Goal: Task Accomplishment & Management: Complete application form

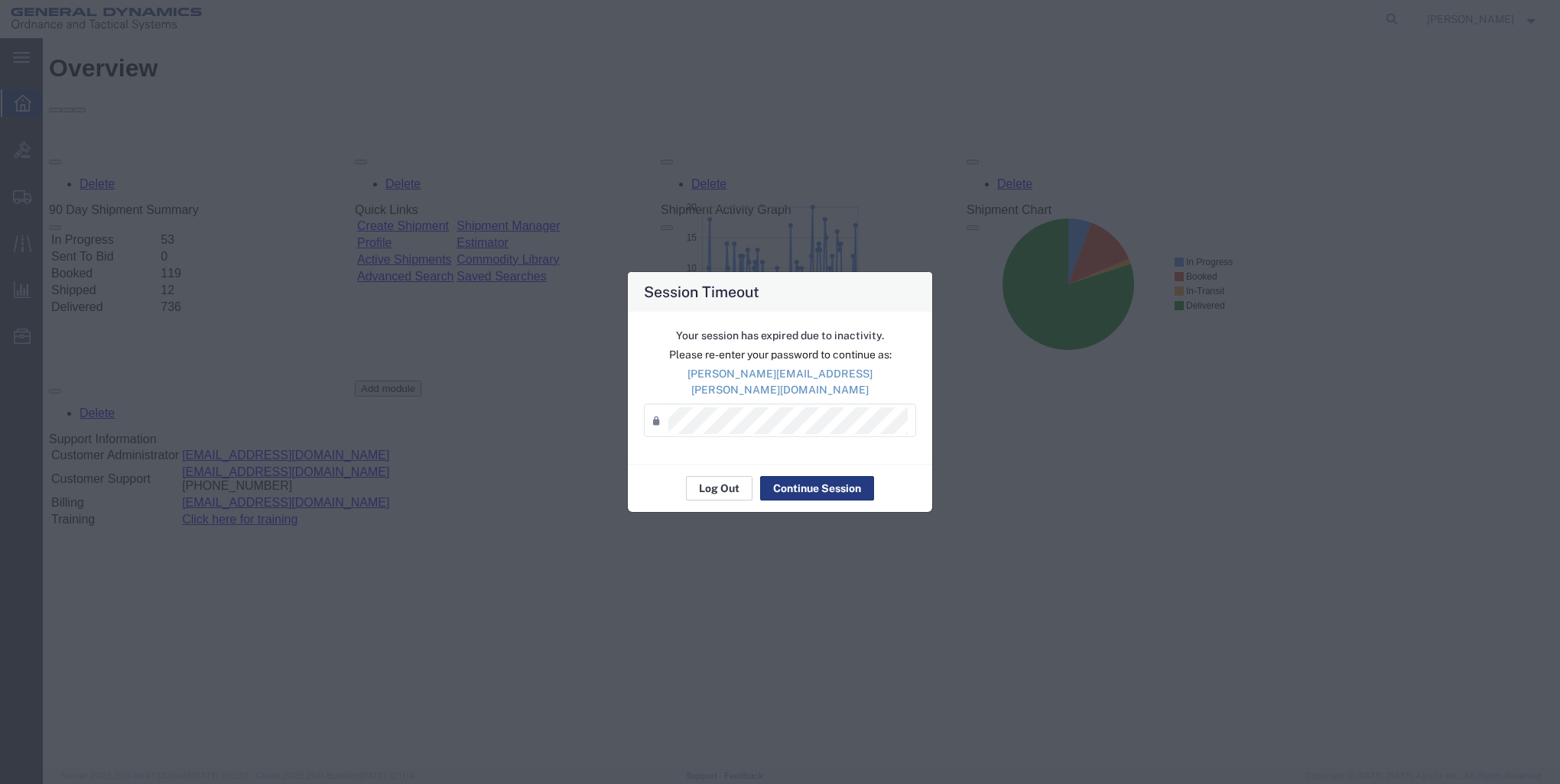
click at [729, 484] on button "Log Out" at bounding box center [720, 488] width 67 height 25
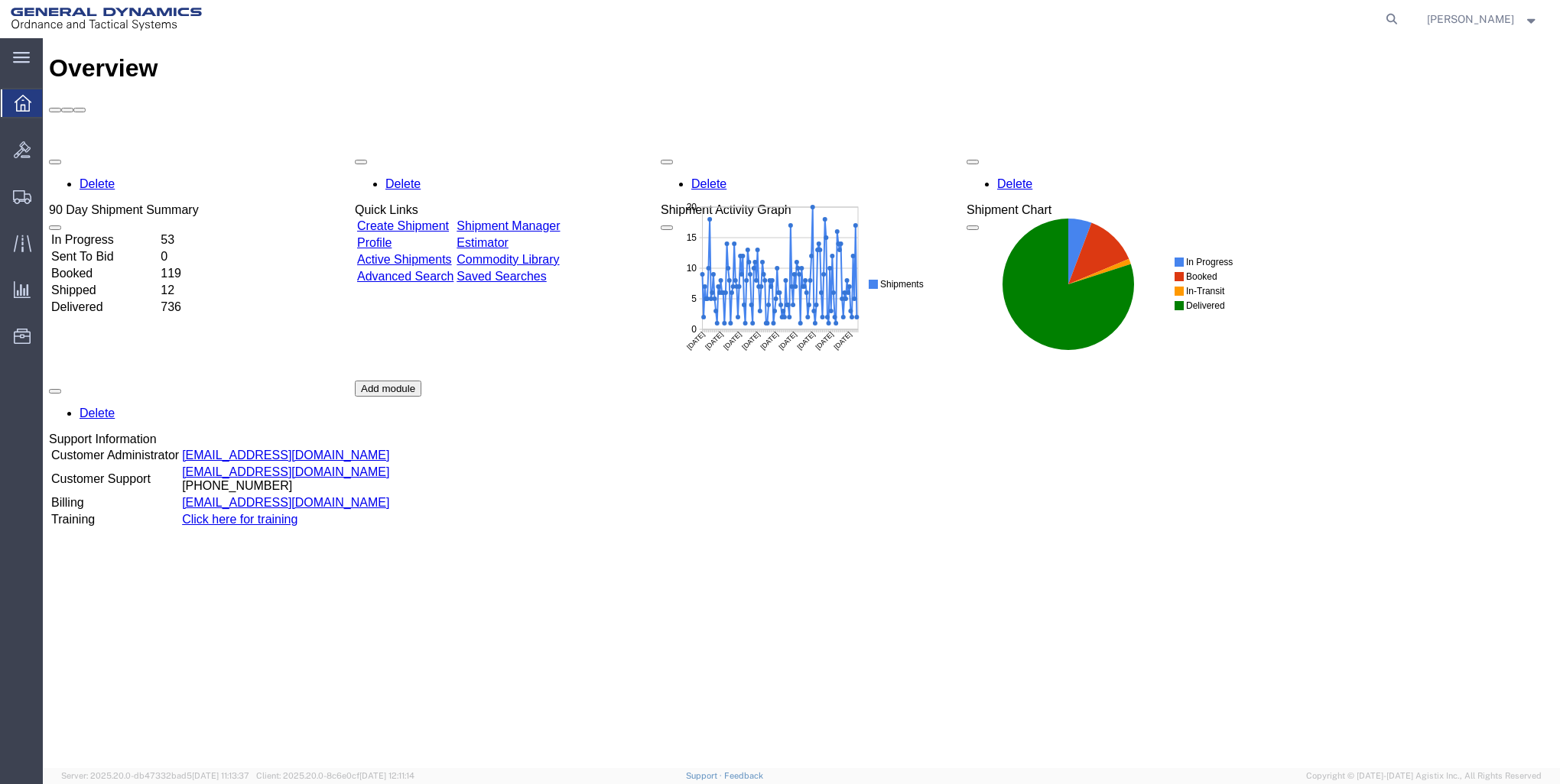
click at [408, 220] on link "Create Shipment" at bounding box center [403, 226] width 91 height 13
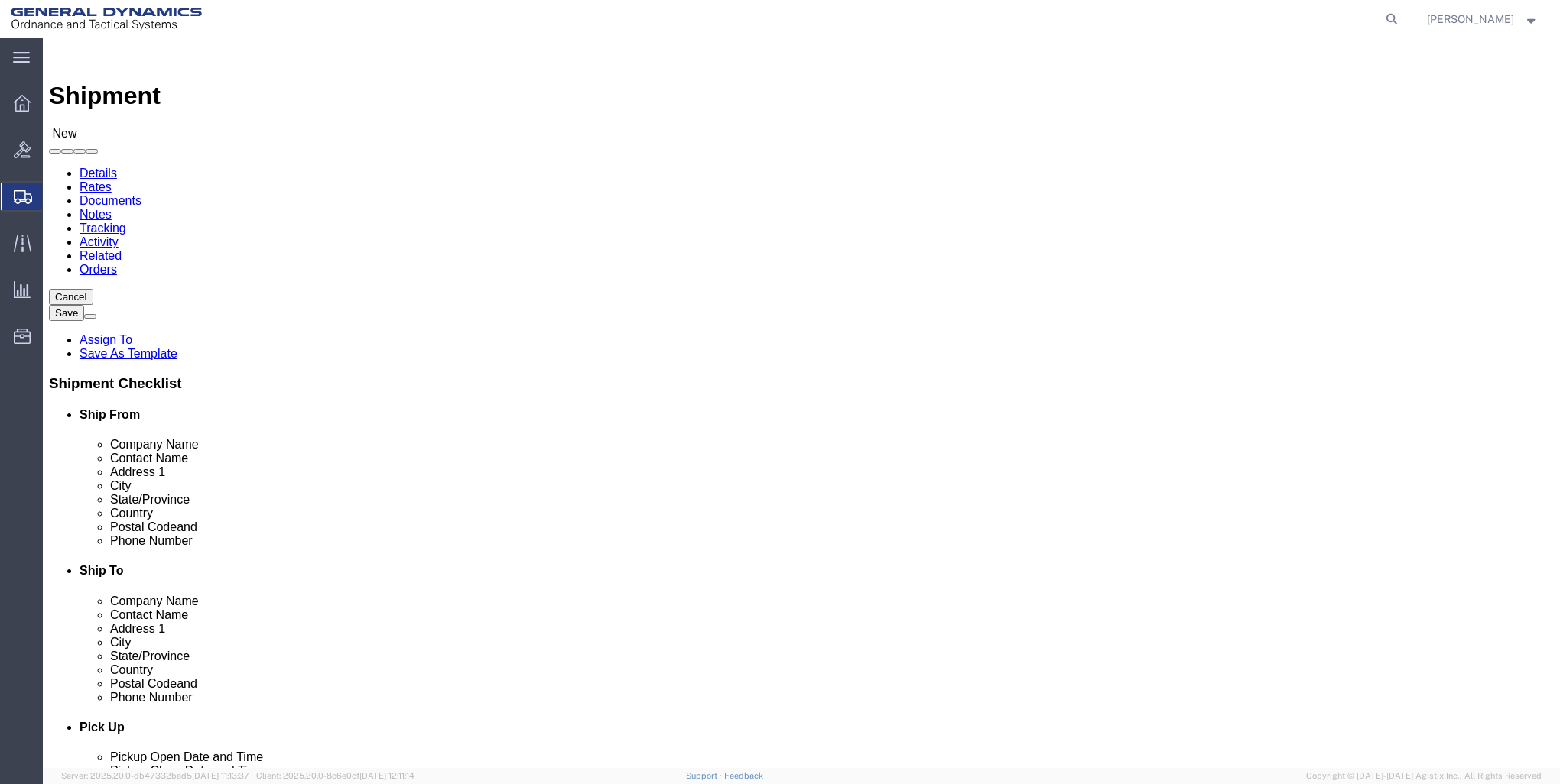
select select
click input "text"
type input "GD-OTS RED LI"
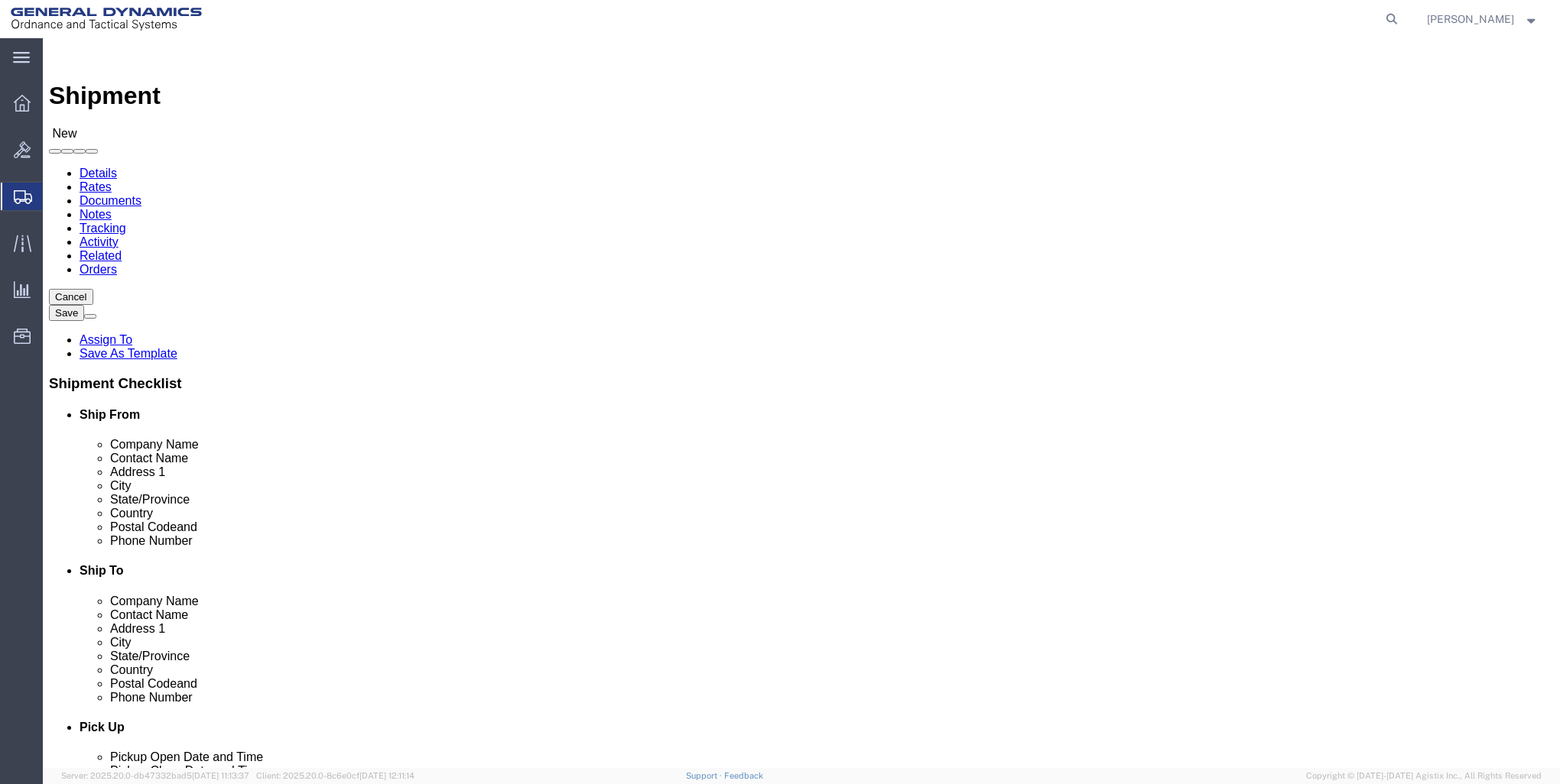
click p "- GD-OTS Red Lion - ([PERSON_NAME]) [STREET_ADDRESS] , 12:00 AM - 12:00 AM"
select select
type input "GD-OTS Red Lion"
type input "[PERSON_NAME]"
type input "[STREET_ADDRESS]"
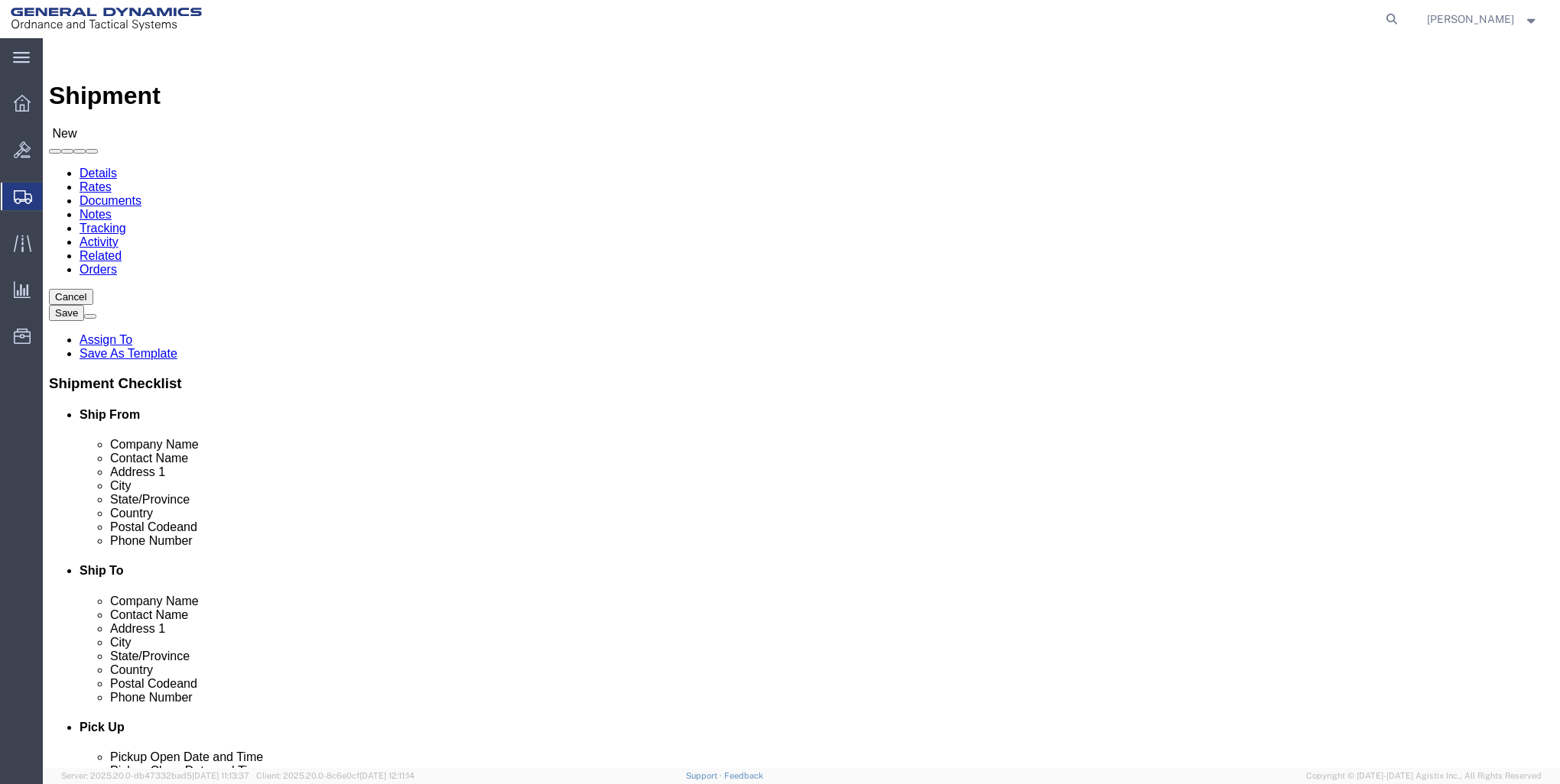
type input "RED LION"
type input "17356"
type input "[PHONE_NUMBER]"
type input "[PERSON_NAME][EMAIL_ADDRESS][PERSON_NAME][DOMAIN_NAME]"
checkbox input "true"
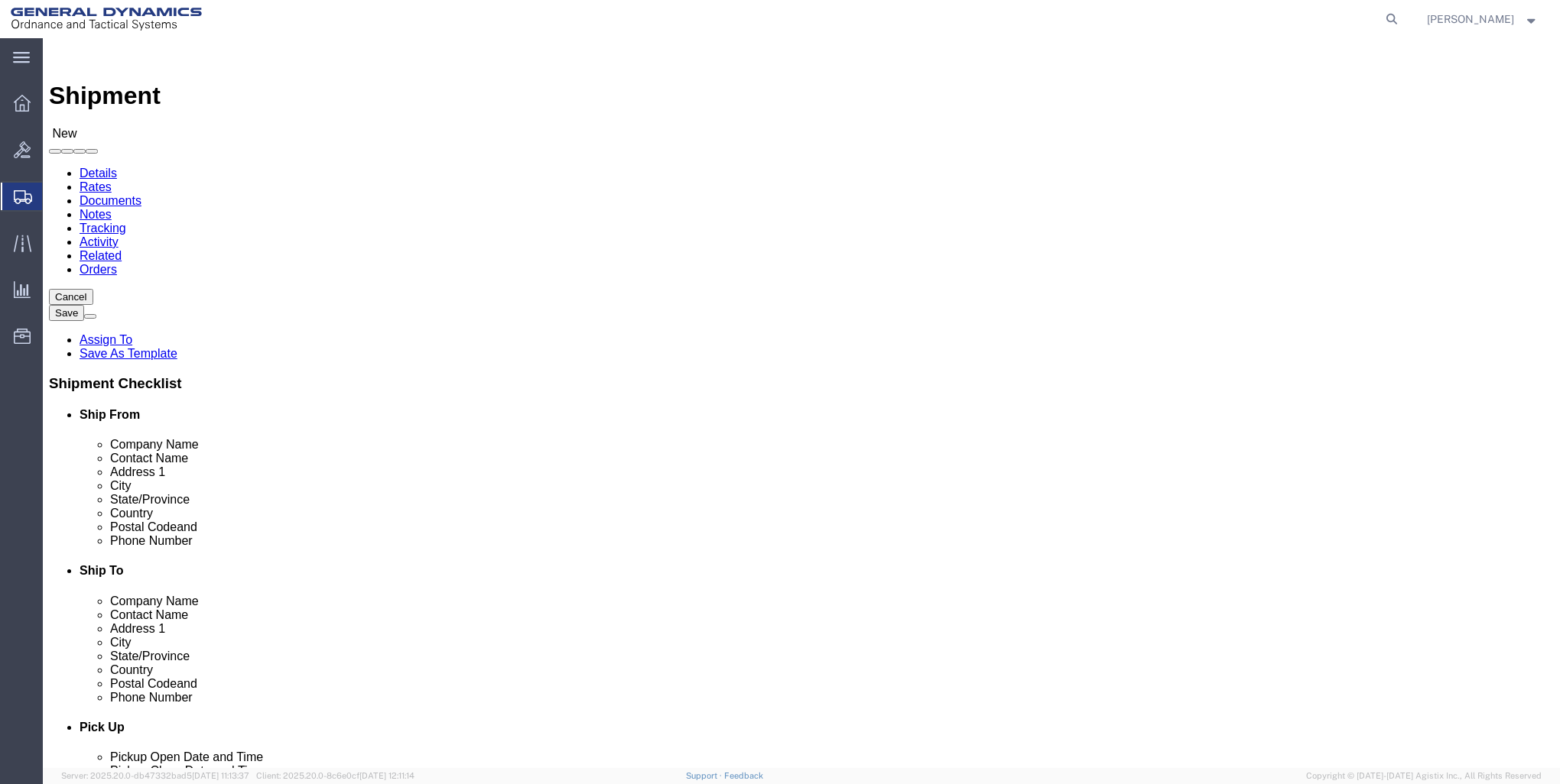
select select "PA"
type input "GD-OTS Red Lion"
click input "text"
type input "GD-OTS MA"
click p "- GD-OTS [PERSON_NAME] - ([PERSON_NAME]) [STREET_ADDRESS][PERSON_NAME]"
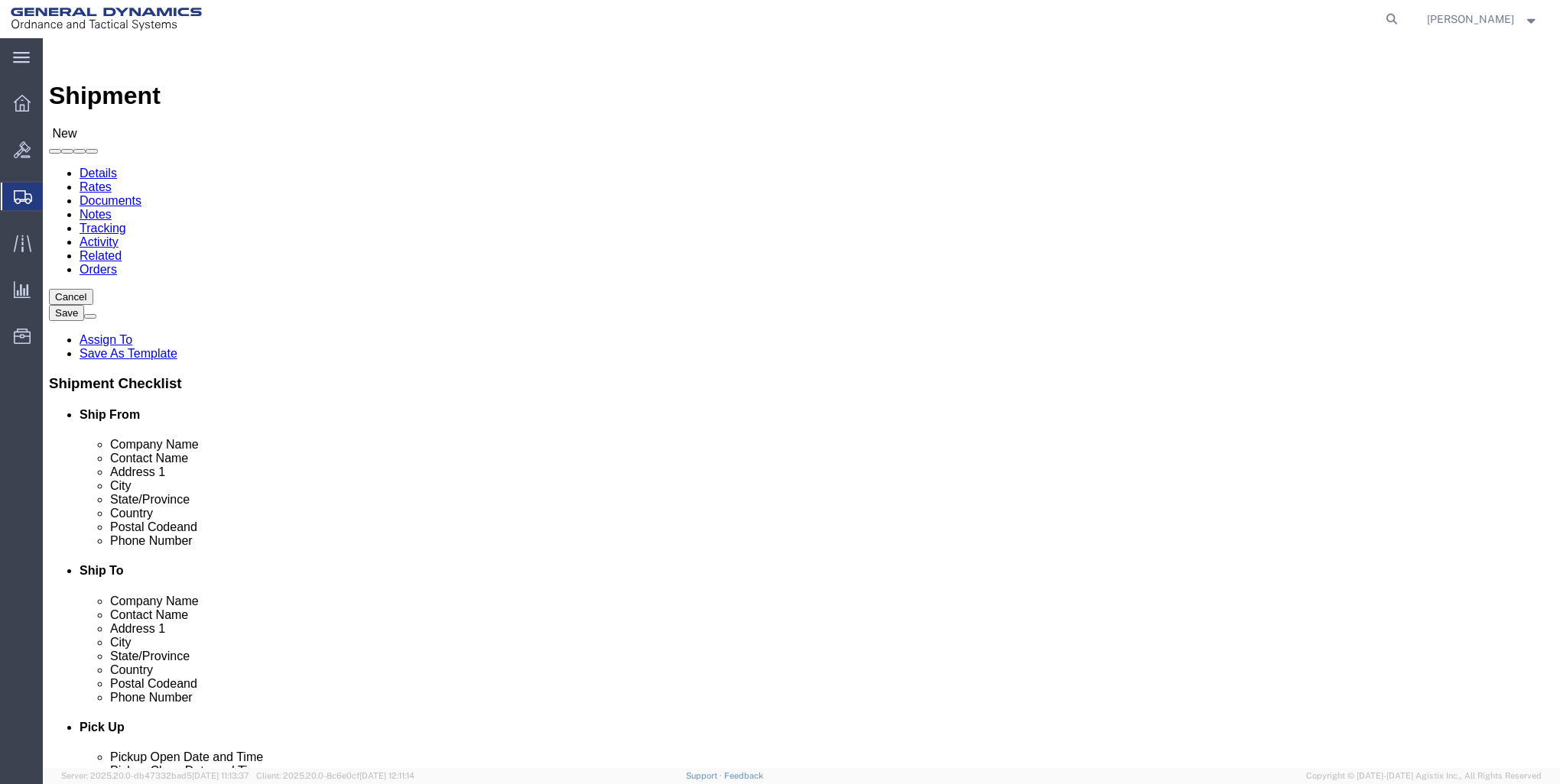
select select
type input "GD-OTS [PERSON_NAME]"
type input "[PERSON_NAME]"
type input "[STREET_ADDRESS][PERSON_NAME]"
type input "[PERSON_NAME]"
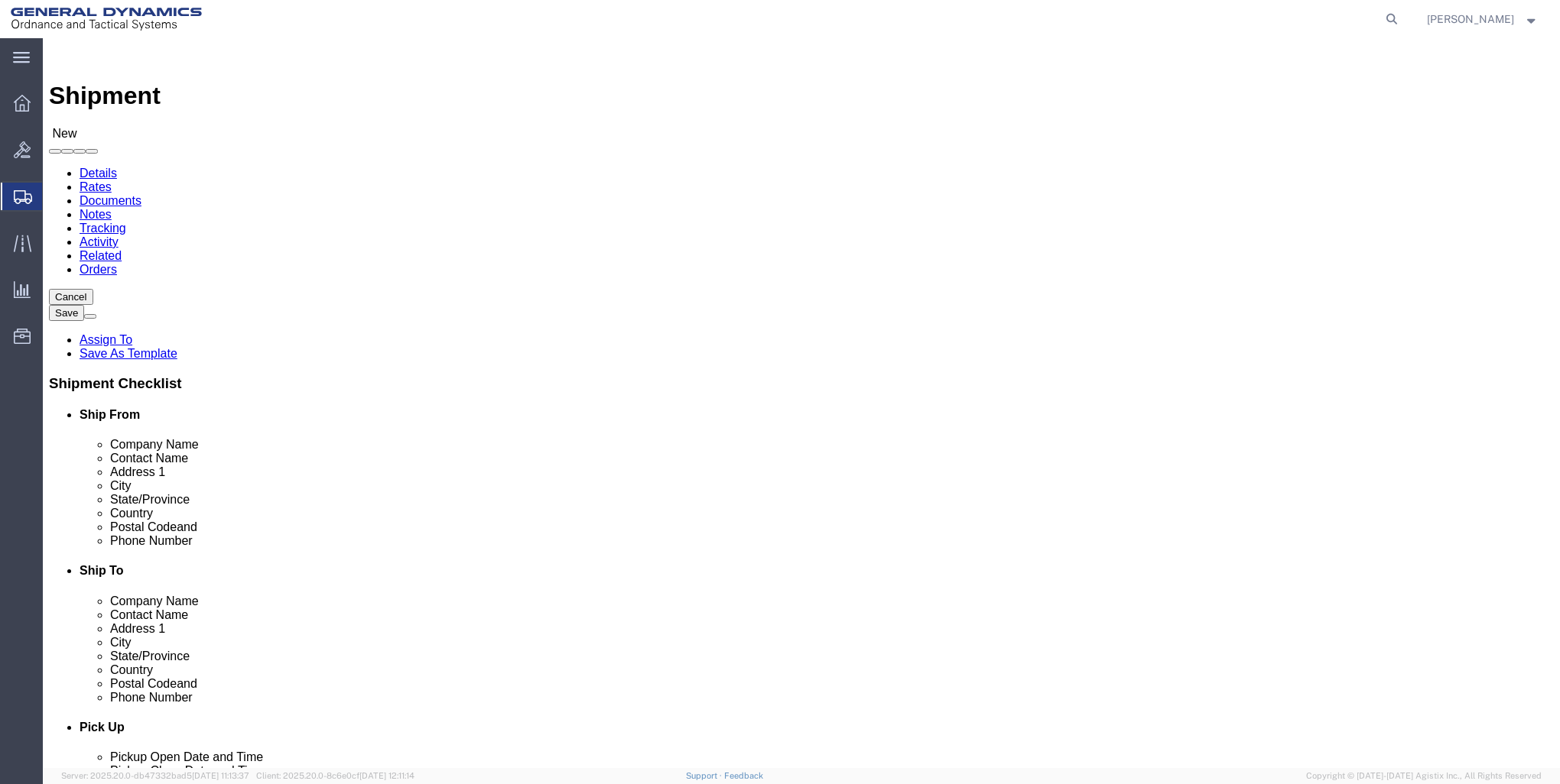
type input "62959"
type input "[PHONE_NUMBER]"
select select "IL"
type input "GD-OTS [PERSON_NAME]"
click input "[PERSON_NAME]"
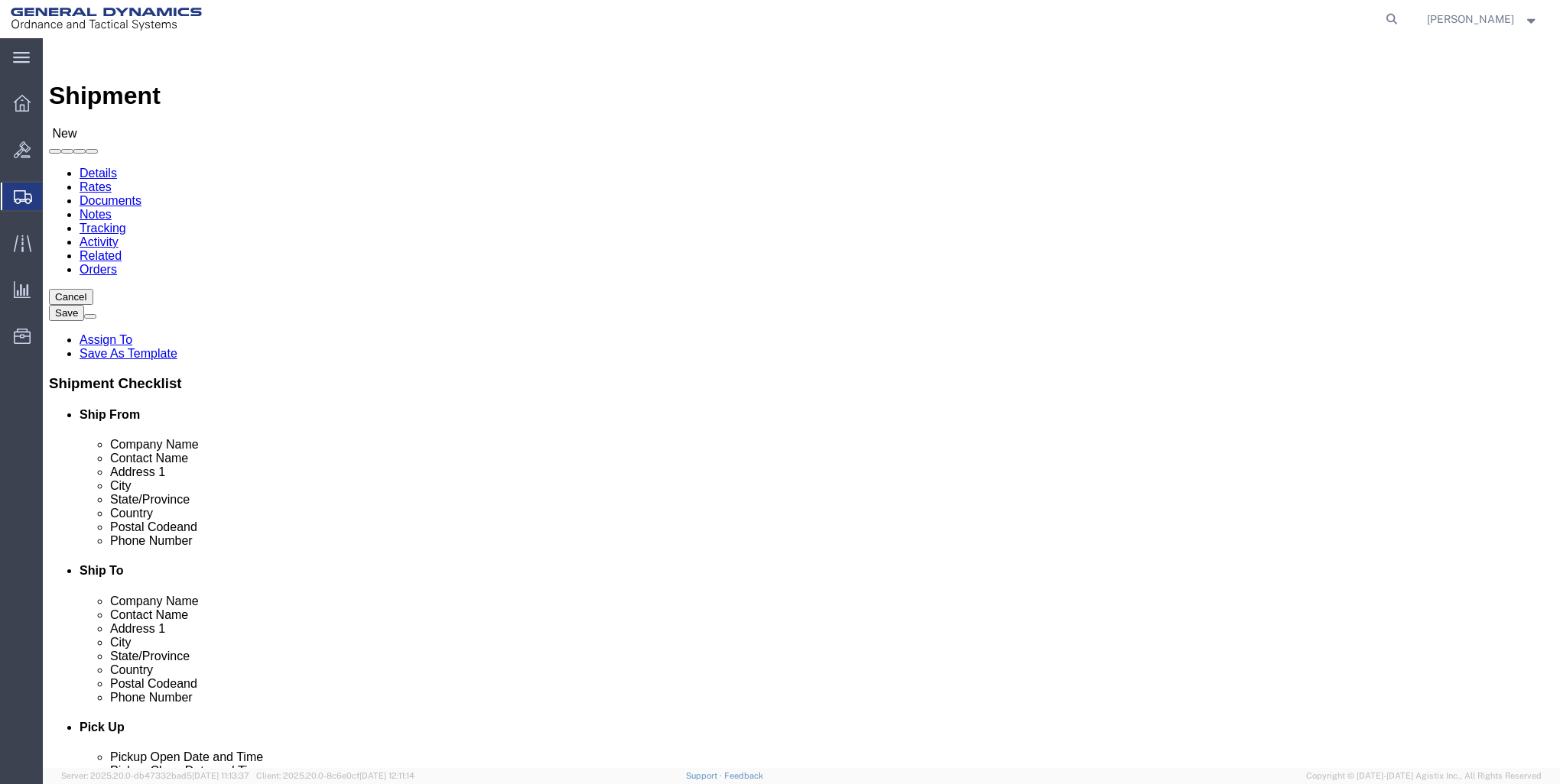
type input "J"
type input "RECEIVING"
click label "City"
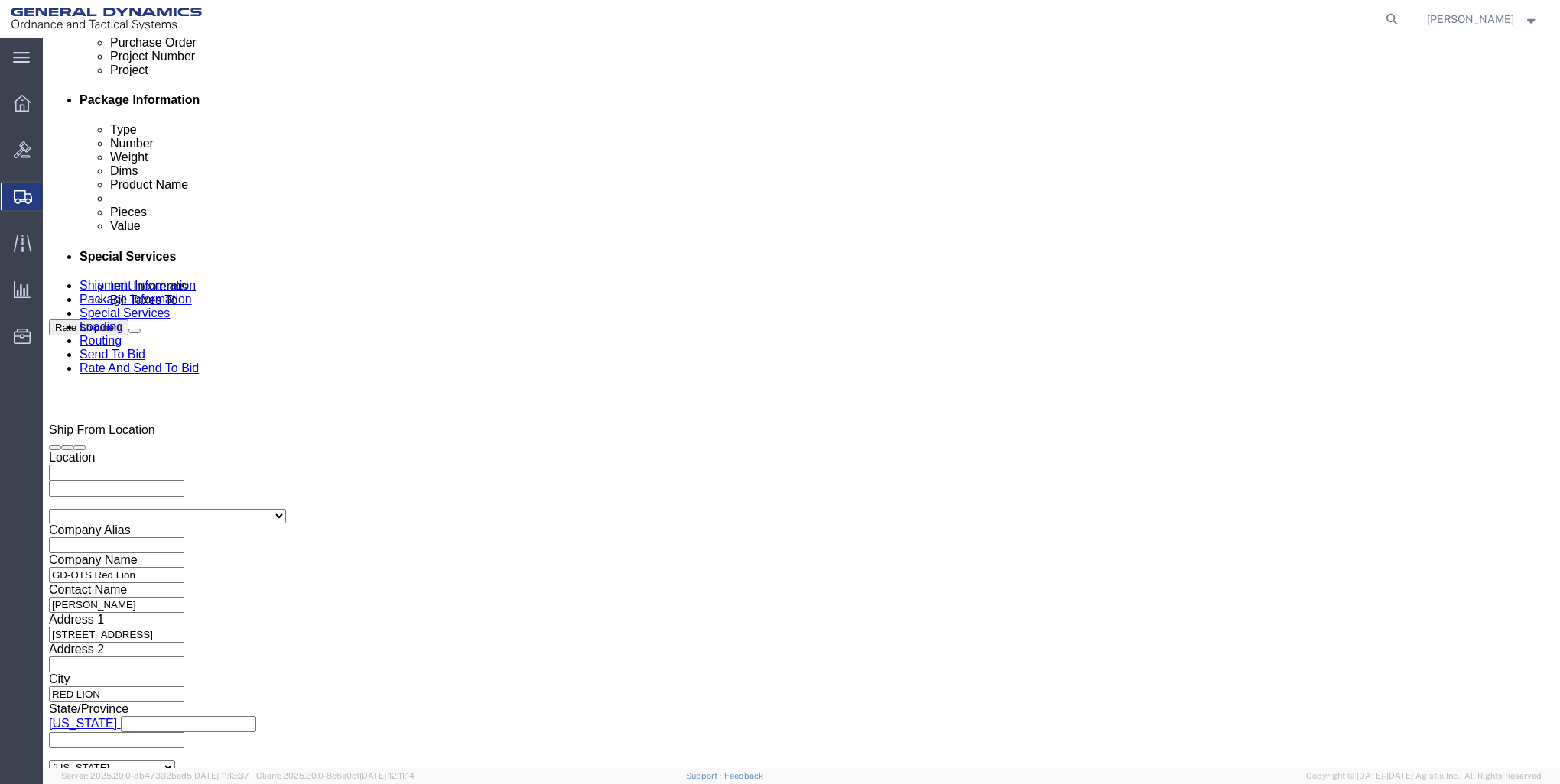
scroll to position [841, 0]
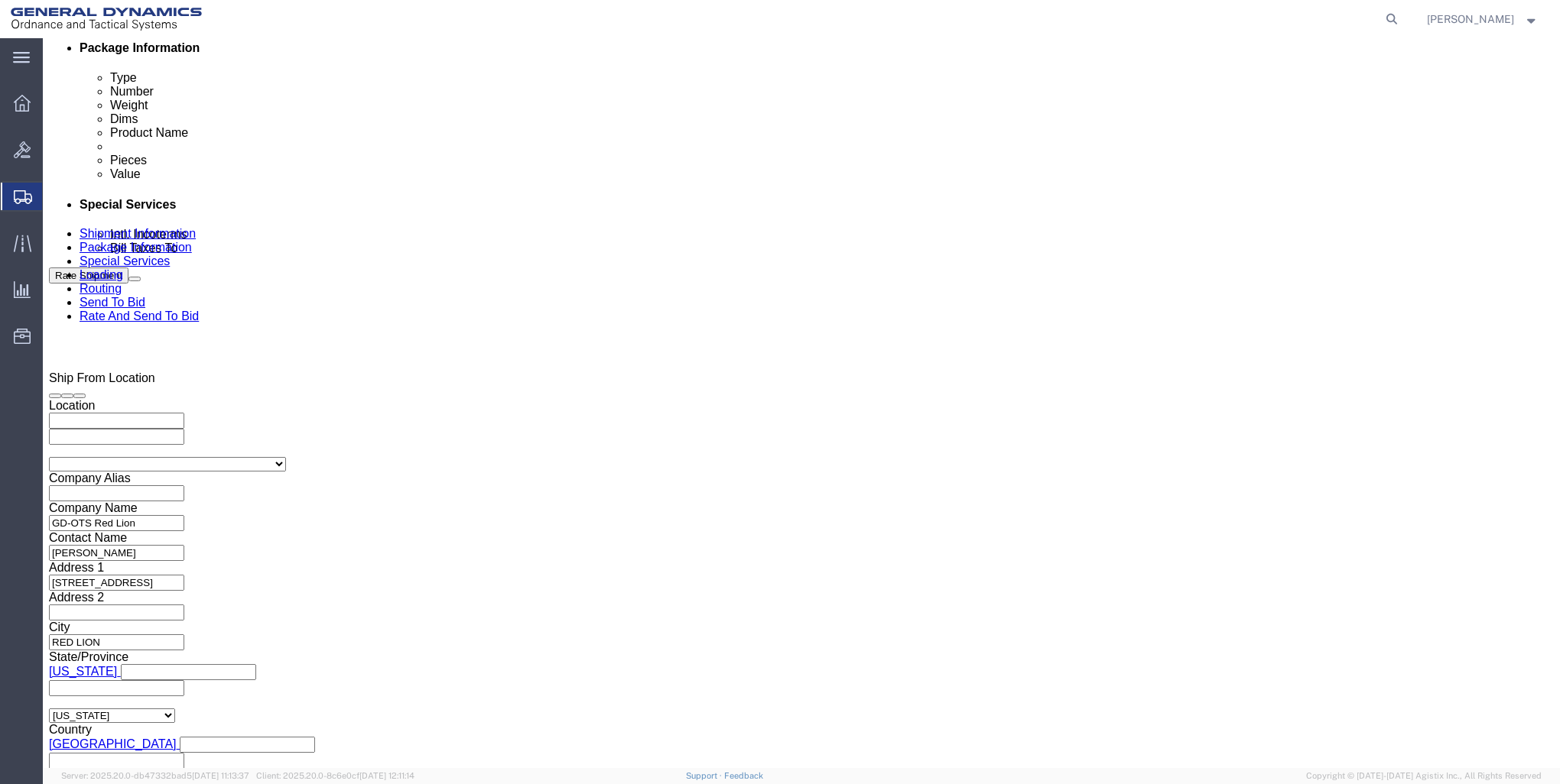
click div "[DATE] 12:00 AM"
click button "Apply"
click div "[DATE] 12:00 AM"
click input "7:00 AM"
click input "7:00 PM"
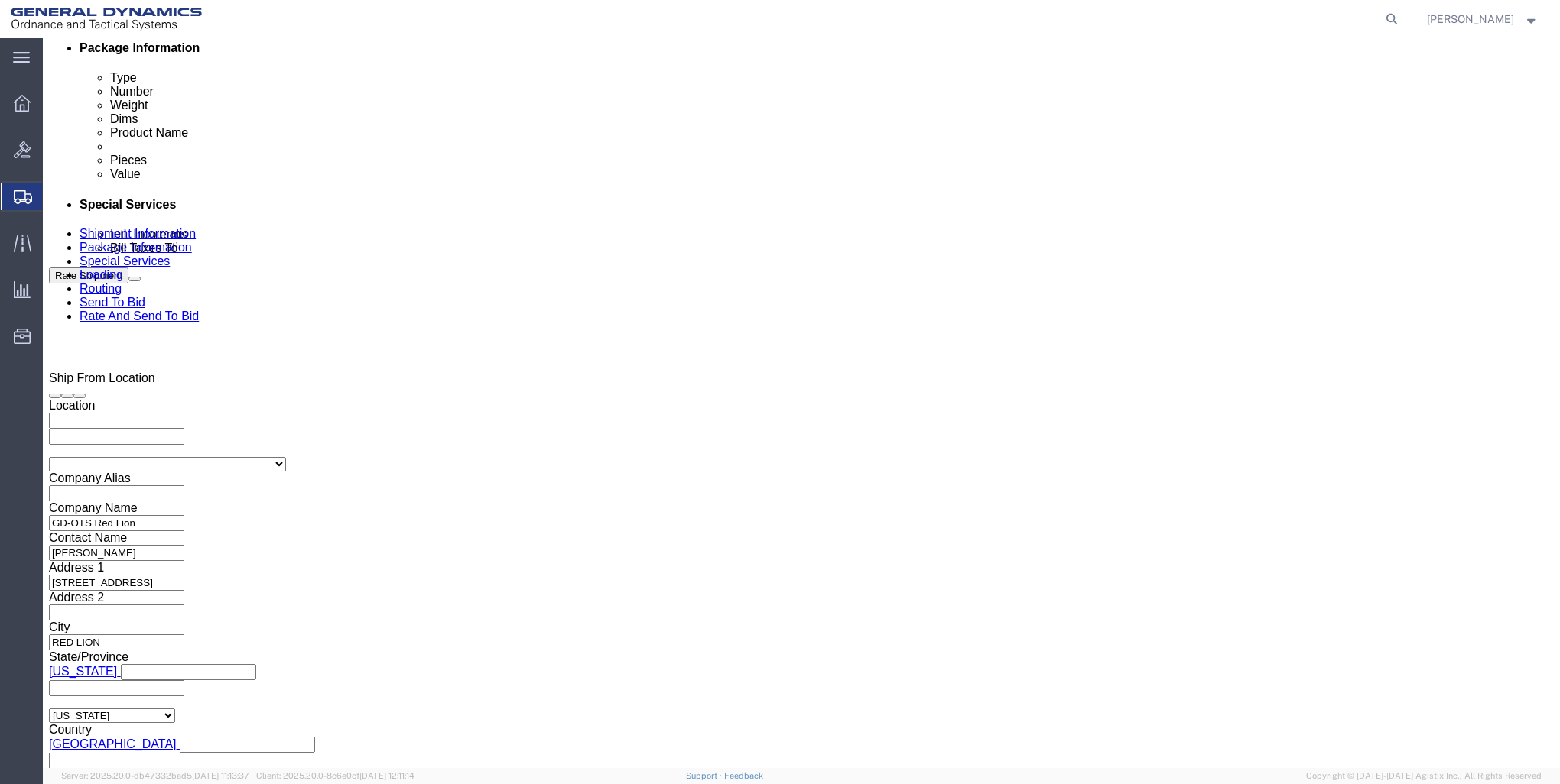
type input "12:00 PM"
click button "Apply"
click input "text"
type input "000"
click input "text"
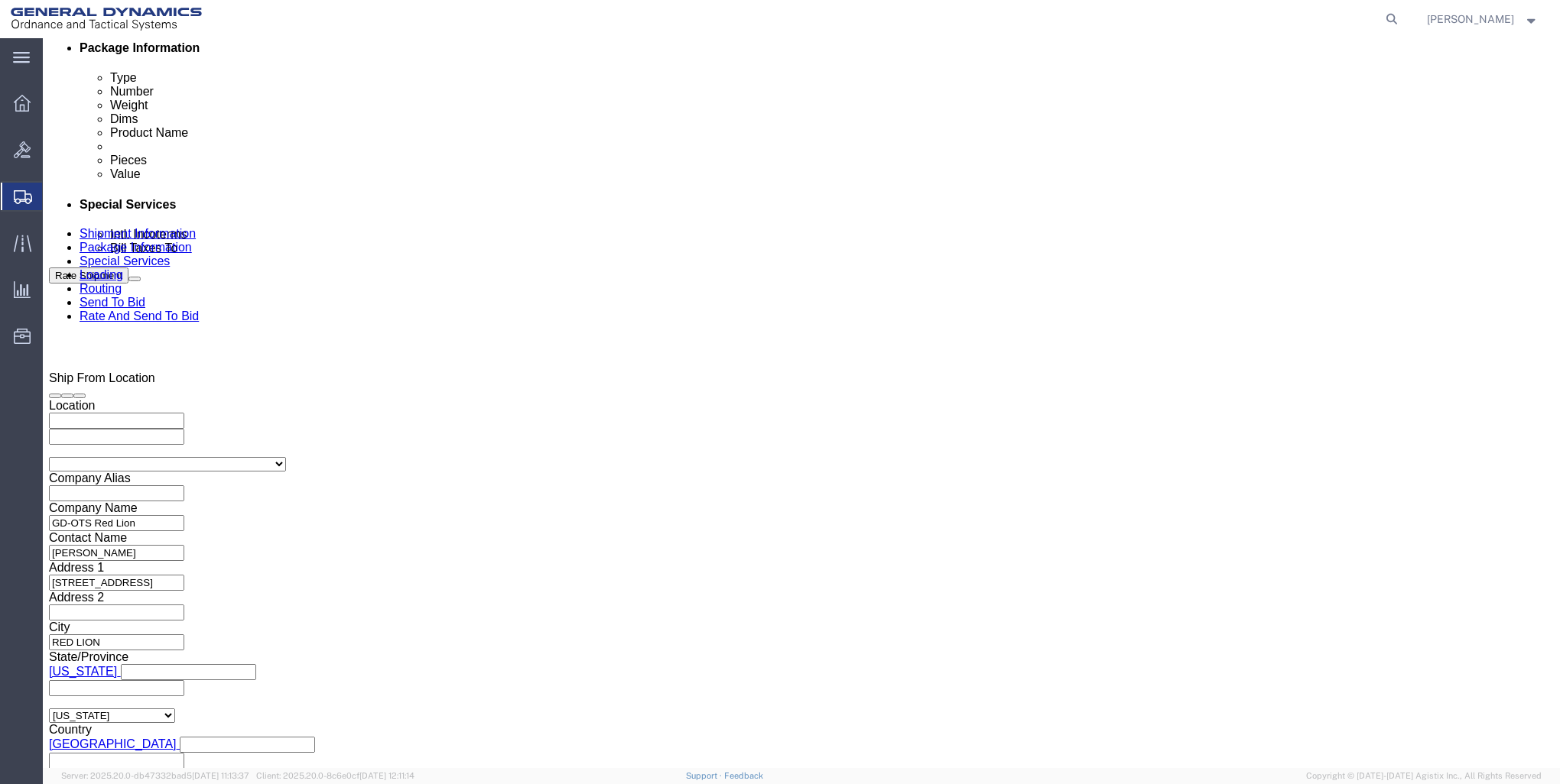
type input "30100337"
click input "000"
type input "0"
type input "MP00464650"
click input "text"
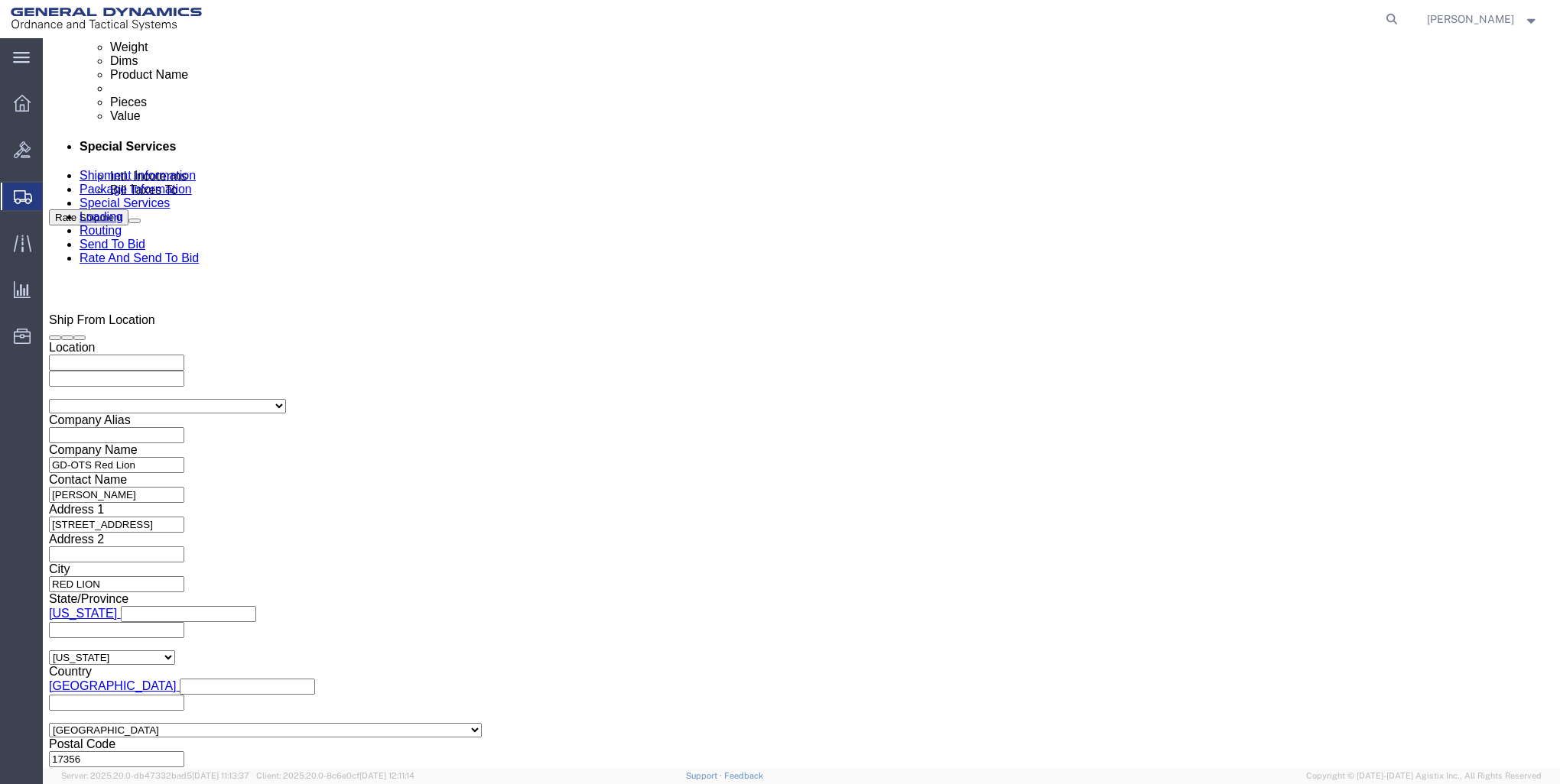
scroll to position [902, 0]
type input "9000"
click button "Continue"
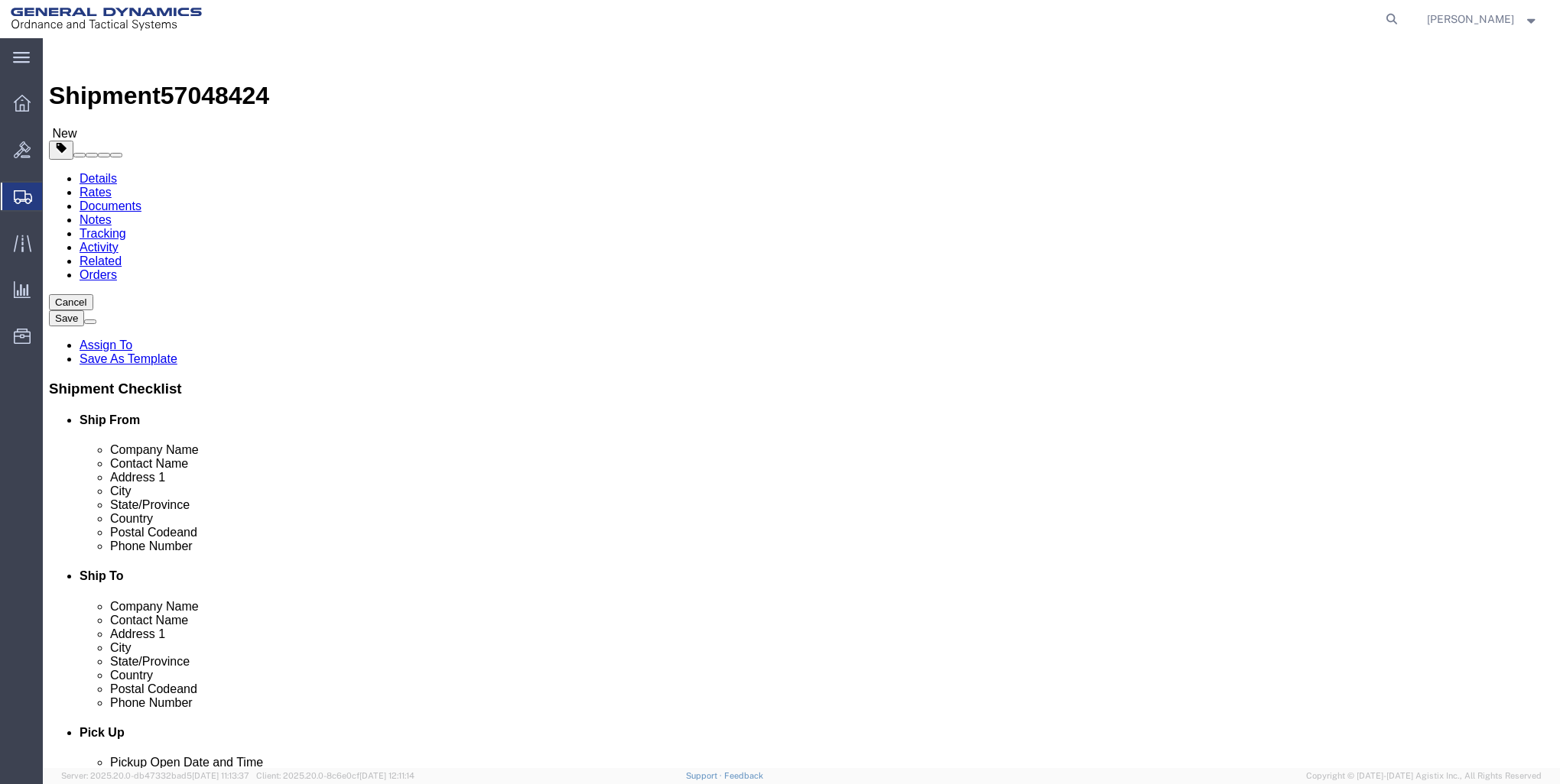
click select "Select Bale(s) Basket(s) Bolt(s) Bottle(s) Buckets Bulk Bundle(s) Can(s) Cardbo…"
select select "CRAT"
click select "Select Bale(s) Basket(s) Bolt(s) Bottle(s) Buckets Bulk Bundle(s) Can(s) Cardbo…"
click input "1"
type input "12"
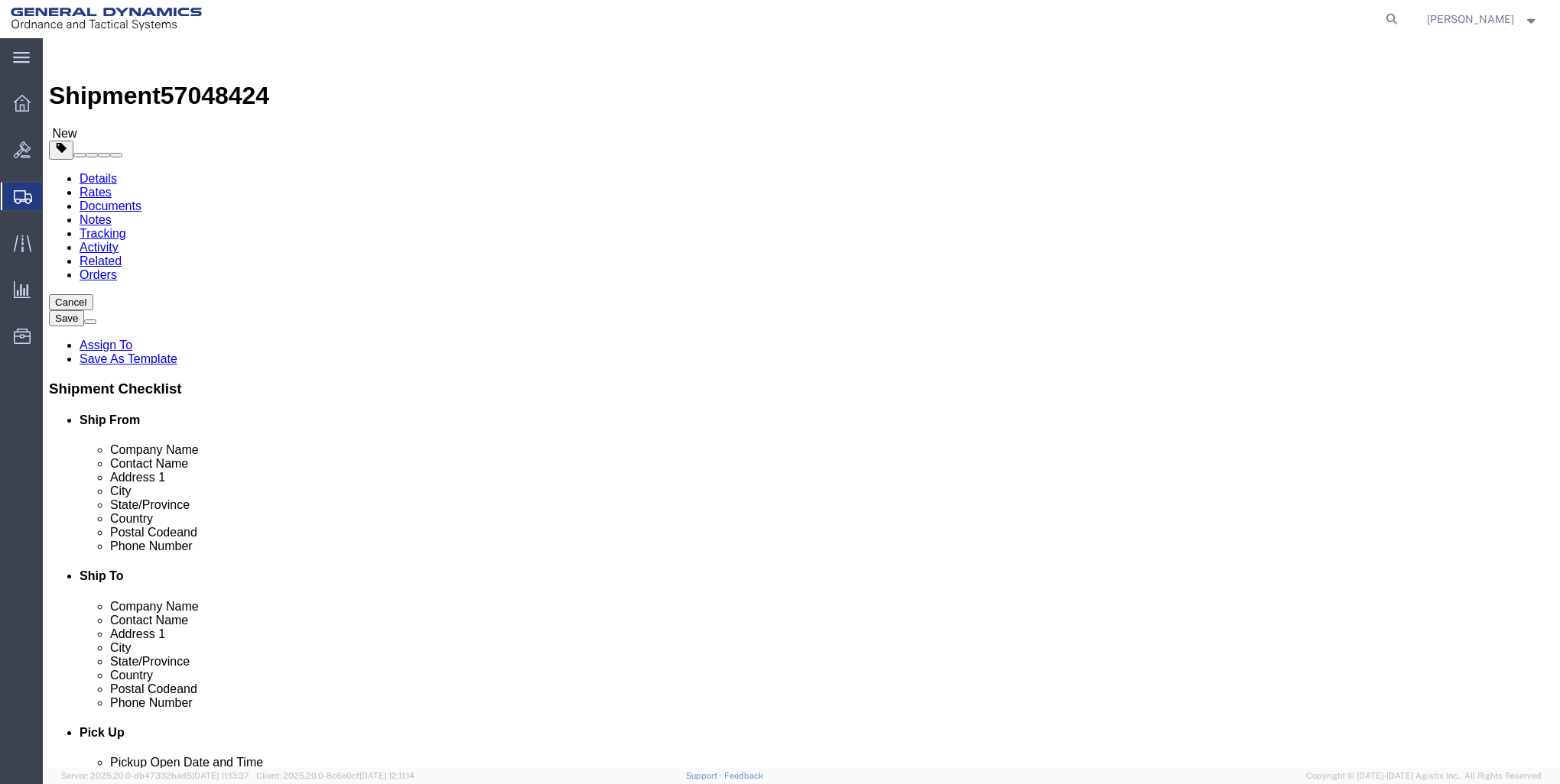
click input "text"
type input "46"
type input "38"
type input "25"
click input "0.00"
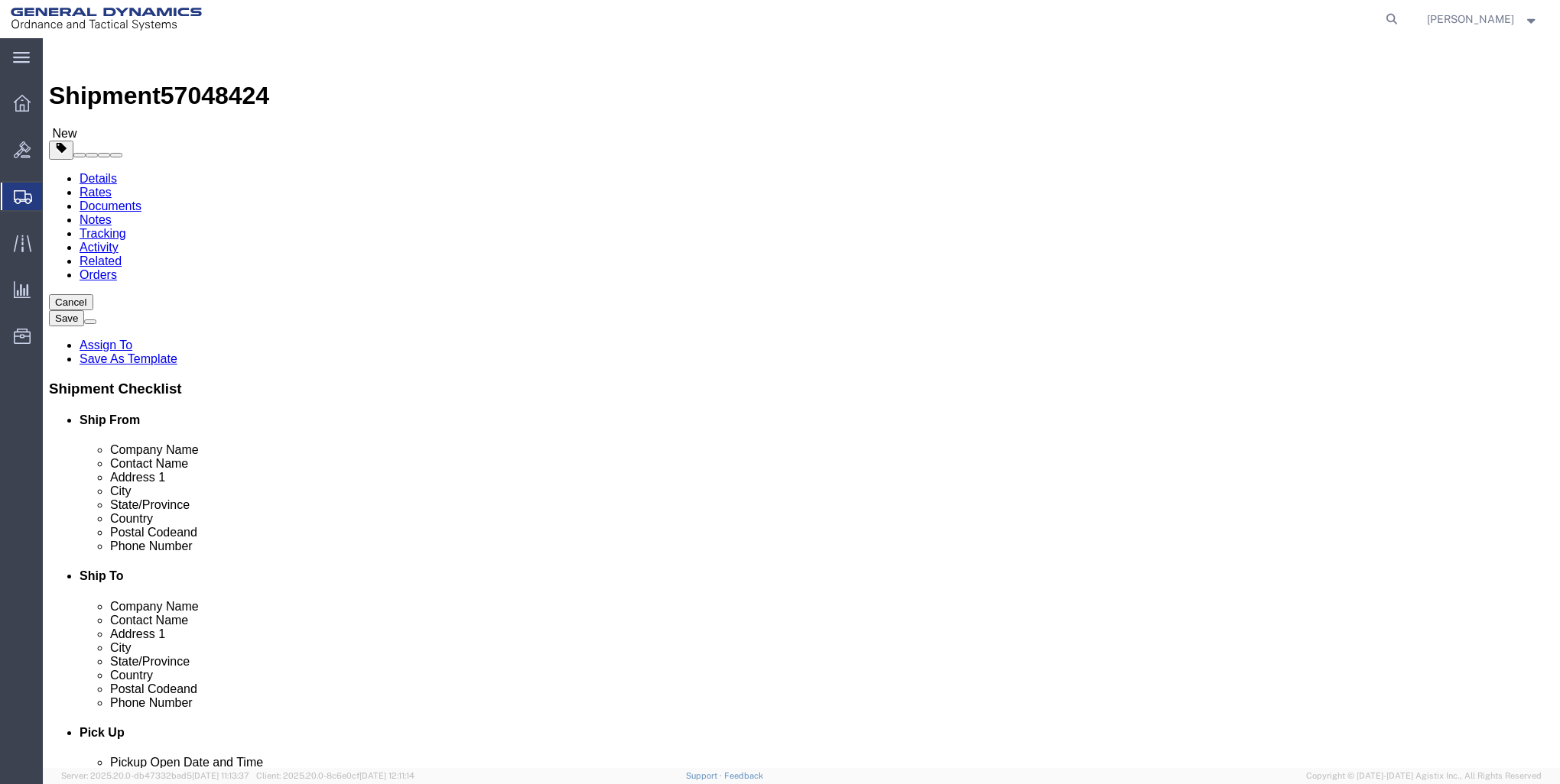
type input "0"
type input "25260"
click link "Add Content"
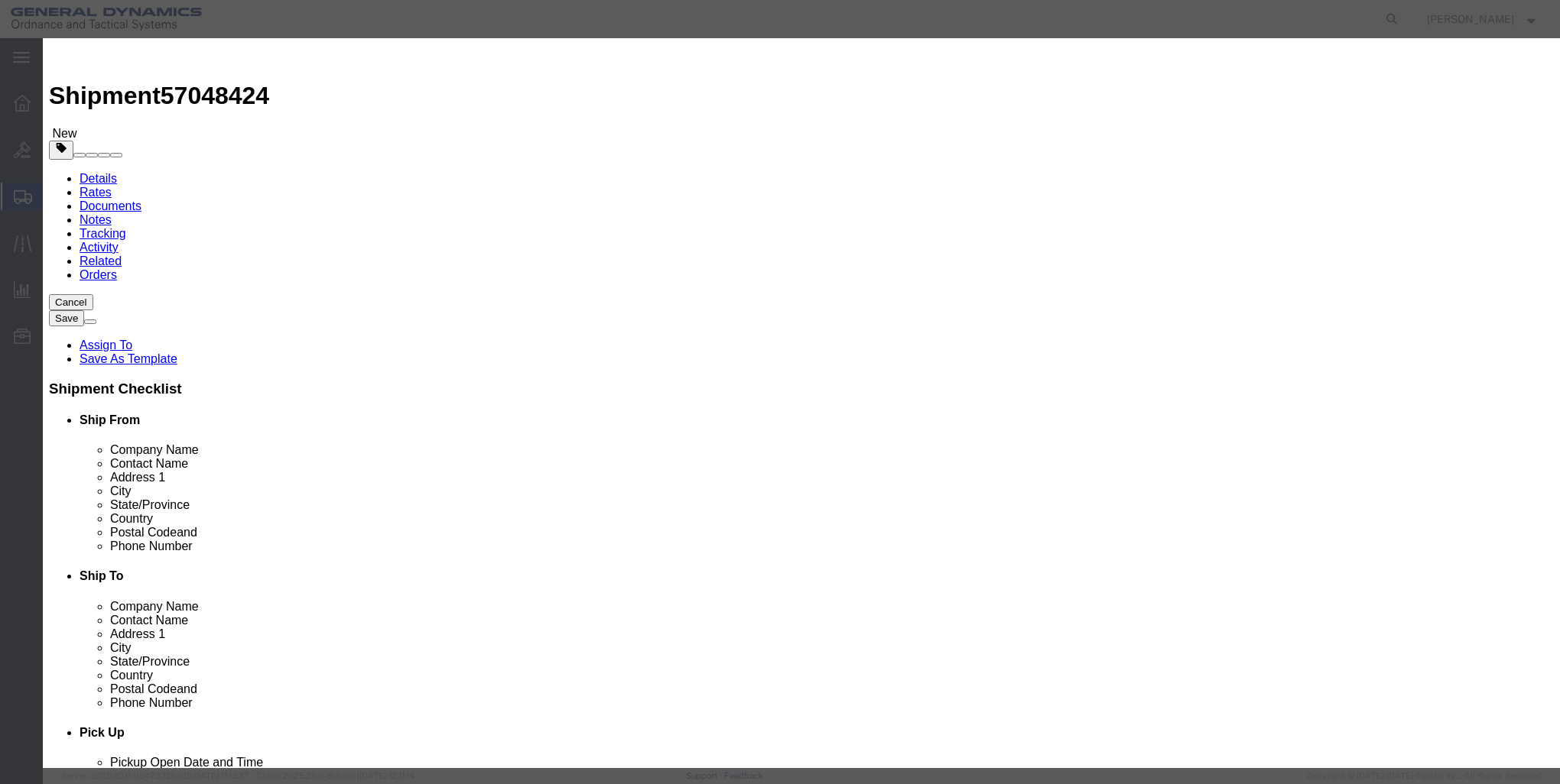
click input "text"
type input "Case Base & SEAL Assembly"
click div "Total Value Select ADP AED AFN ALL AMD AOA ARS ATS AUD AWG AZN BAM BBD BDT BGL …"
click input "0"
type input "2592"
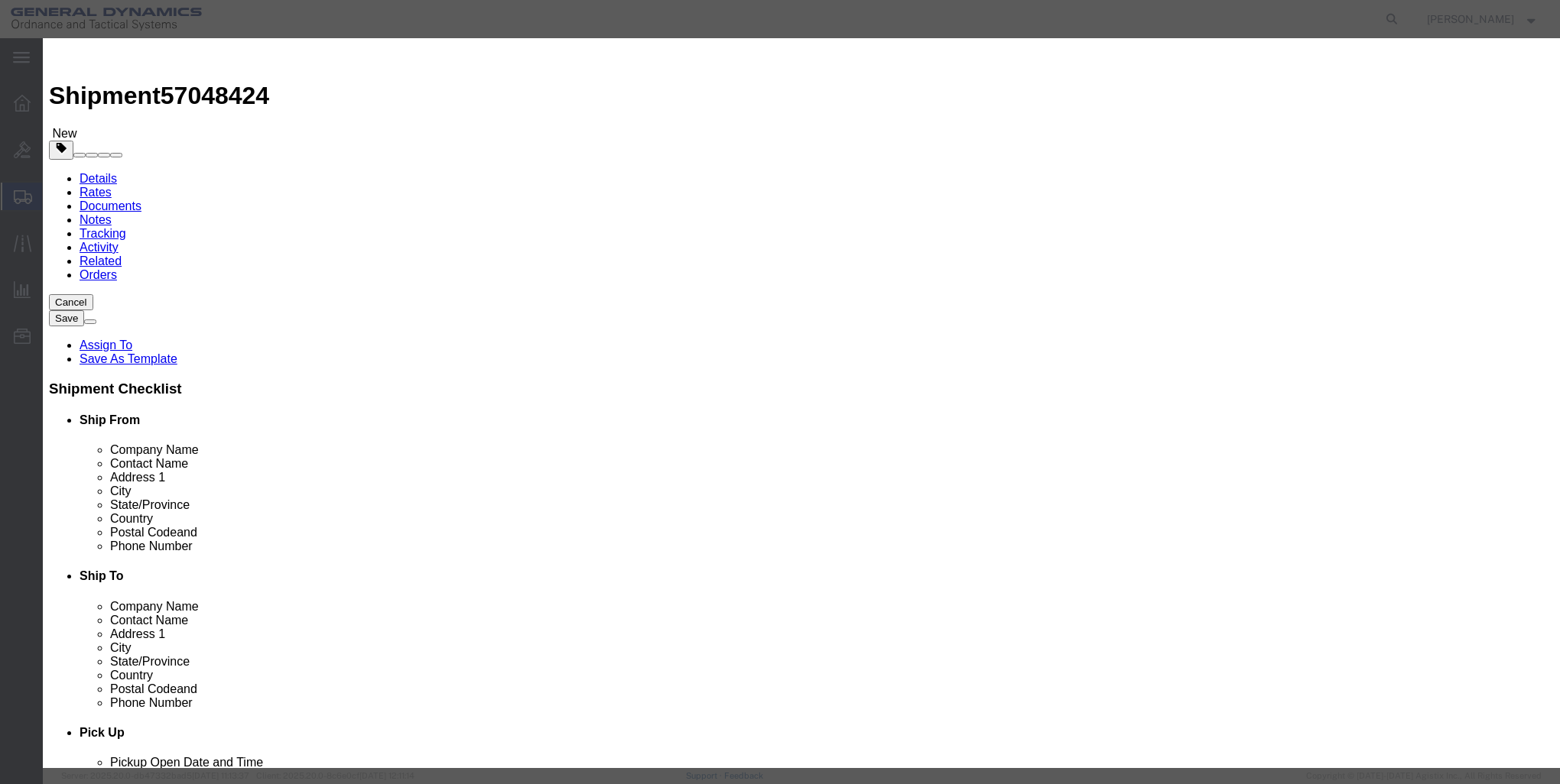
click input "text"
type input "1"
click select "Select 50 55 60 65 70 85 92.5 100 125 175 250 300 400"
select select "85"
click select "Select 50 55 60 65 70 85 92.5 100 125 175 250 300 400"
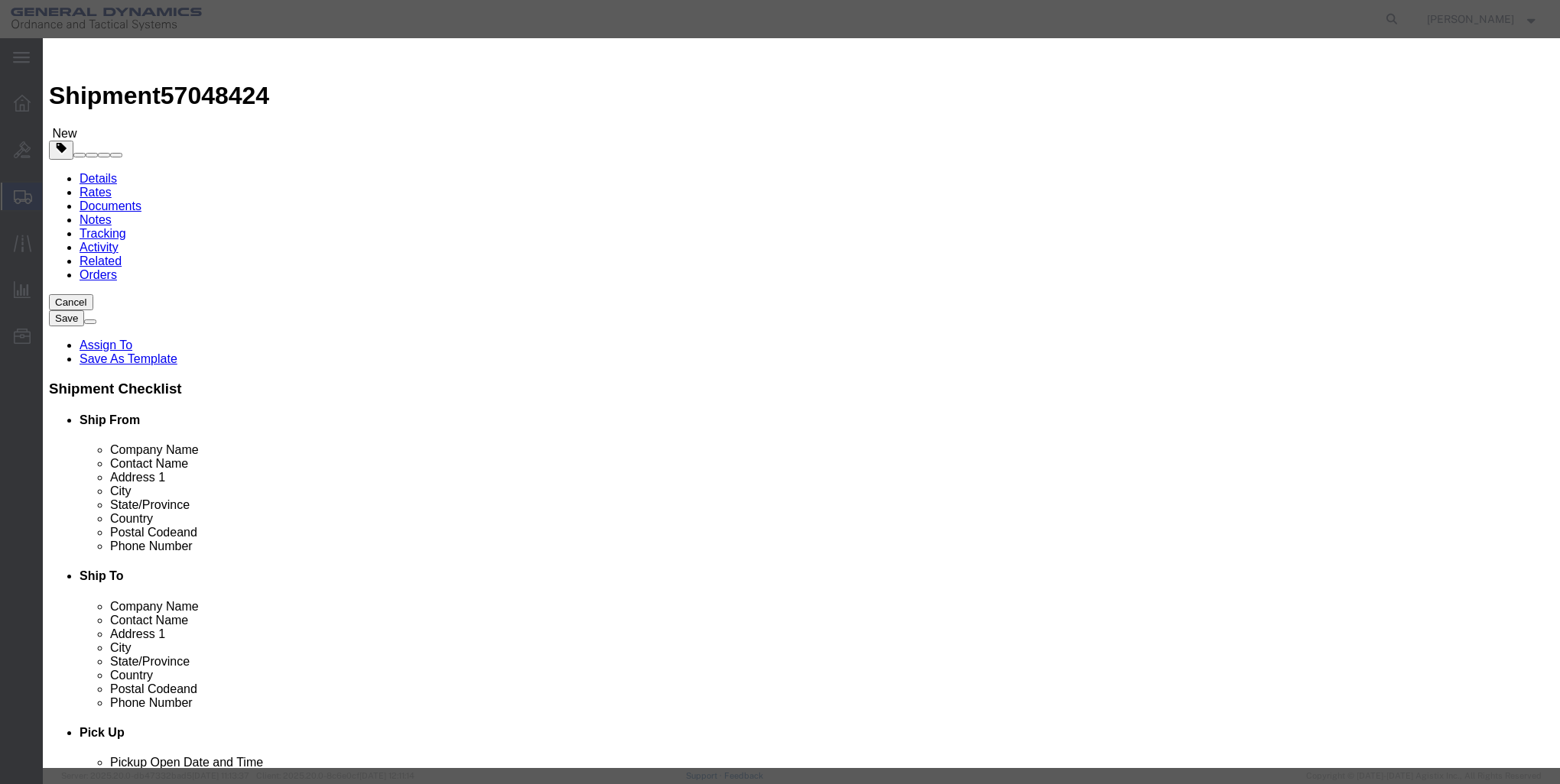
click button "Save & Close"
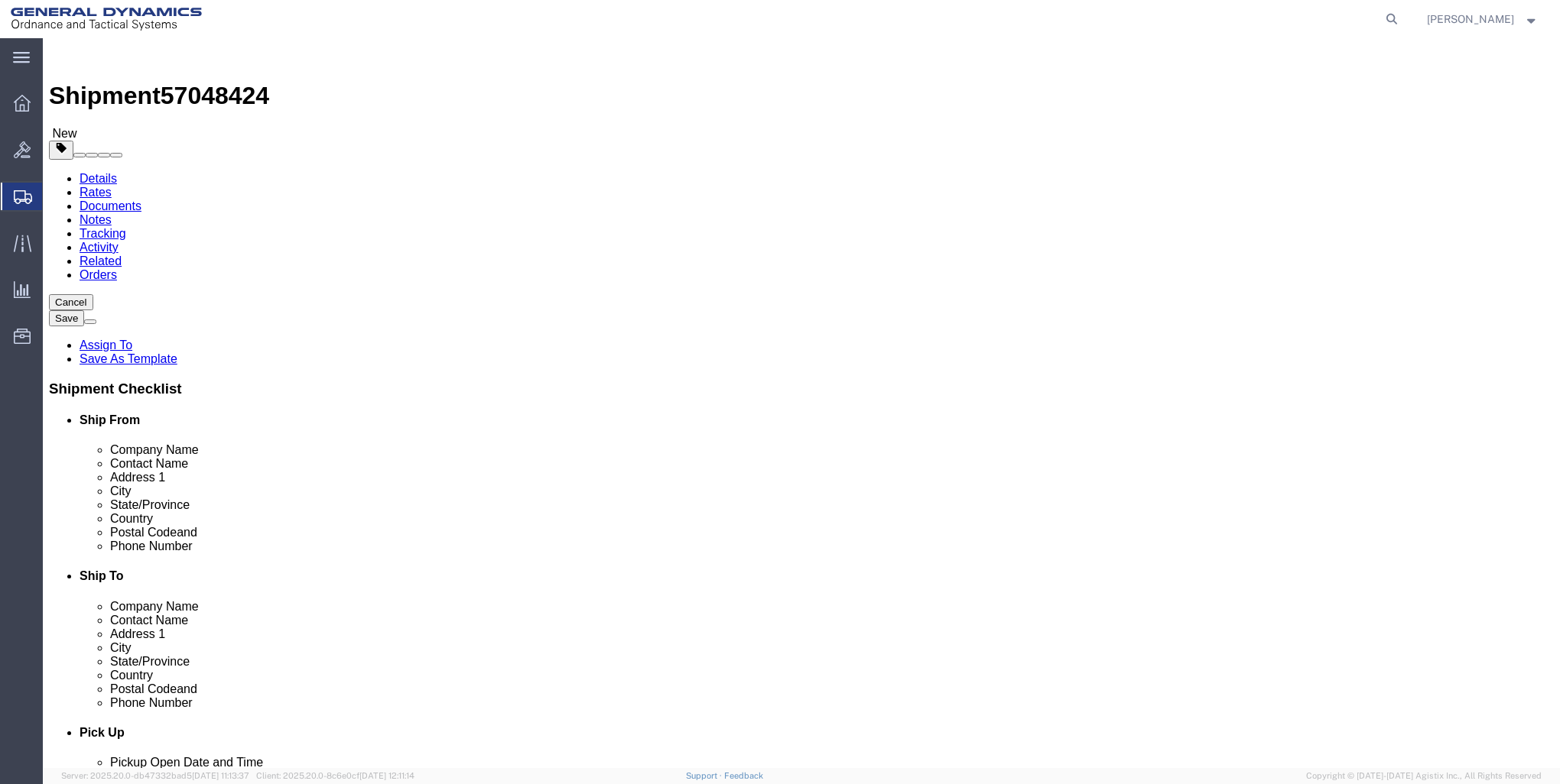
click link "Add Package"
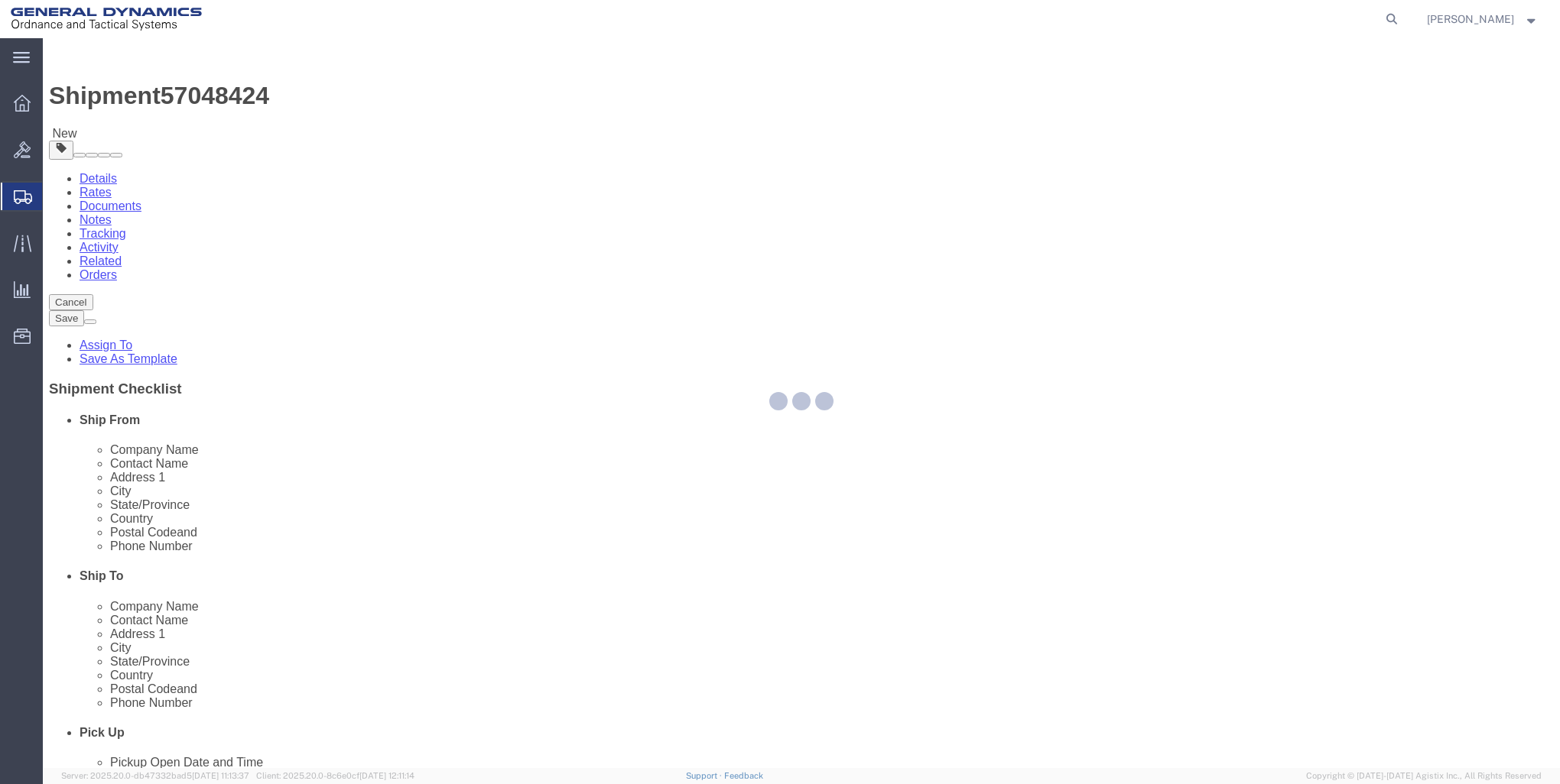
select select "CRAT"
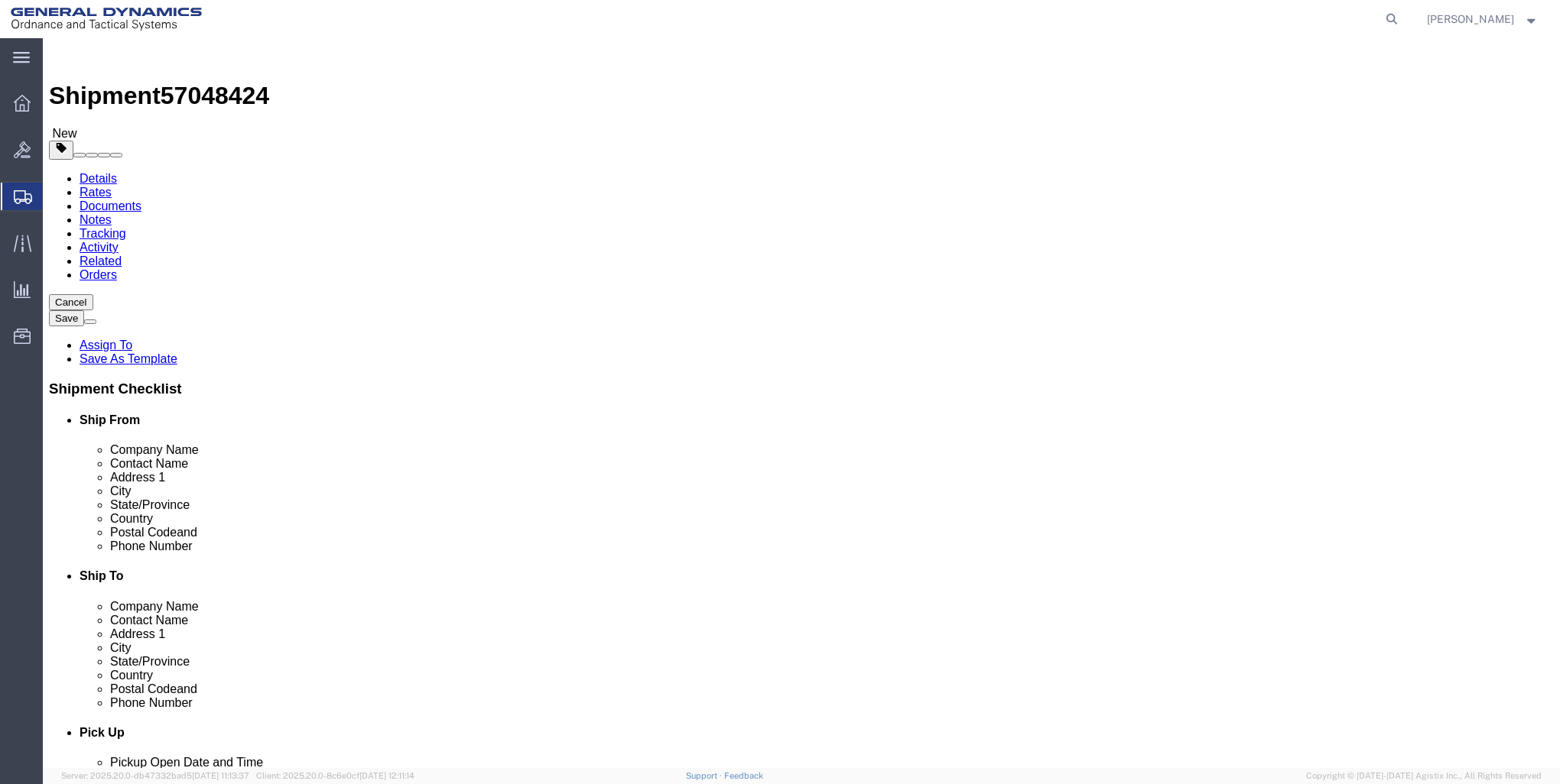
click select "Select Bale(s) Basket(s) Bolt(s) Bottle(s) Buckets Bulk Bundle(s) Can(s) Cardbo…"
select select "CRAT"
click select "Select Bale(s) Basket(s) Bolt(s) Bottle(s) Buckets Bulk Bundle(s) Can(s) Cardbo…"
click input "1"
type input "12"
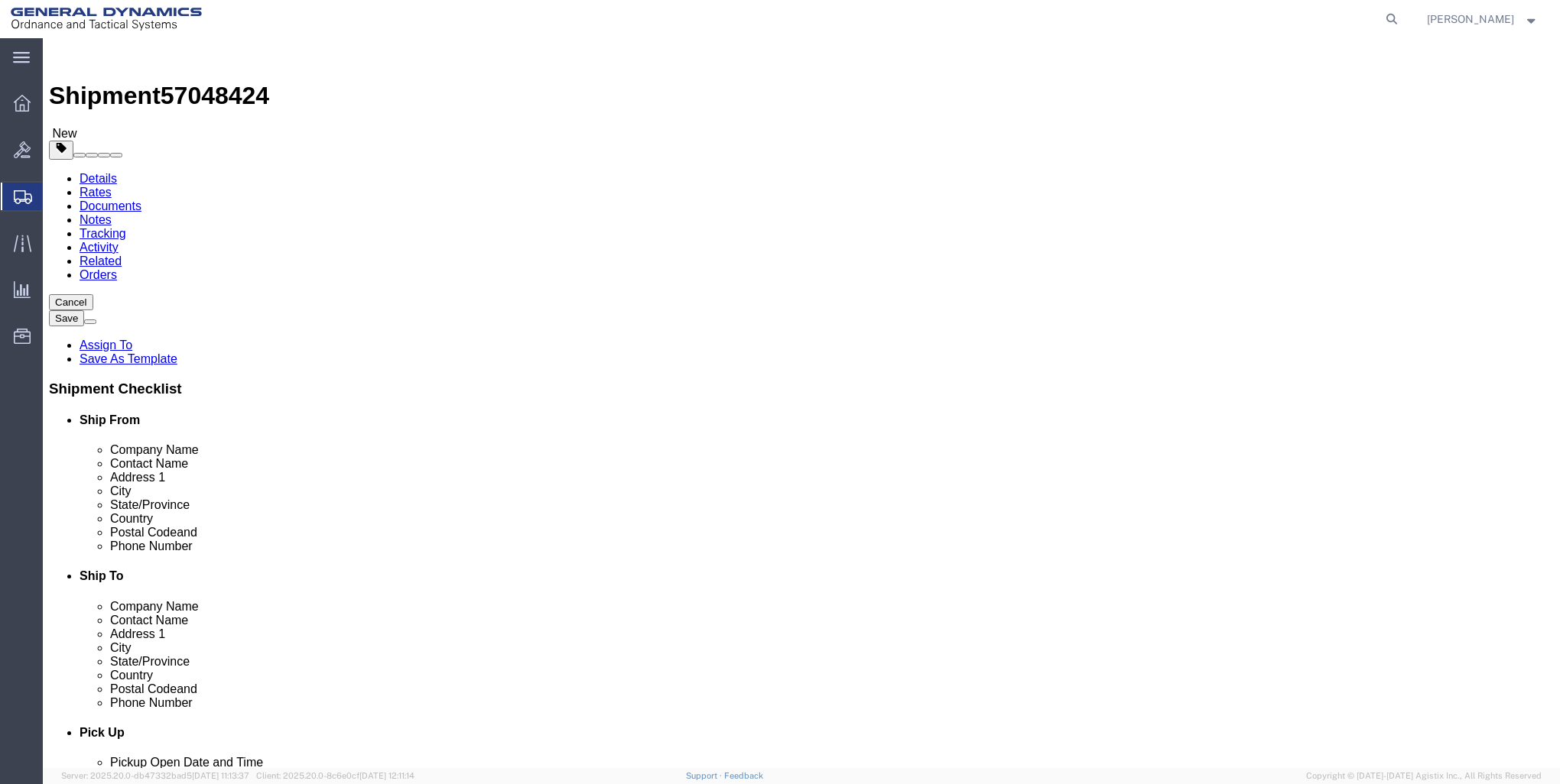
click input "text"
type input "46"
type input "38"
type input "25"
click input "0.00"
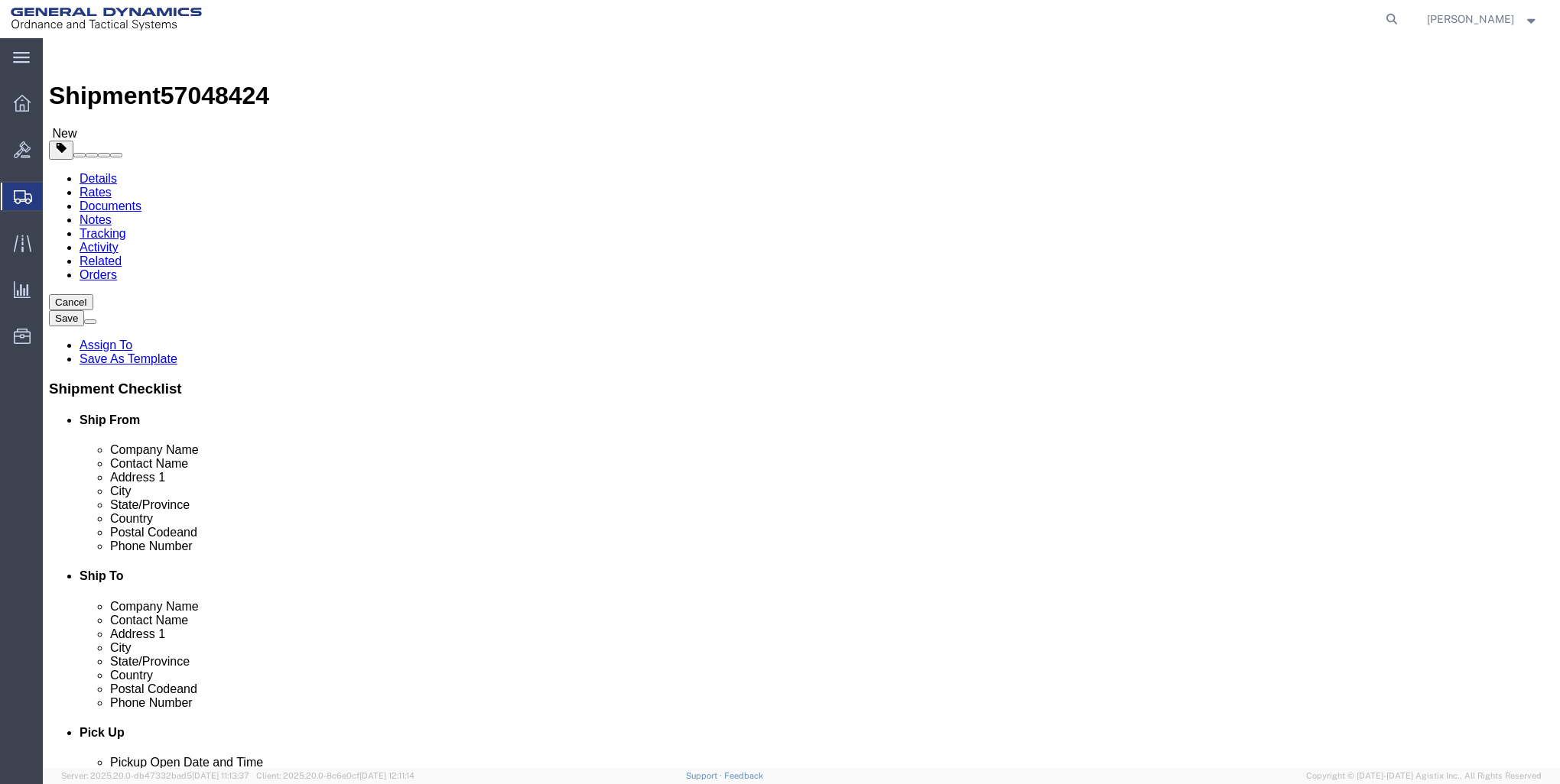
type input "0"
type input "25260"
click link "Add Content"
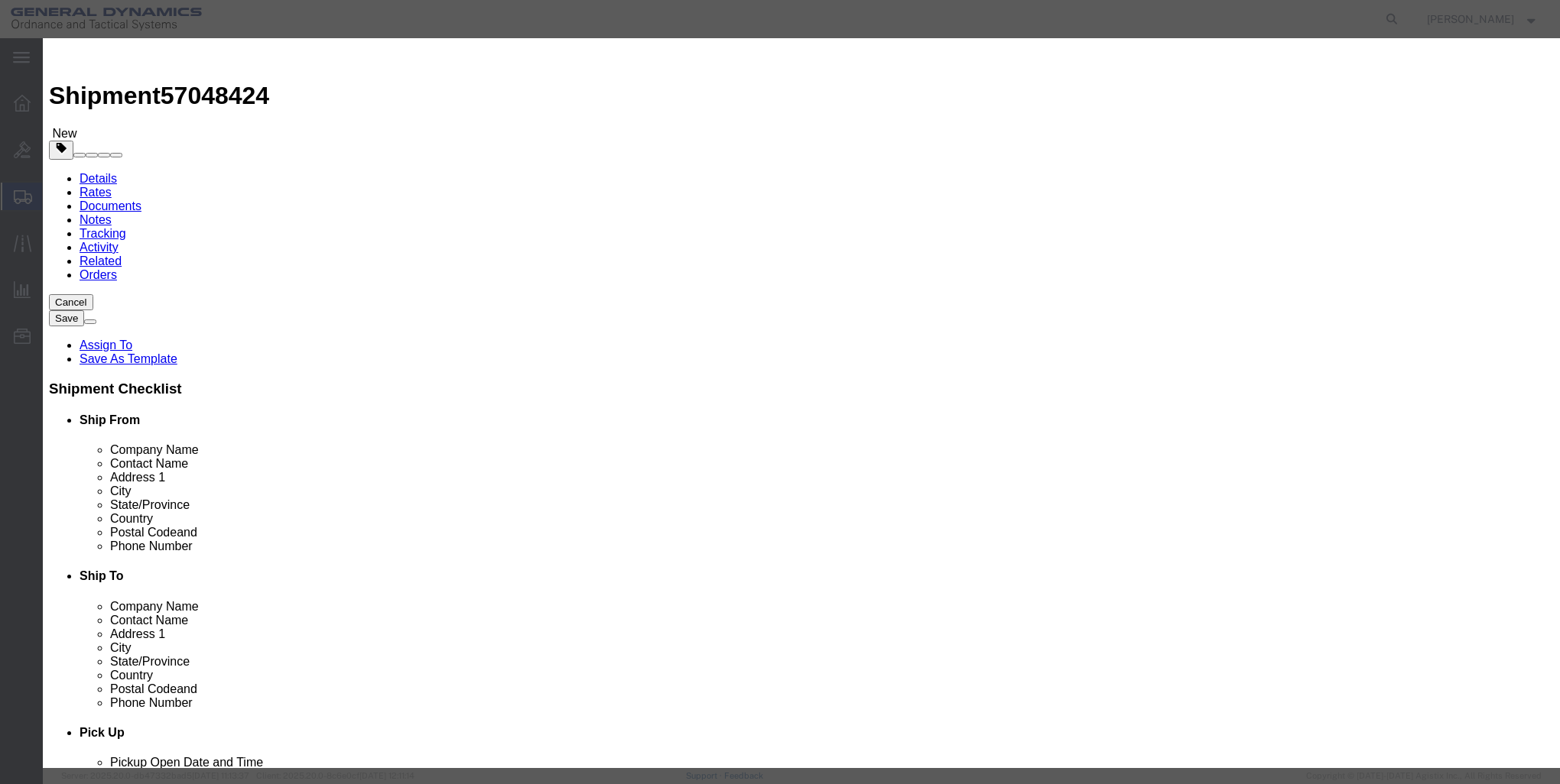
click input "text"
type input "Case Base & SEAL Assembly"
click input "0"
type input "2592"
click input "text"
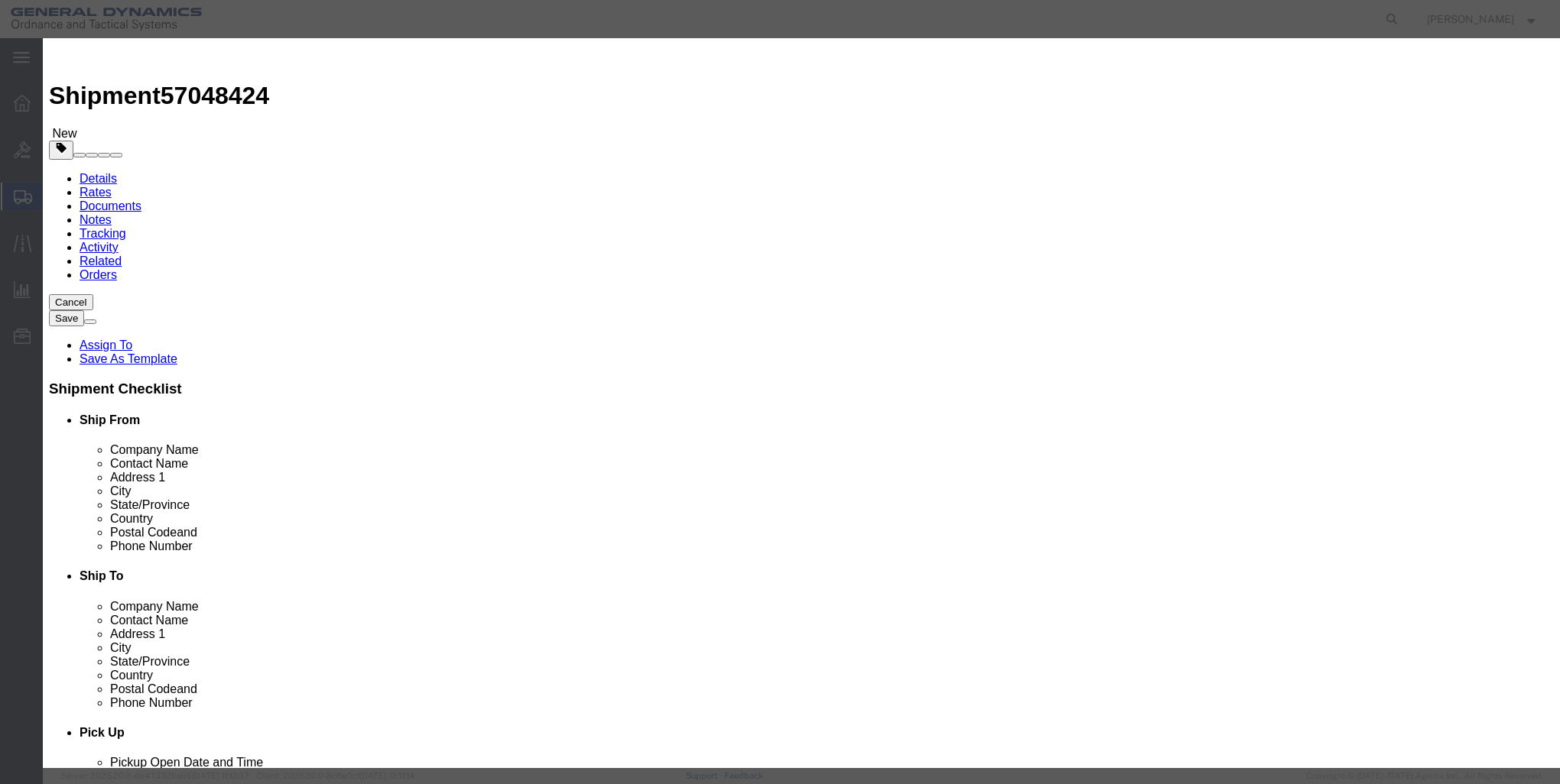
type input "1"
click select "Select 50 55 60 65 70 85 92.5 100 125 175 250 300 400"
select select "85"
click select "Select 50 55 60 65 70 85 92.5 100 125 175 250 300 400"
click button "Save & Close"
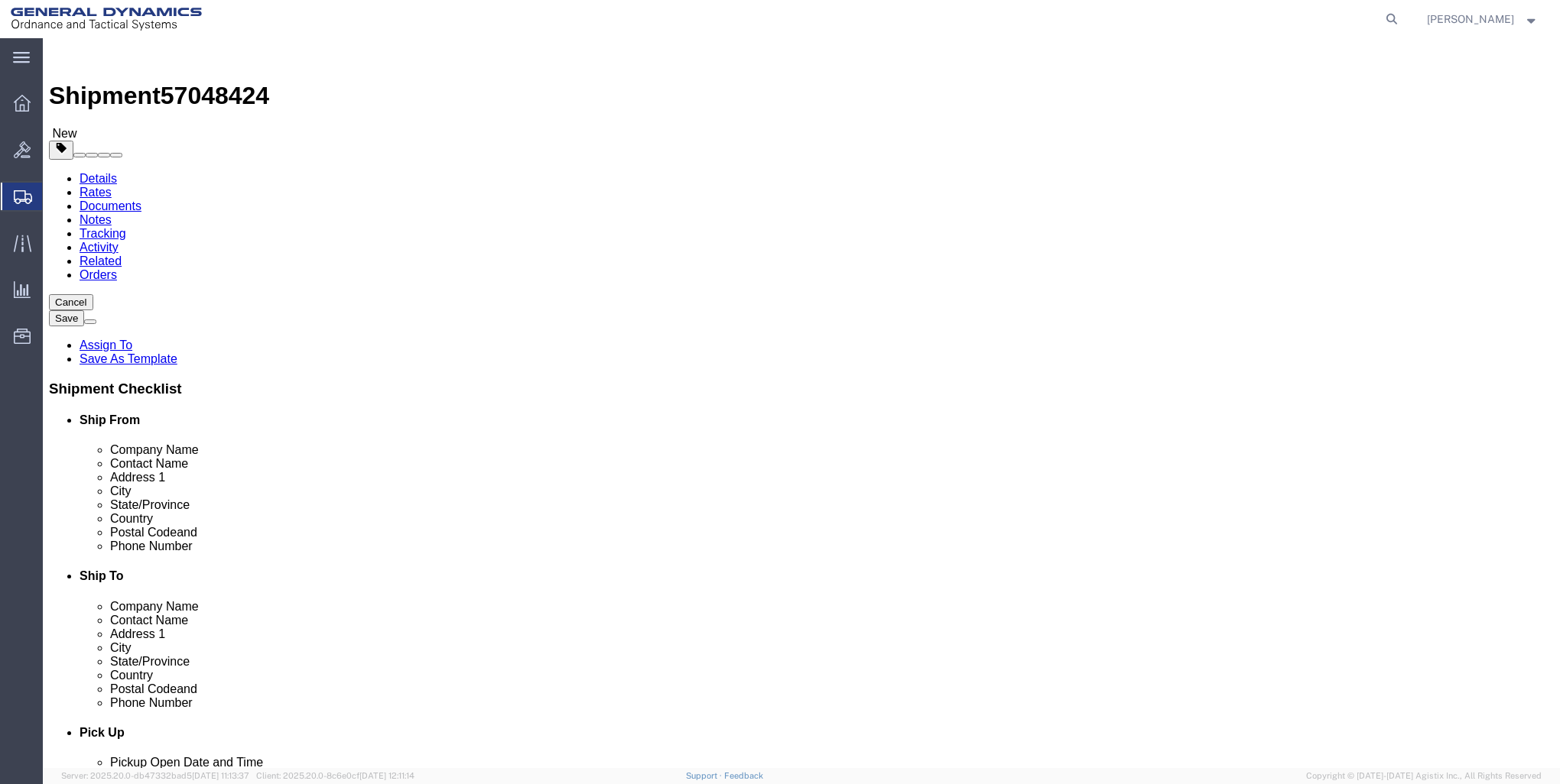
click span "button"
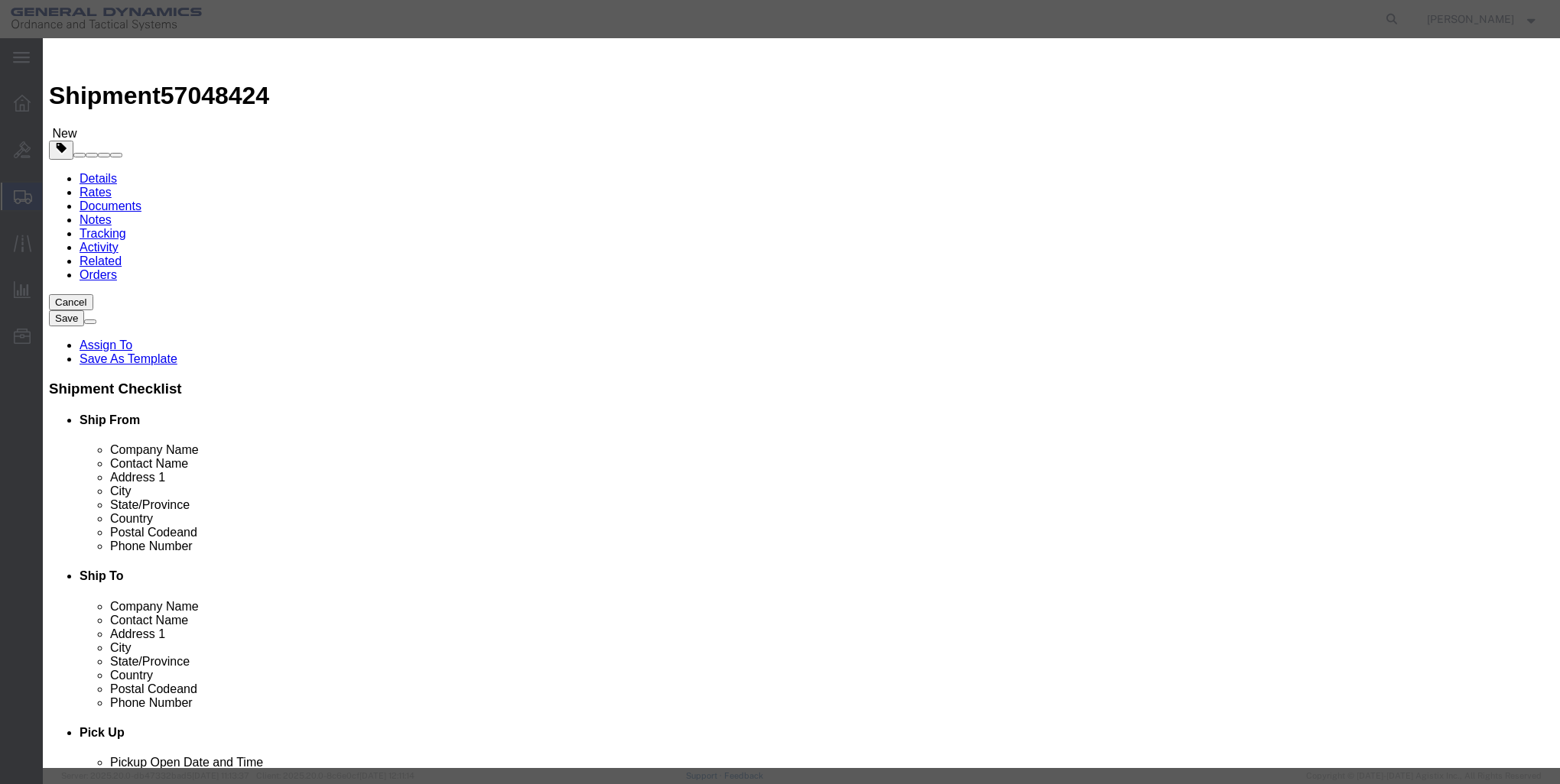
click button "Add another reference"
click input "text"
type input "LOAD 1"
click button "Save"
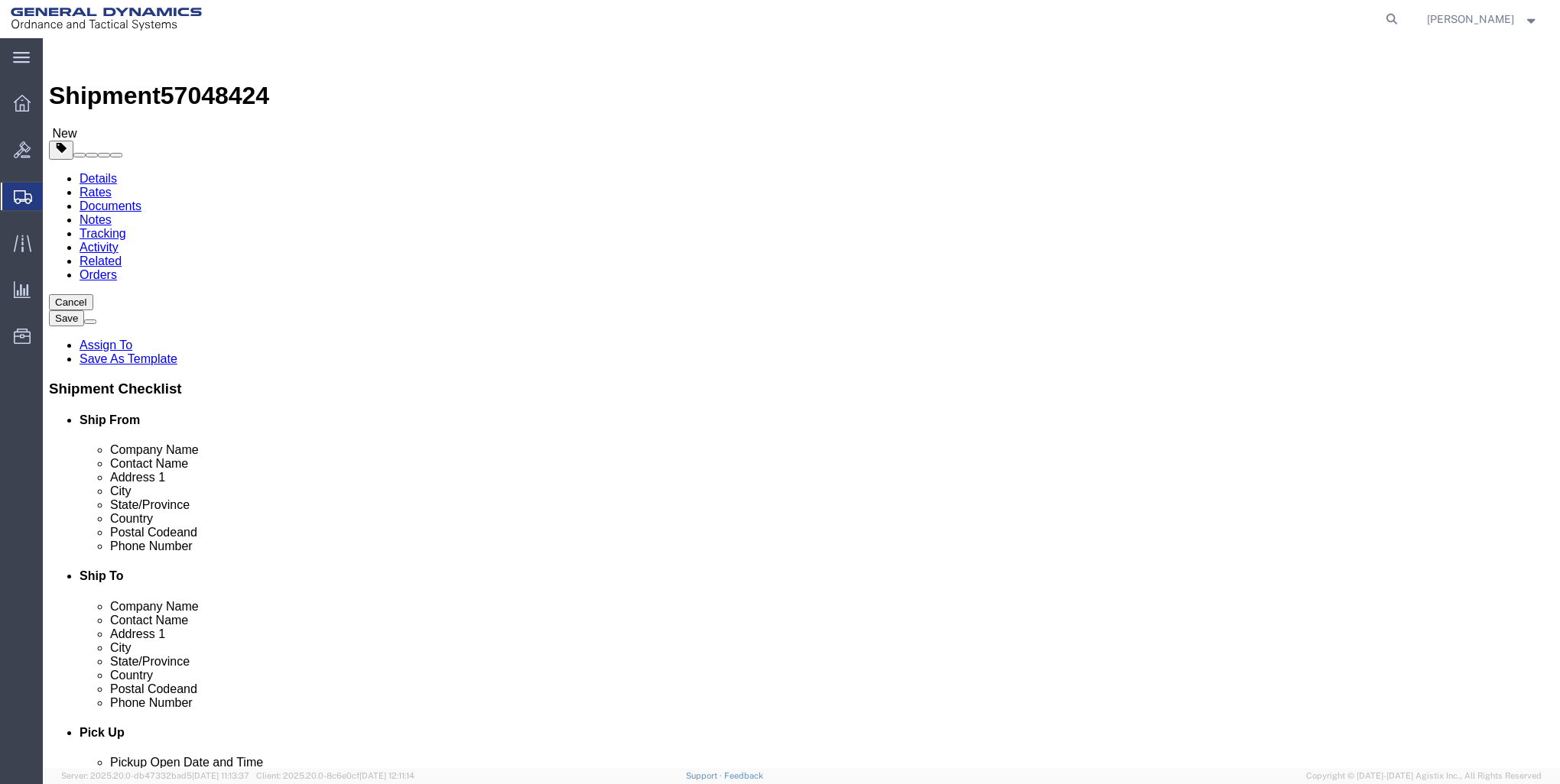
click span "button"
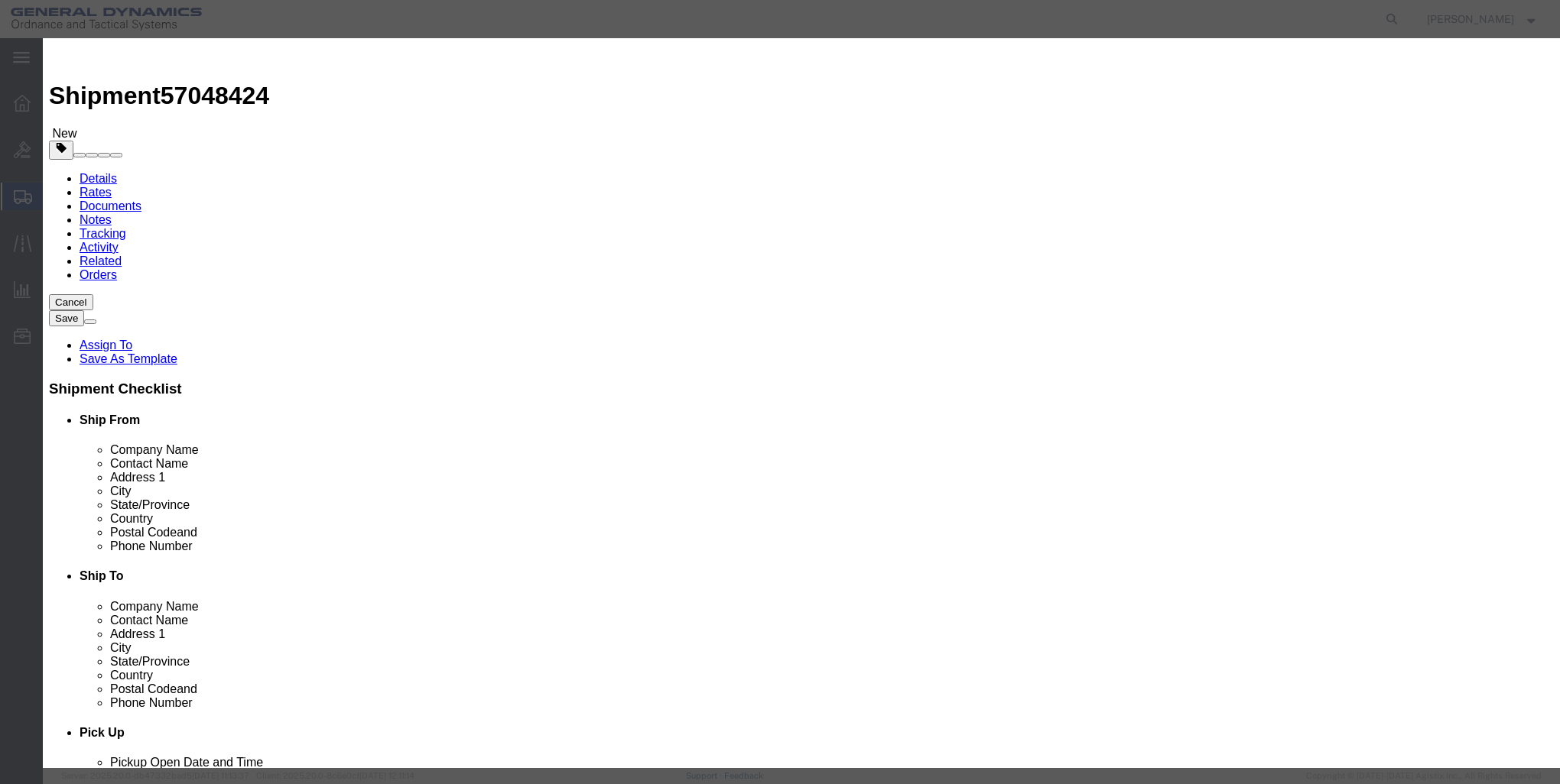
click button "Add another reference"
click input "text"
type input "LOAD 2"
click button "Save"
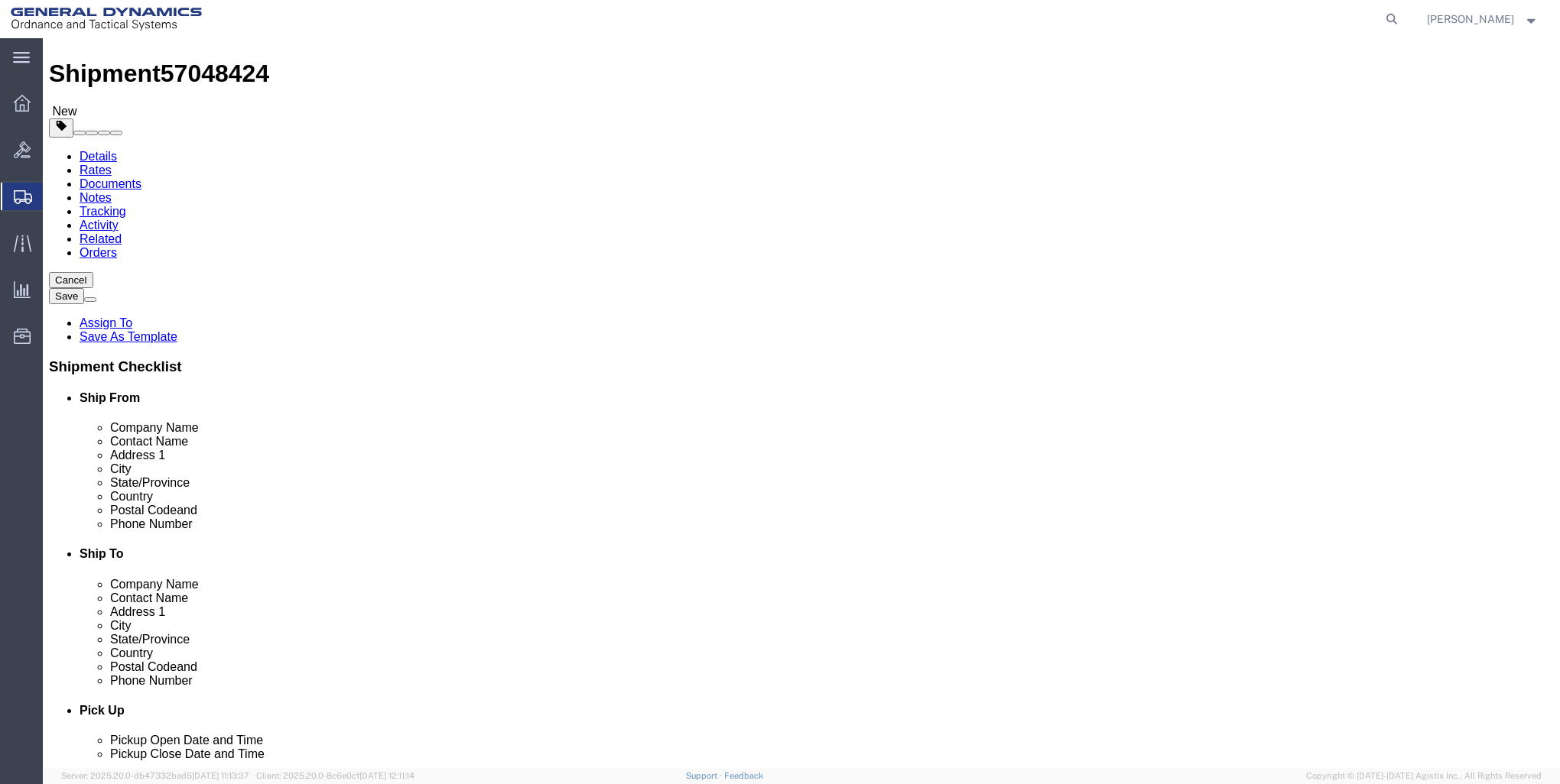
scroll to position [46, 0]
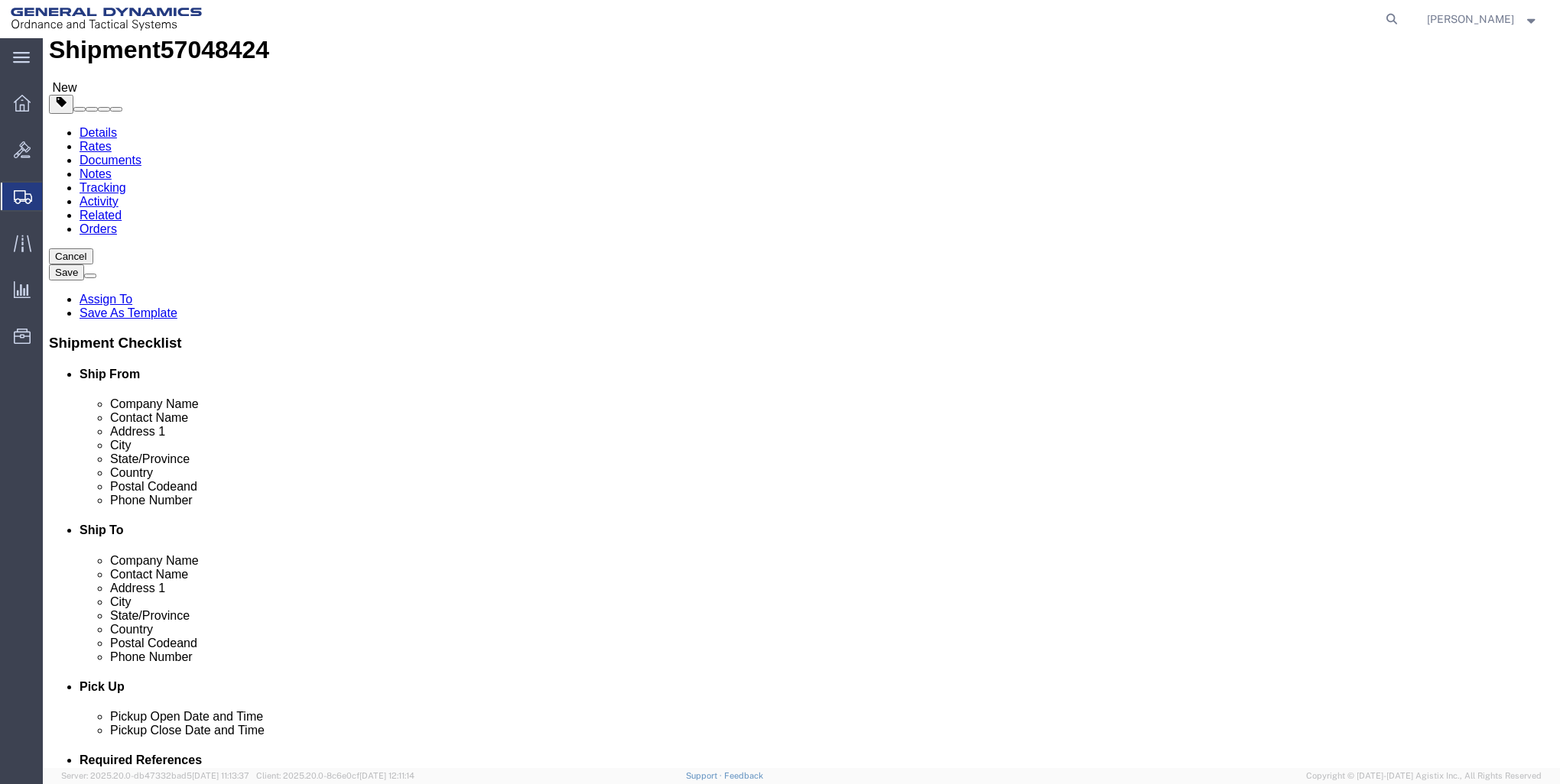
click button "Rate Shipment"
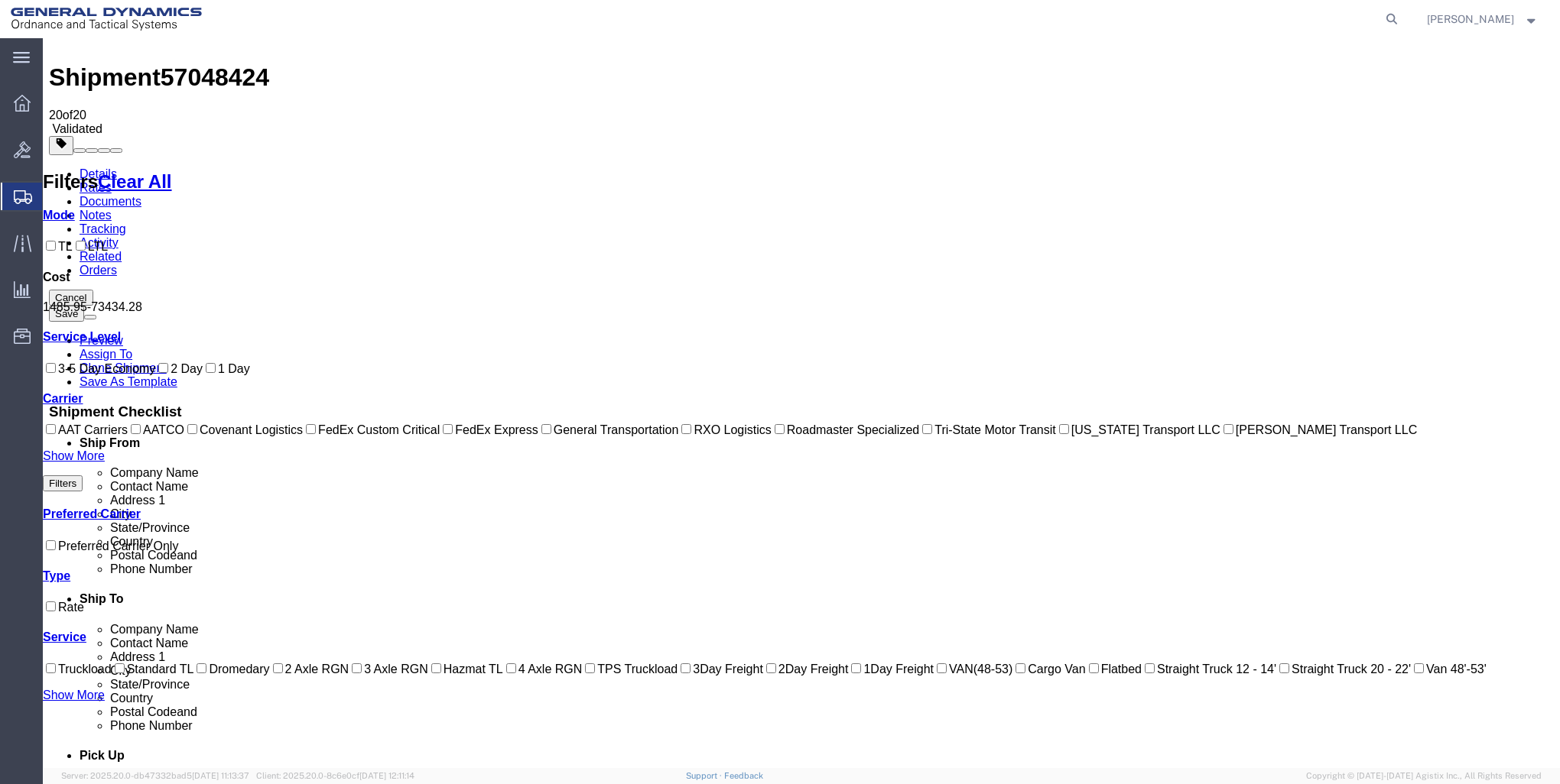
scroll to position [0, 0]
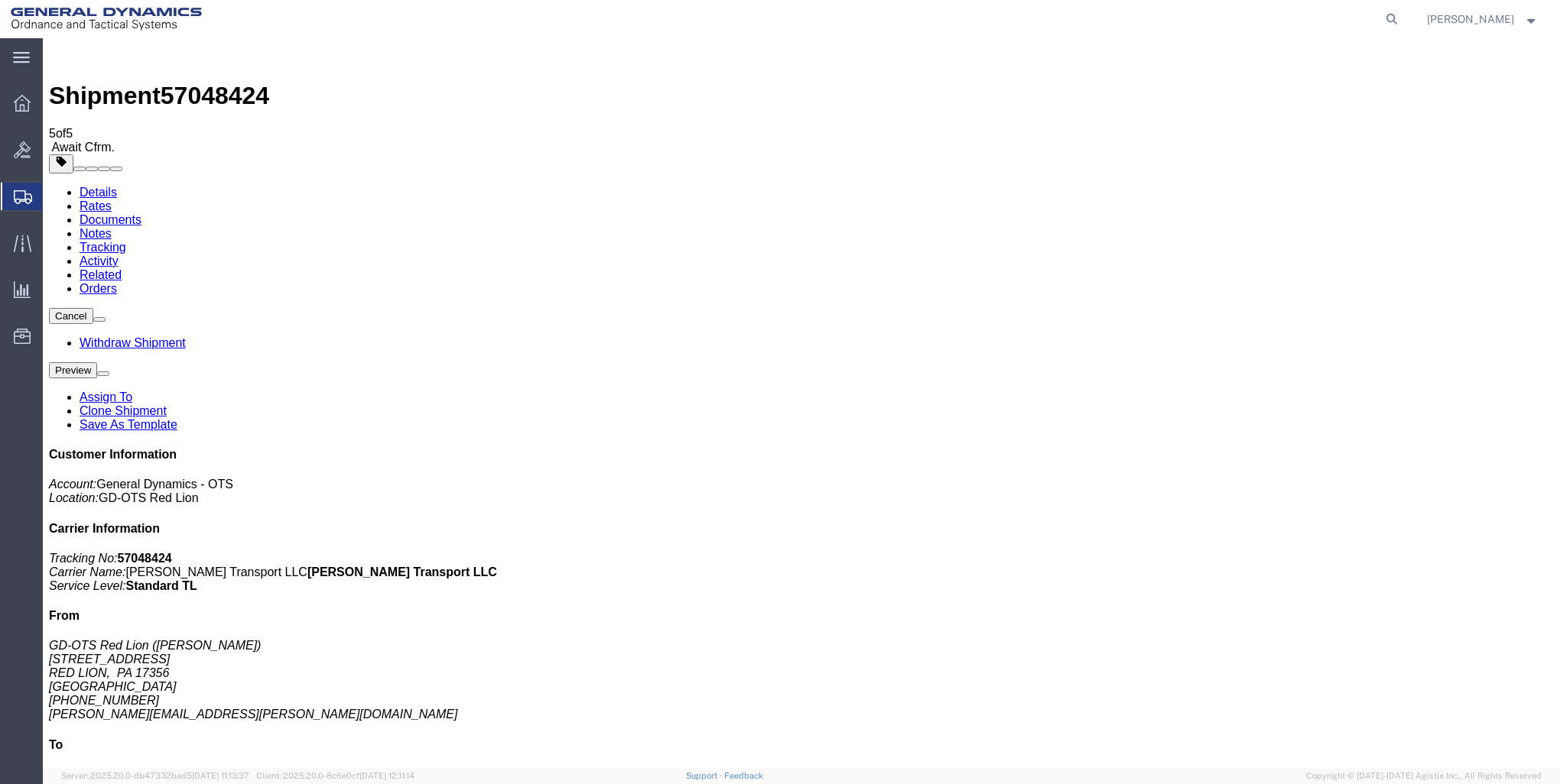
click at [95, 186] on link "Details" at bounding box center [98, 192] width 37 height 13
click span "button"
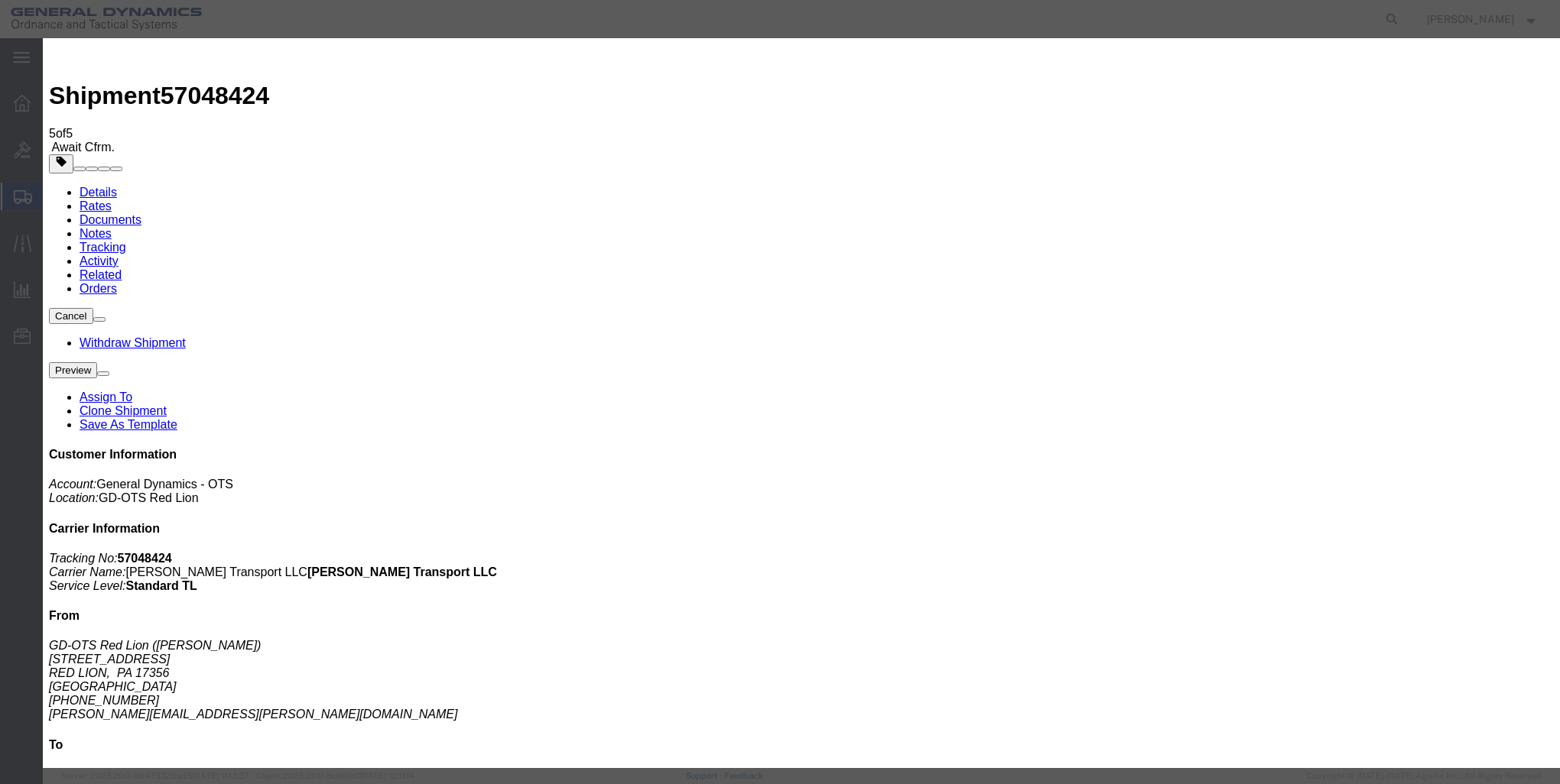
click button "Cancel"
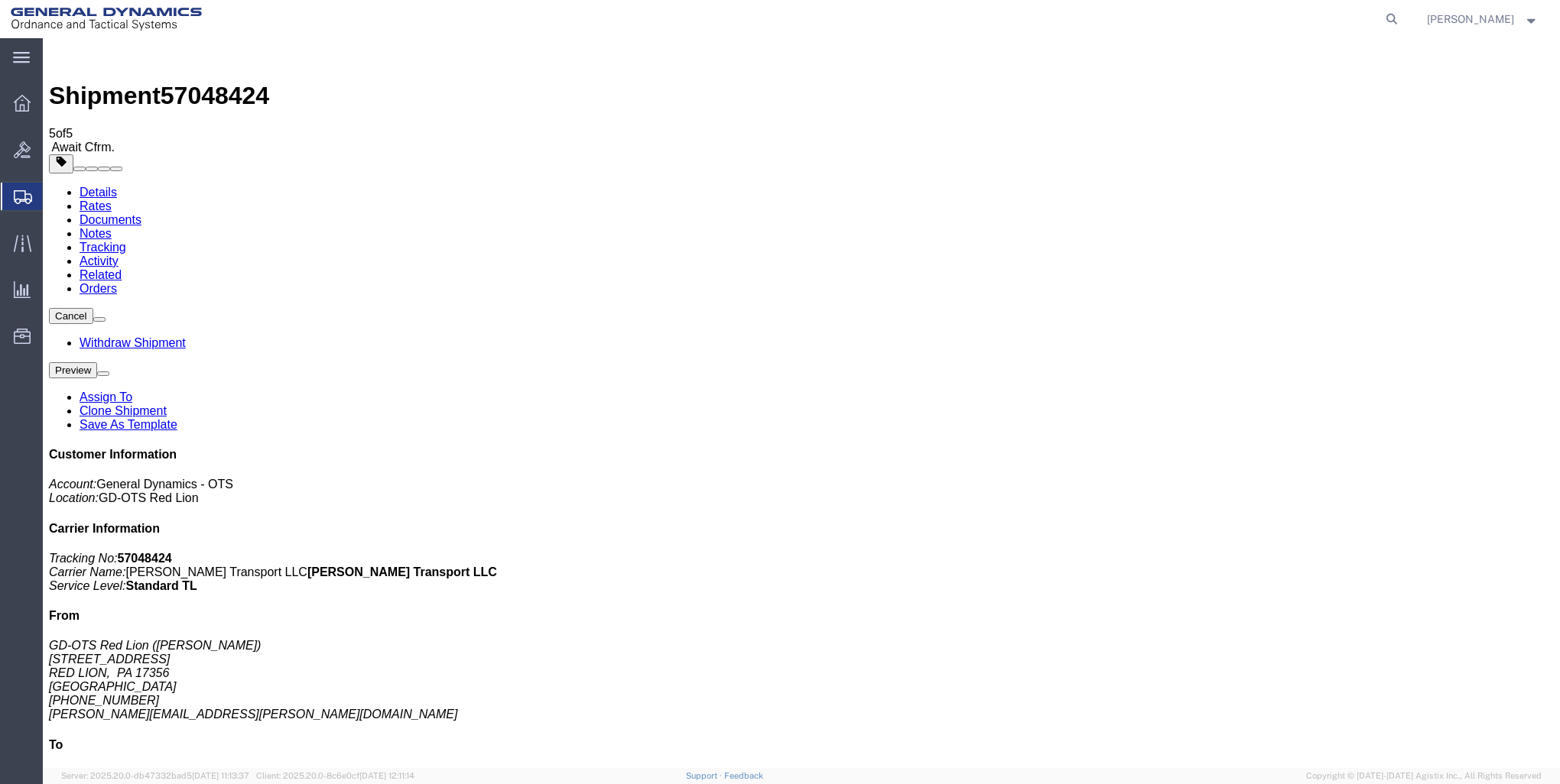
click link "Rates"
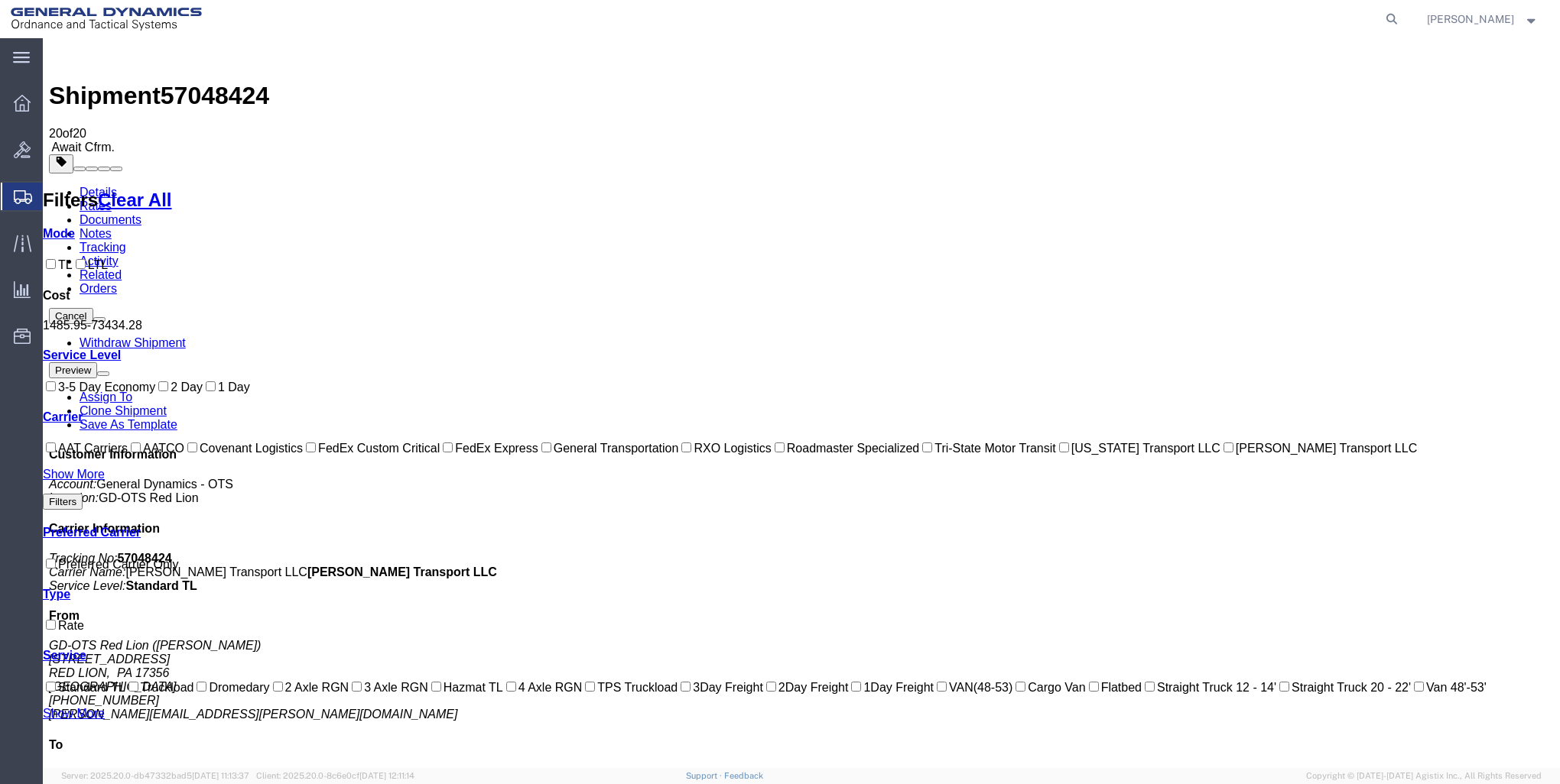
click at [142, 213] on link "Documents" at bounding box center [110, 220] width 62 height 13
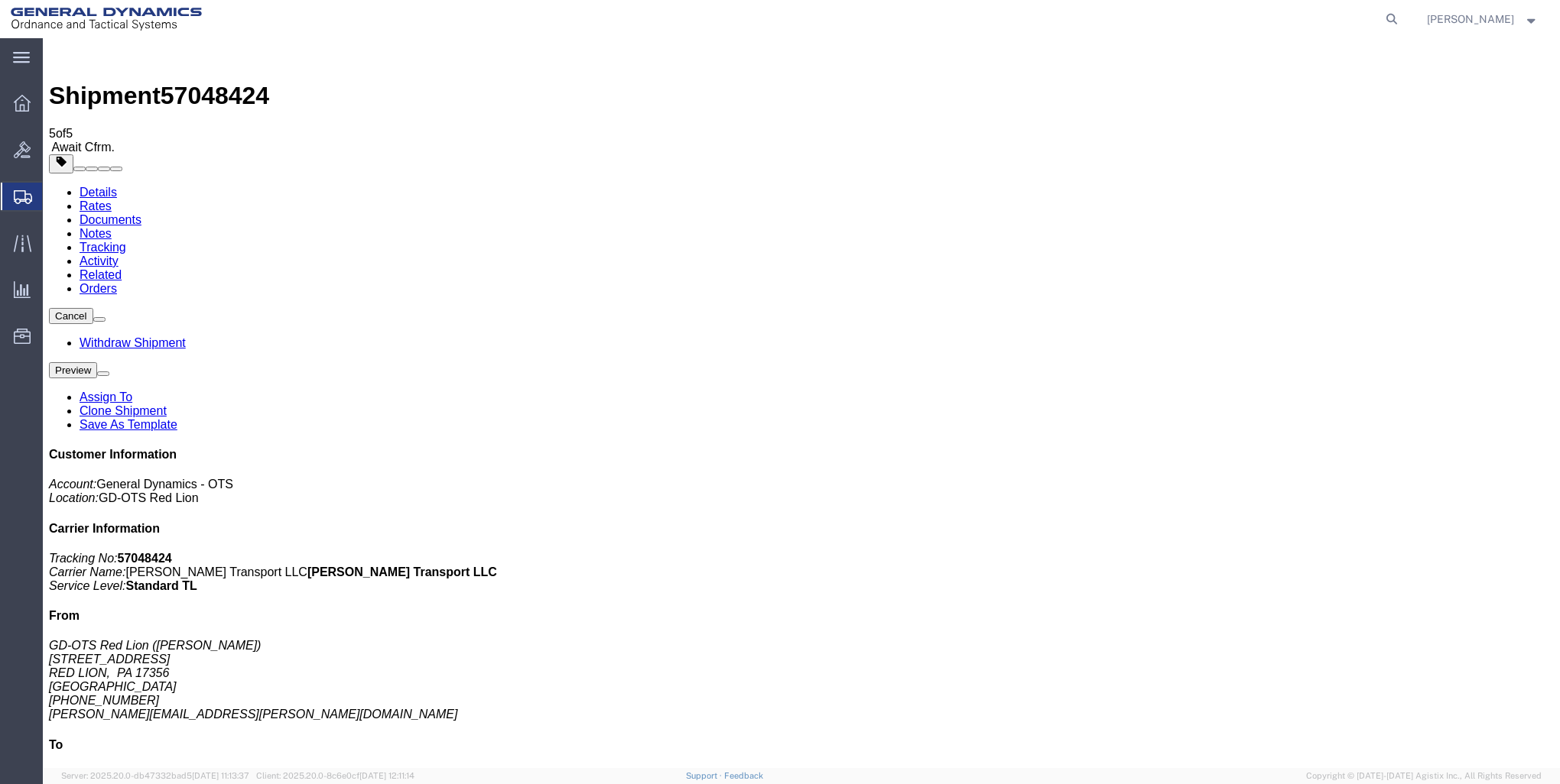
click at [93, 308] on button "Cancel" at bounding box center [70, 316] width 45 height 16
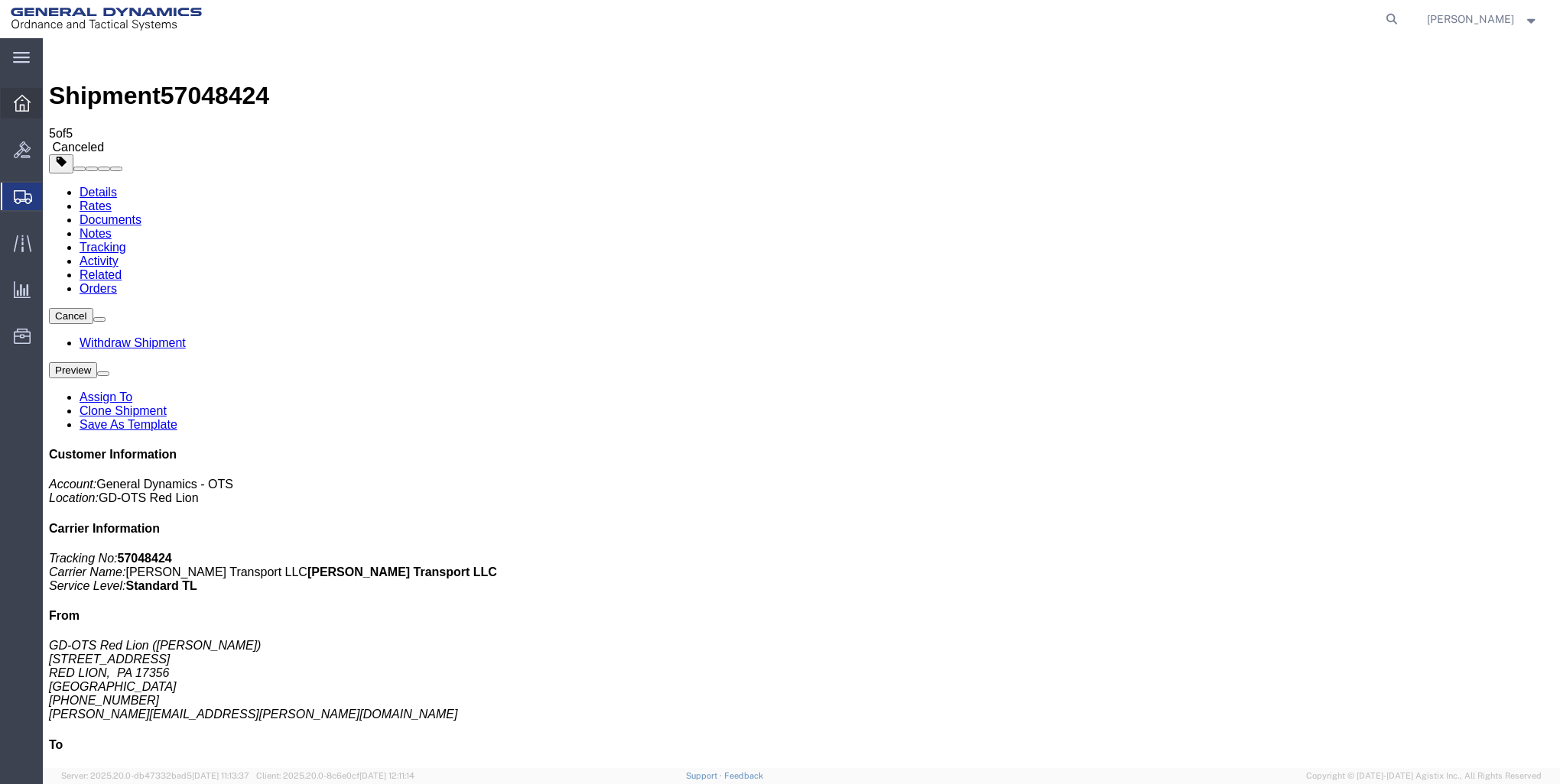
click at [22, 106] on icon at bounding box center [22, 104] width 17 height 17
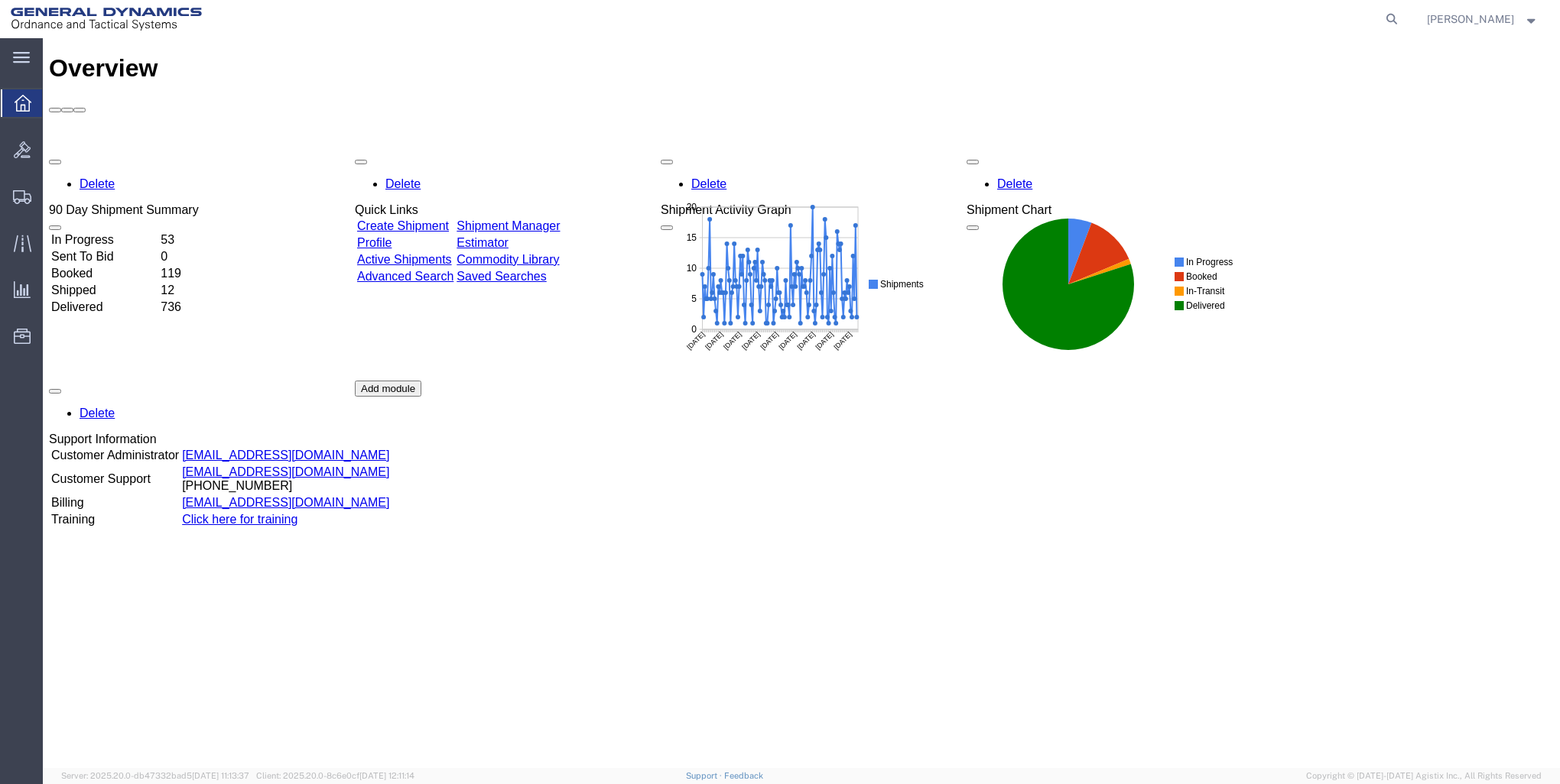
click at [21, 103] on icon at bounding box center [23, 104] width 17 height 17
click at [399, 220] on link "Create Shipment" at bounding box center [403, 226] width 91 height 13
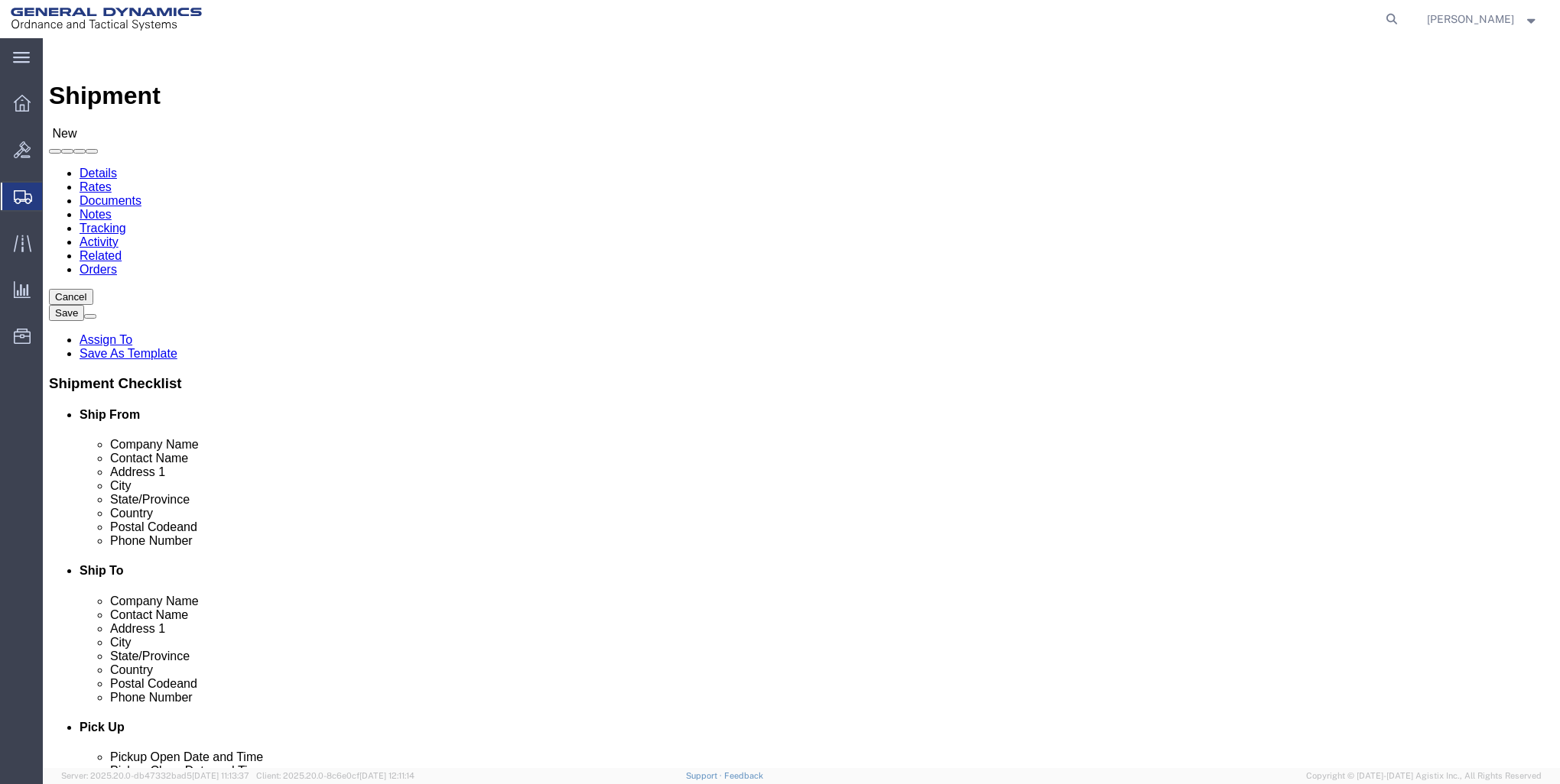
click input "text"
click p "- GD-OTS Red Lion - ([PERSON_NAME]) [STREET_ADDRESS] , 12:00 AM - 12:00 AM"
type input "GD-OTS Red Lion"
type input "[PERSON_NAME]"
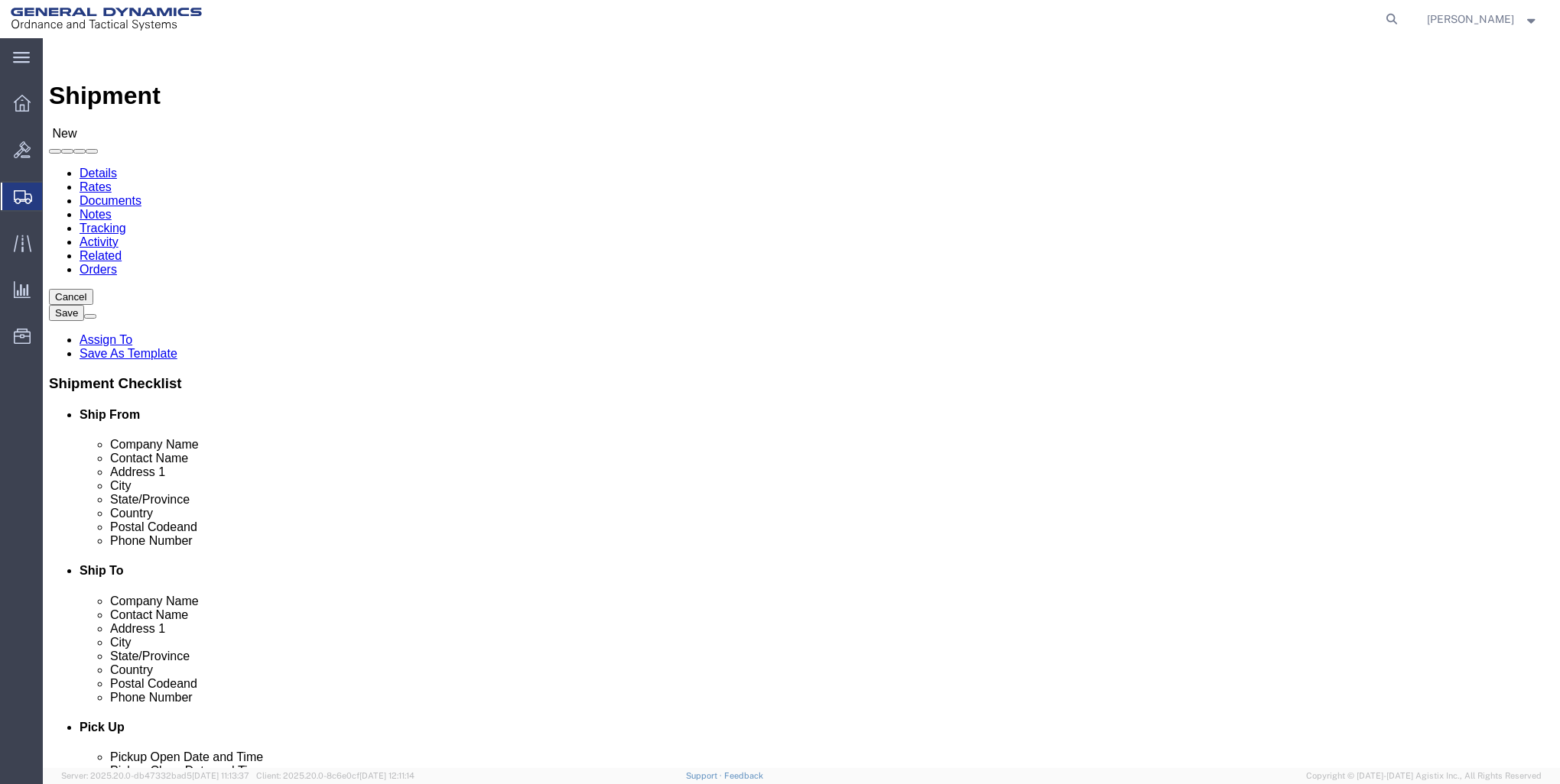
type input "[STREET_ADDRESS]"
type input "RED LION"
type input "17356"
type input "[PHONE_NUMBER]"
type input "[PERSON_NAME][EMAIL_ADDRESS][PERSON_NAME][DOMAIN_NAME]"
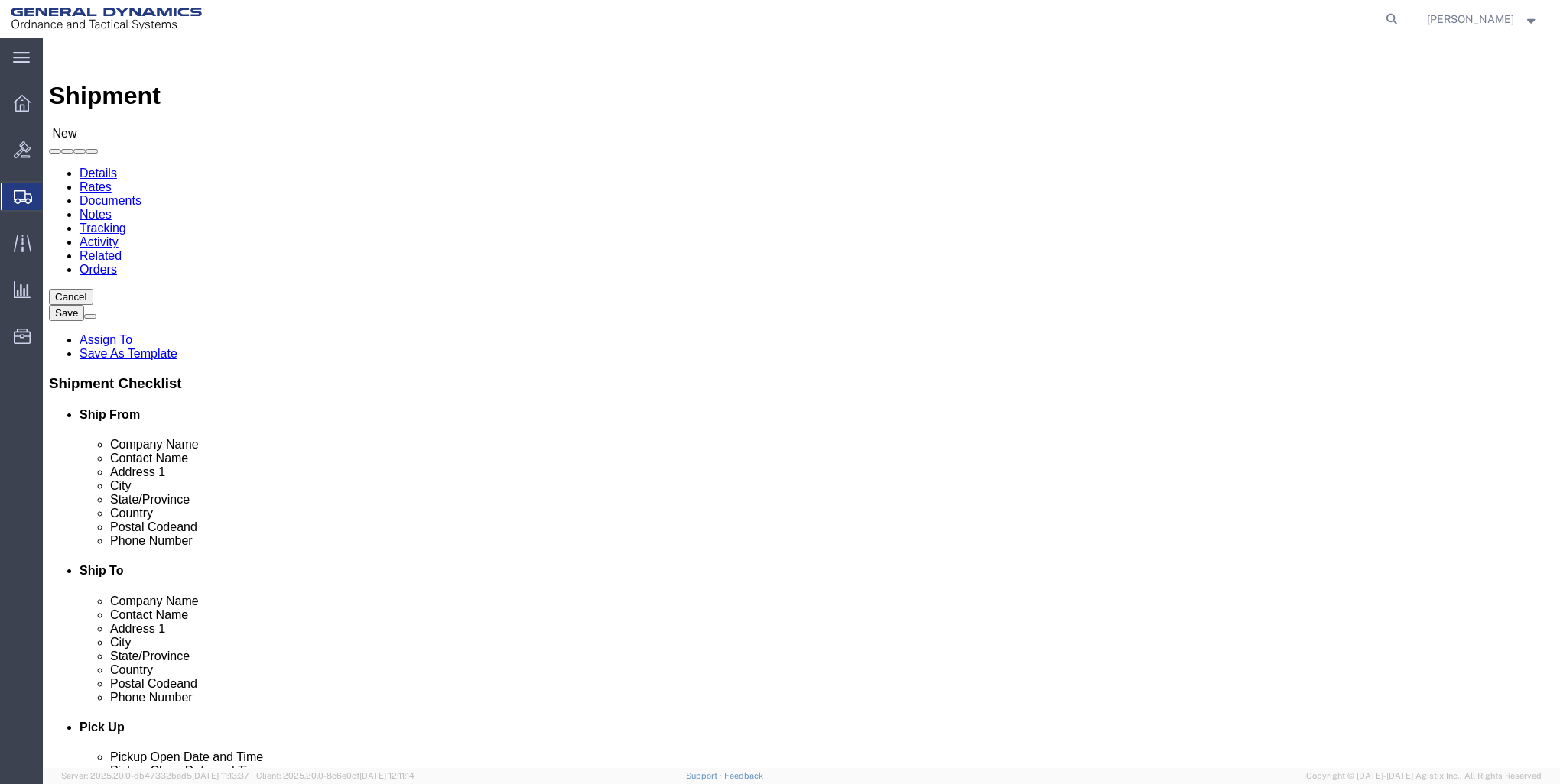
checkbox input "true"
select select "PA"
type input "GD-OTS Red Lion"
click input "text"
click input "AMERICAN"
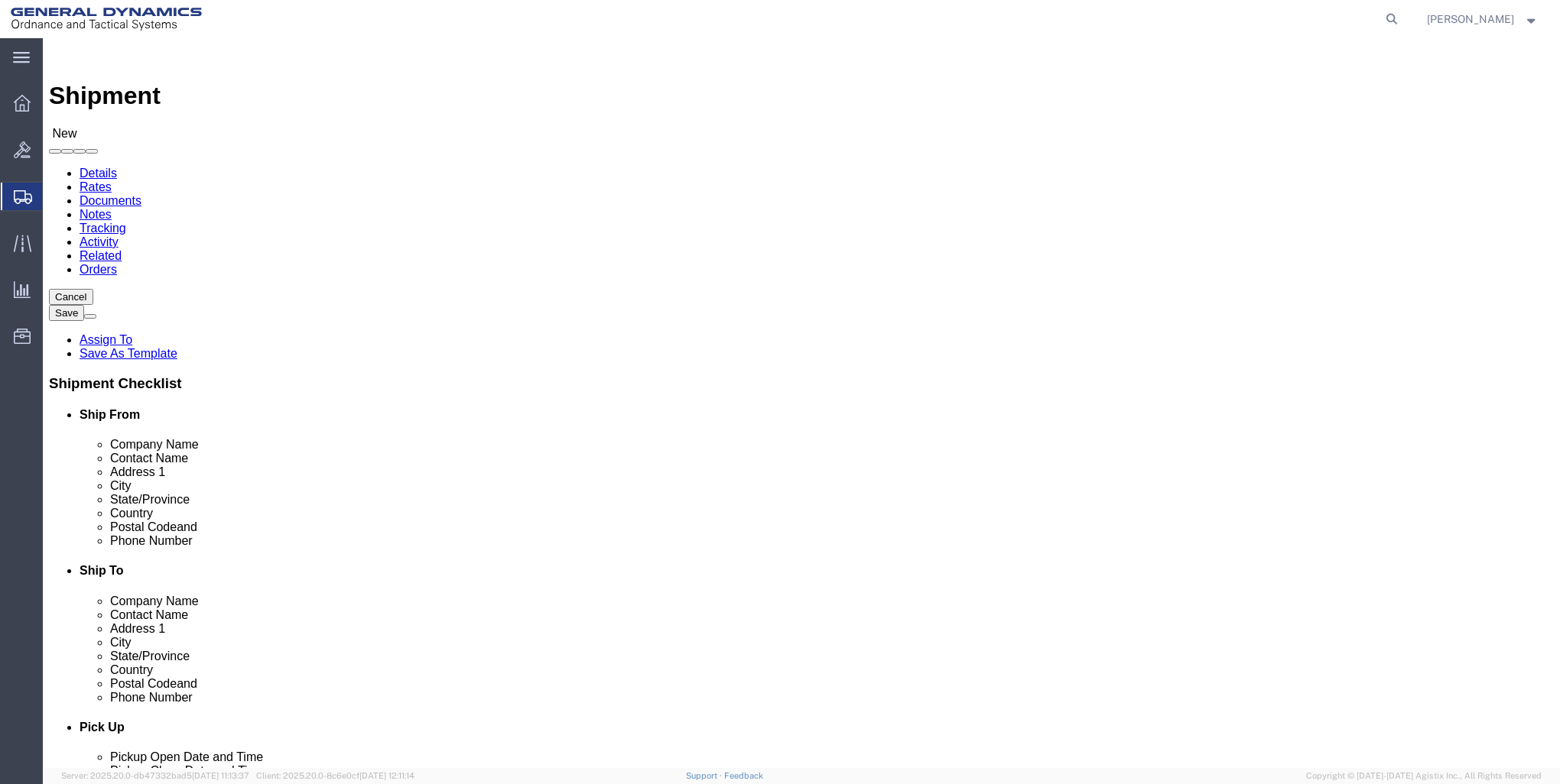
type input "A"
type input "n"
type input "NORTHROP GRUMMAN"
click label "Address 1"
click input "text"
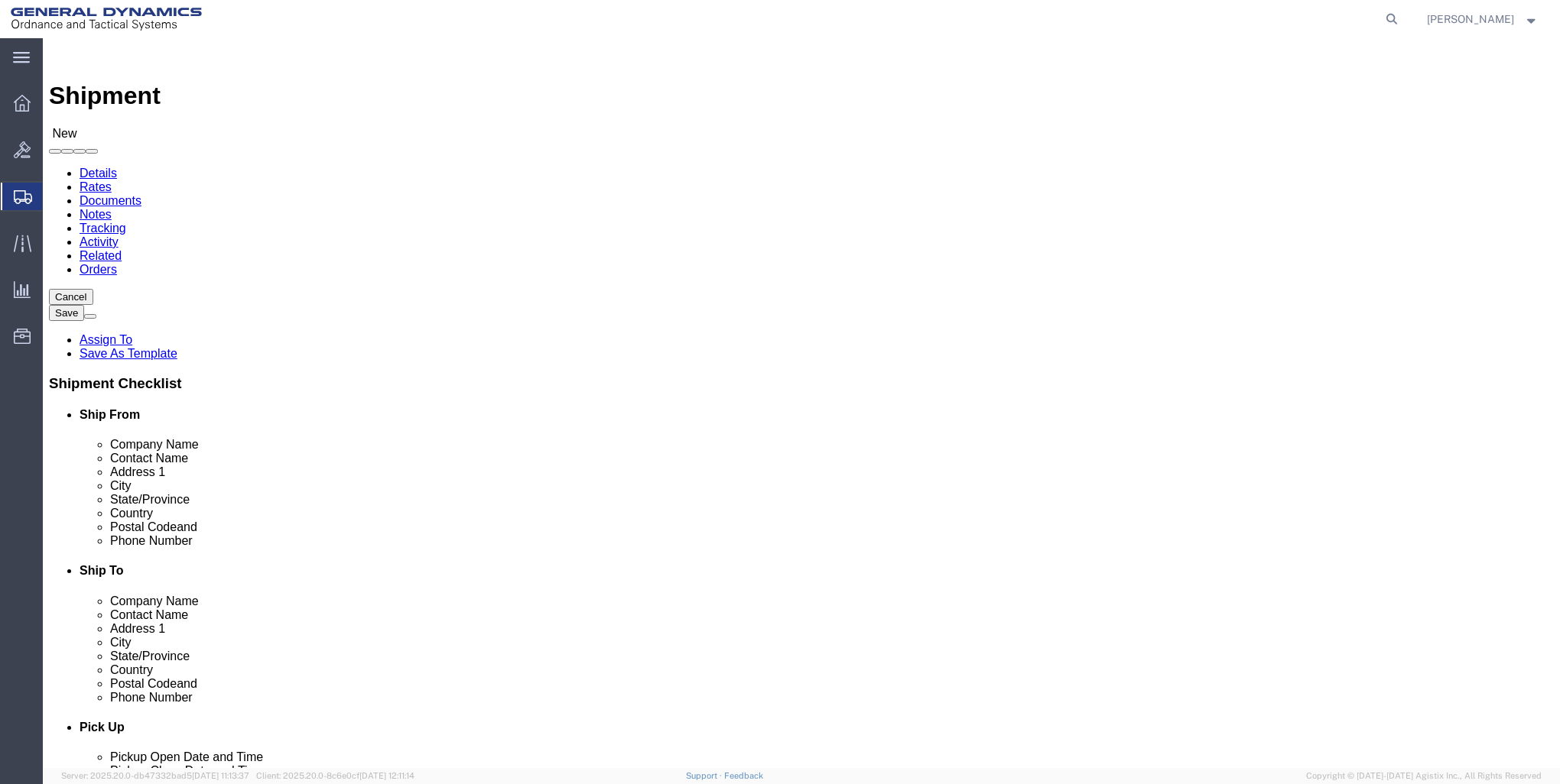
type input "RECEIVING"
click label "Address 2"
click input "text"
type input "[STREET_ADDRESS][PERSON_NAME]"
click input "text"
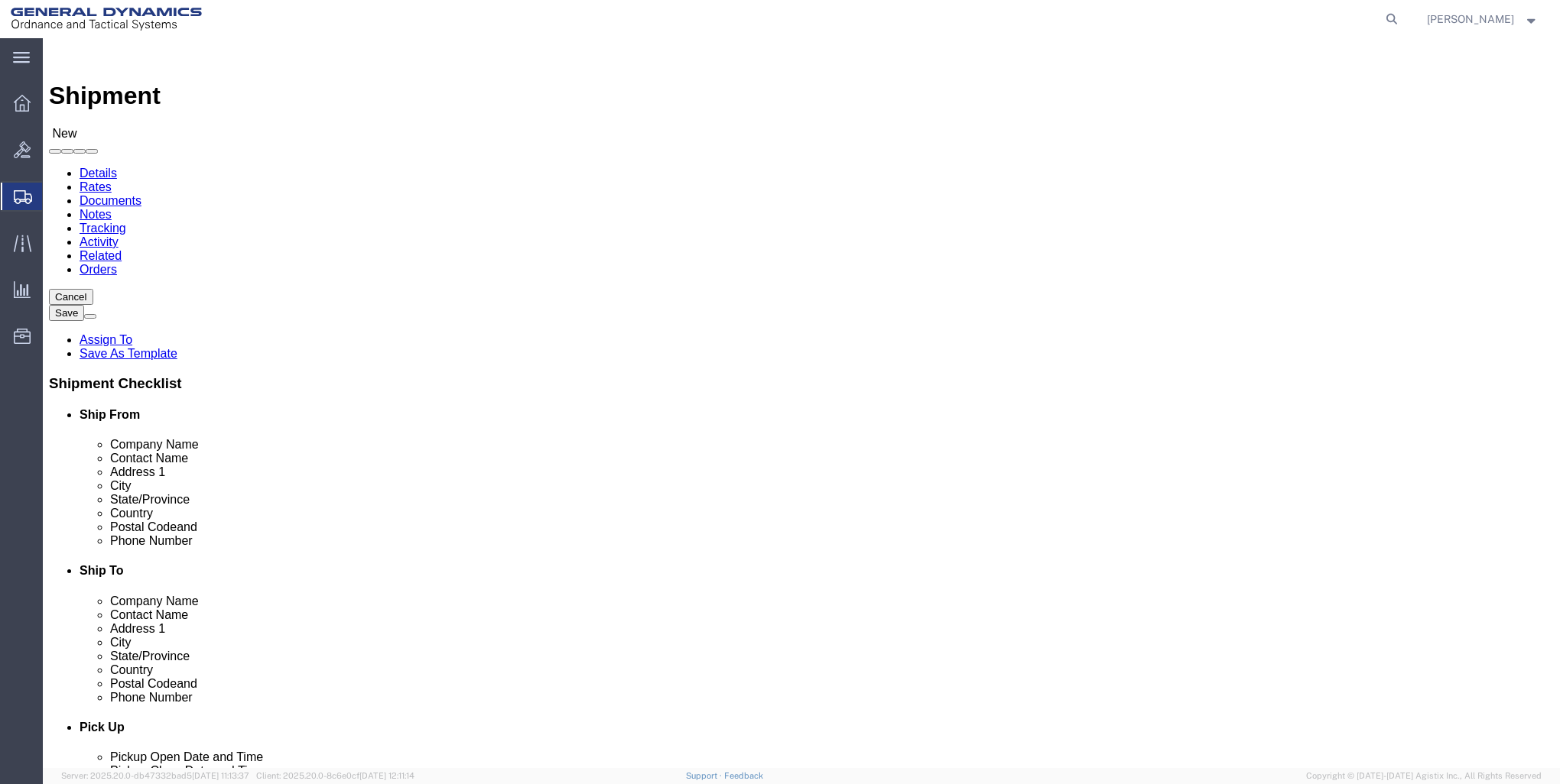
type input "WOLSELEY WAREHOUSE"
click input "text"
type input "[PERSON_NAME]"
click label "City"
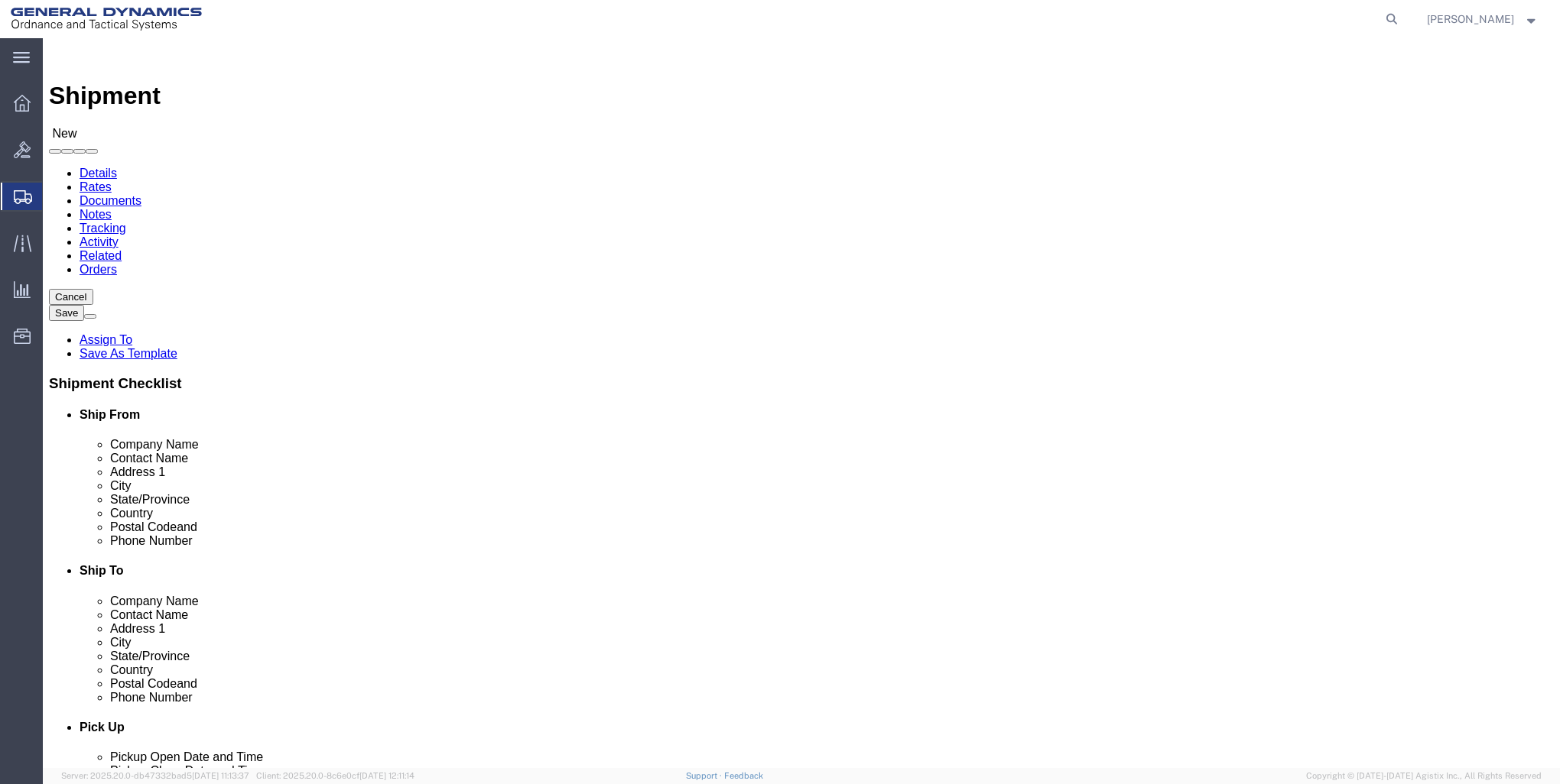
select select "WV"
click input "Postal Code"
type input "26726"
click input "text"
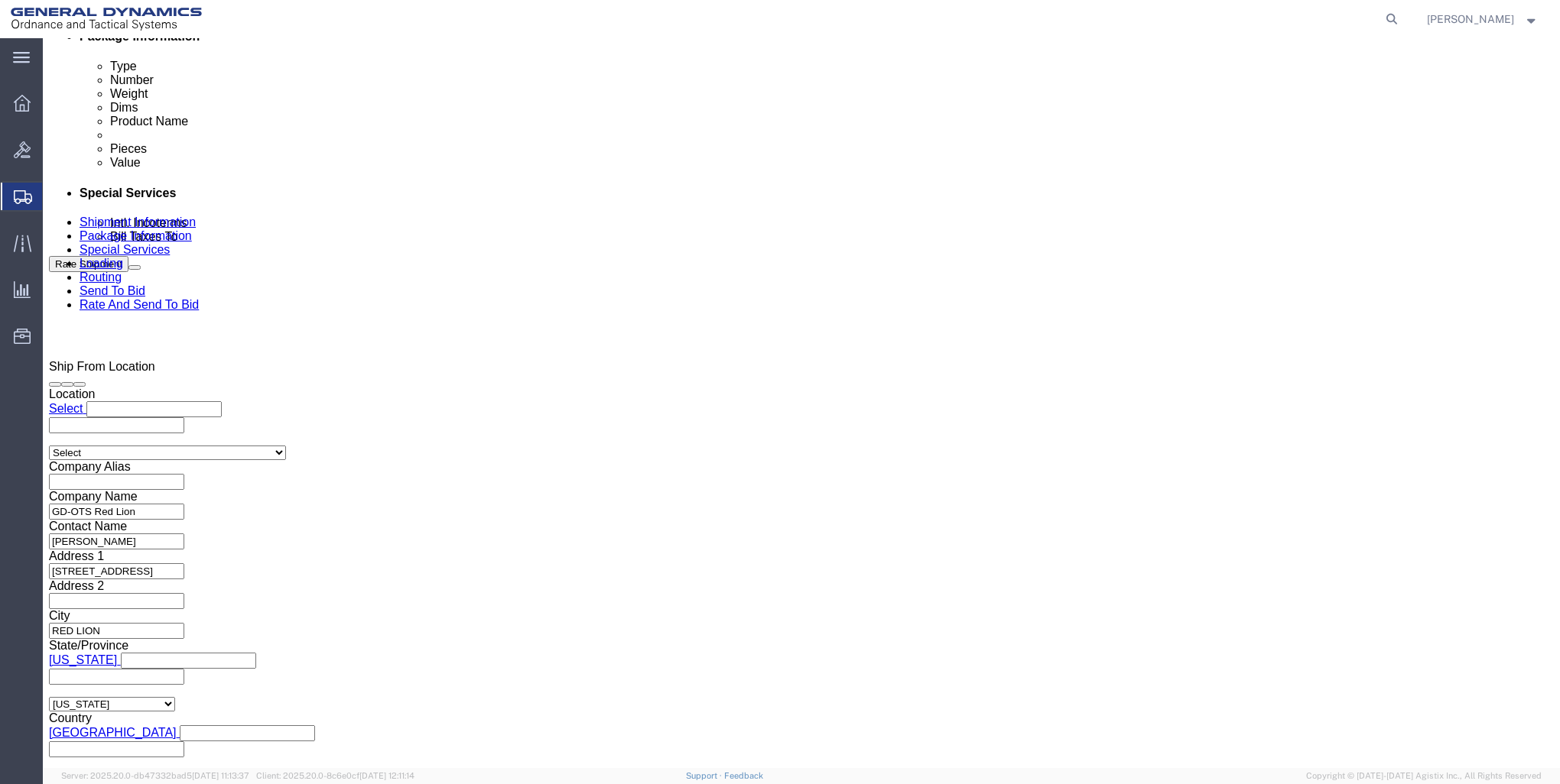
scroll to position [902, 0]
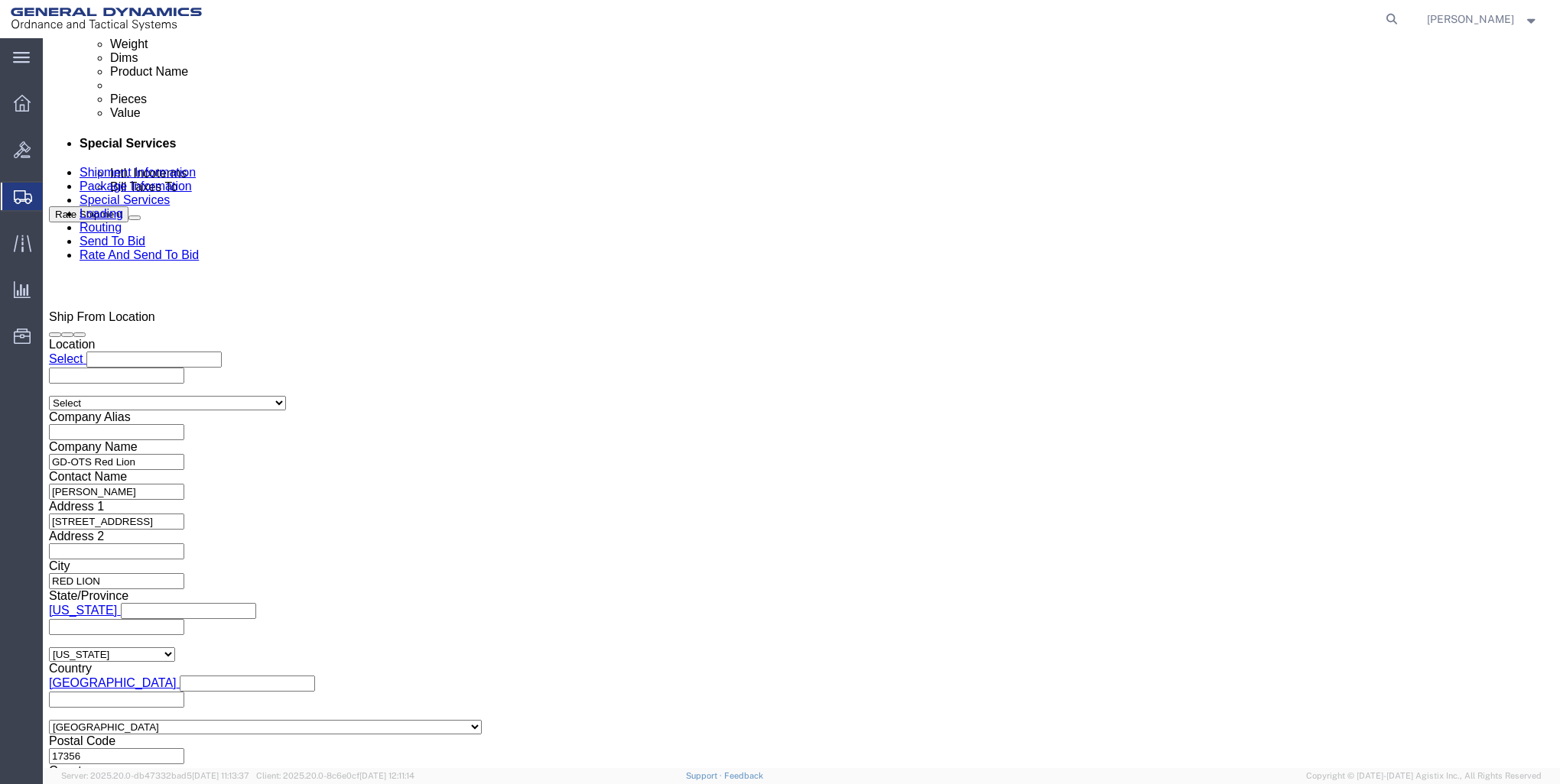
type input "[PHONE_NUMBER]"
click input "text"
type input "MP00464650"
click input "text"
type input "30100337"
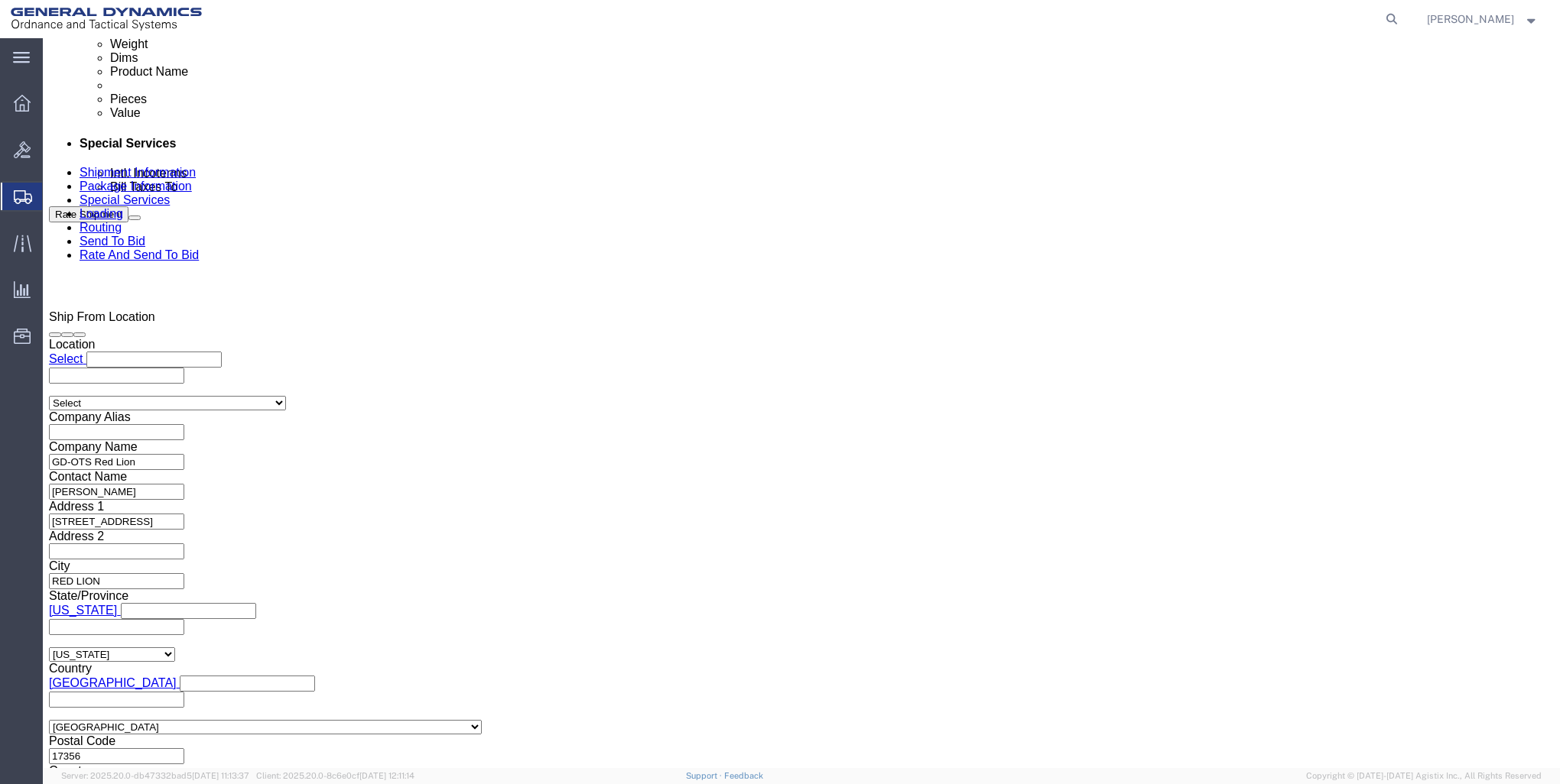
click input "text"
type input "9000"
click button "Continue"
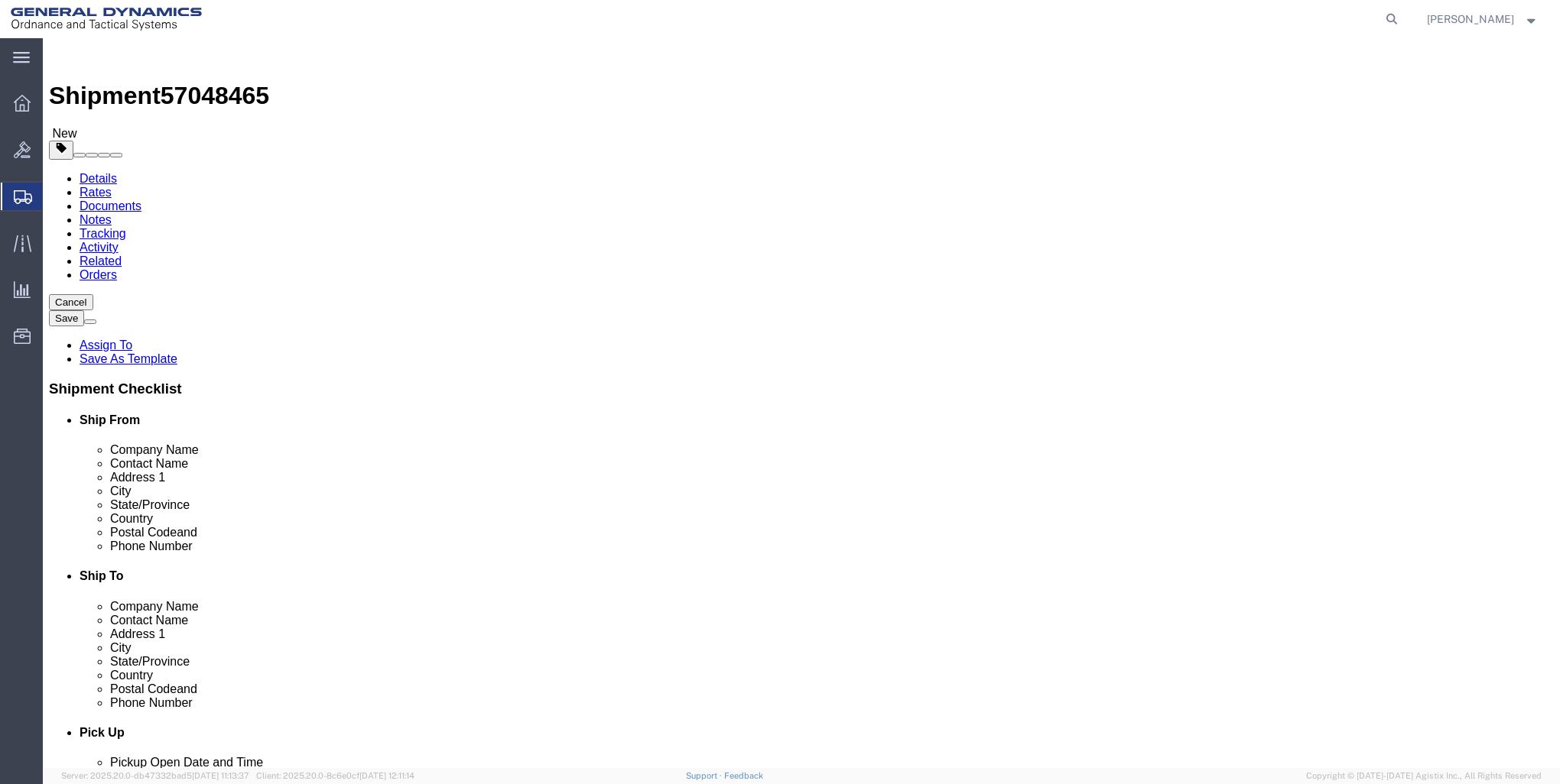
click select "Select Bale(s) Basket(s) Bolt(s) Bottle(s) Buckets Bulk Bundle(s) Can(s) Cardbo…"
select select "CRAT"
click select "Select Bale(s) Basket(s) Bolt(s) Bottle(s) Buckets Bulk Bundle(s) Can(s) Cardbo…"
click input "1"
type input "12"
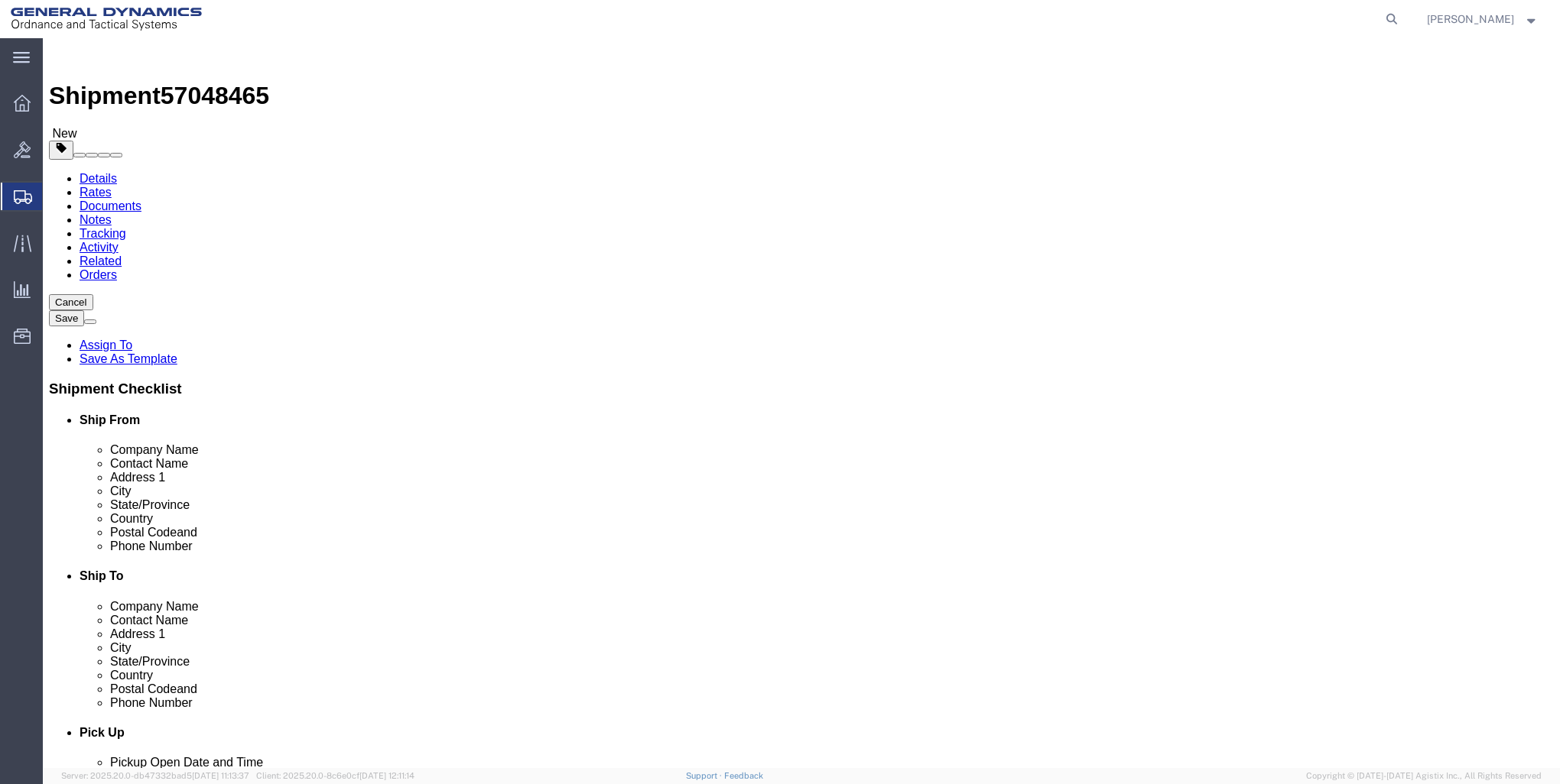
click input "text"
type input "46"
type input "38"
type input "25"
click input "0.00"
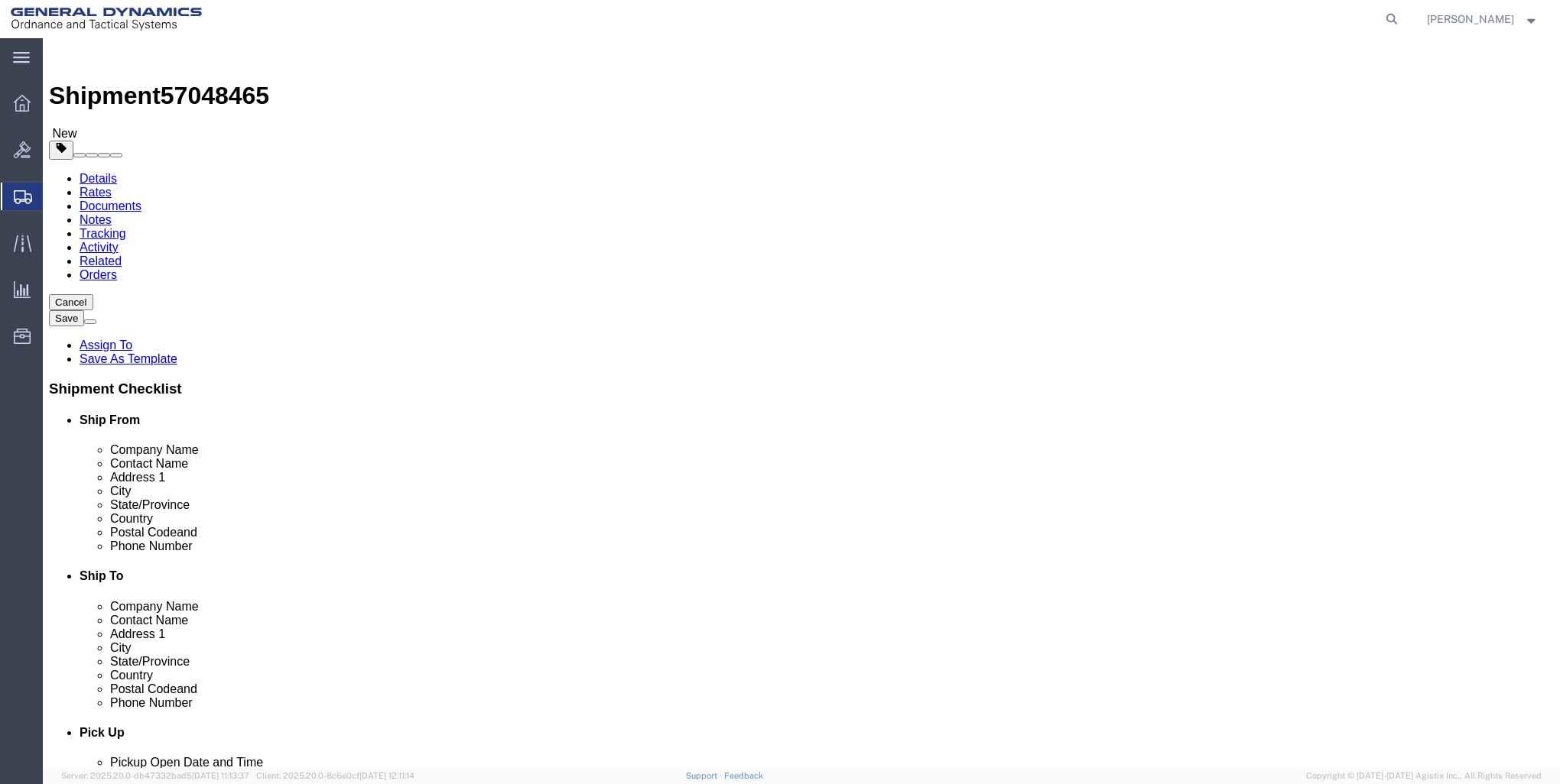
type input "0"
type input "25260"
click link "Add Content"
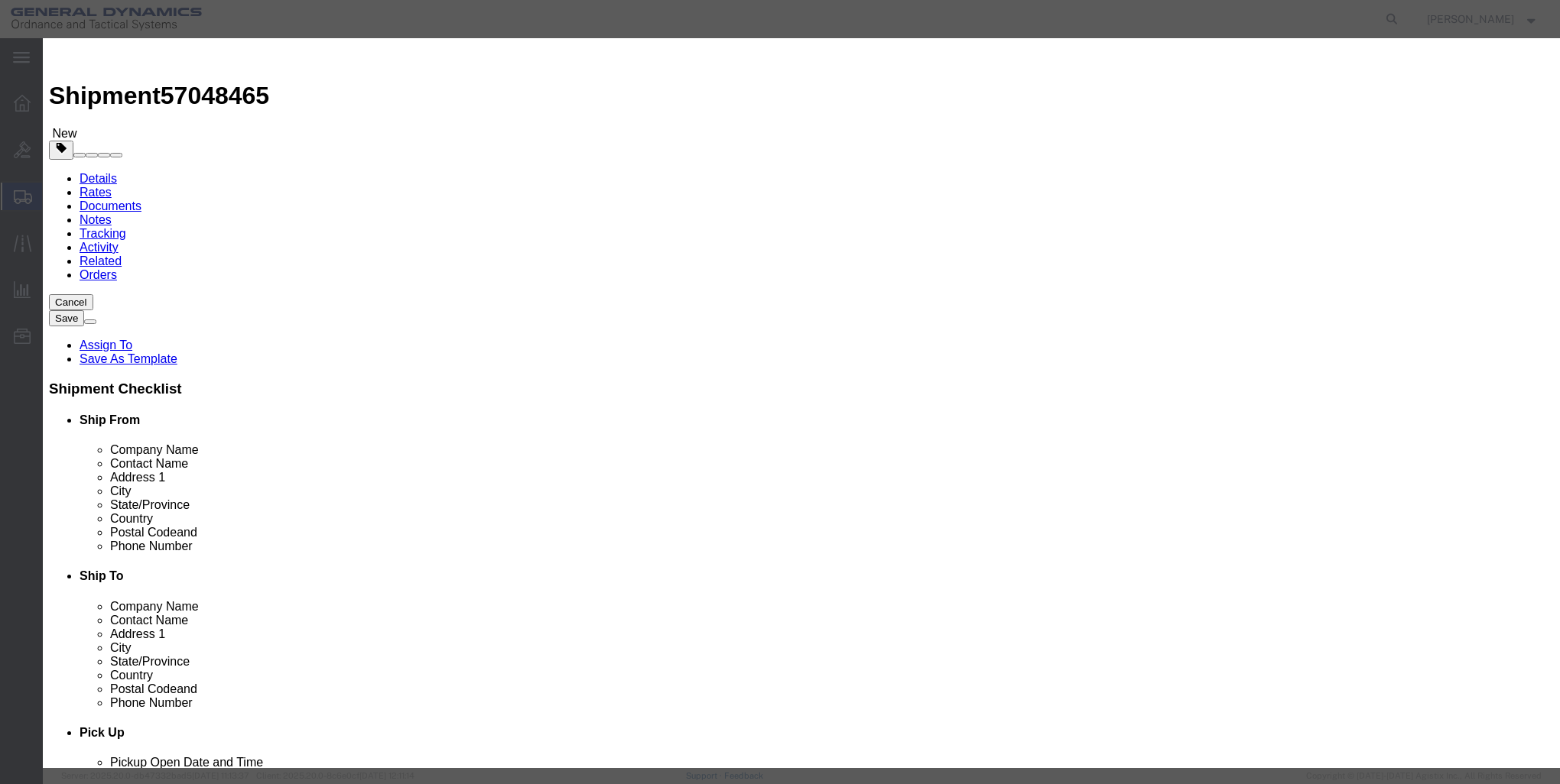
click input "text"
type input "Case Base & SEAL Assembly"
select select "US"
click input "0"
type input "2592"
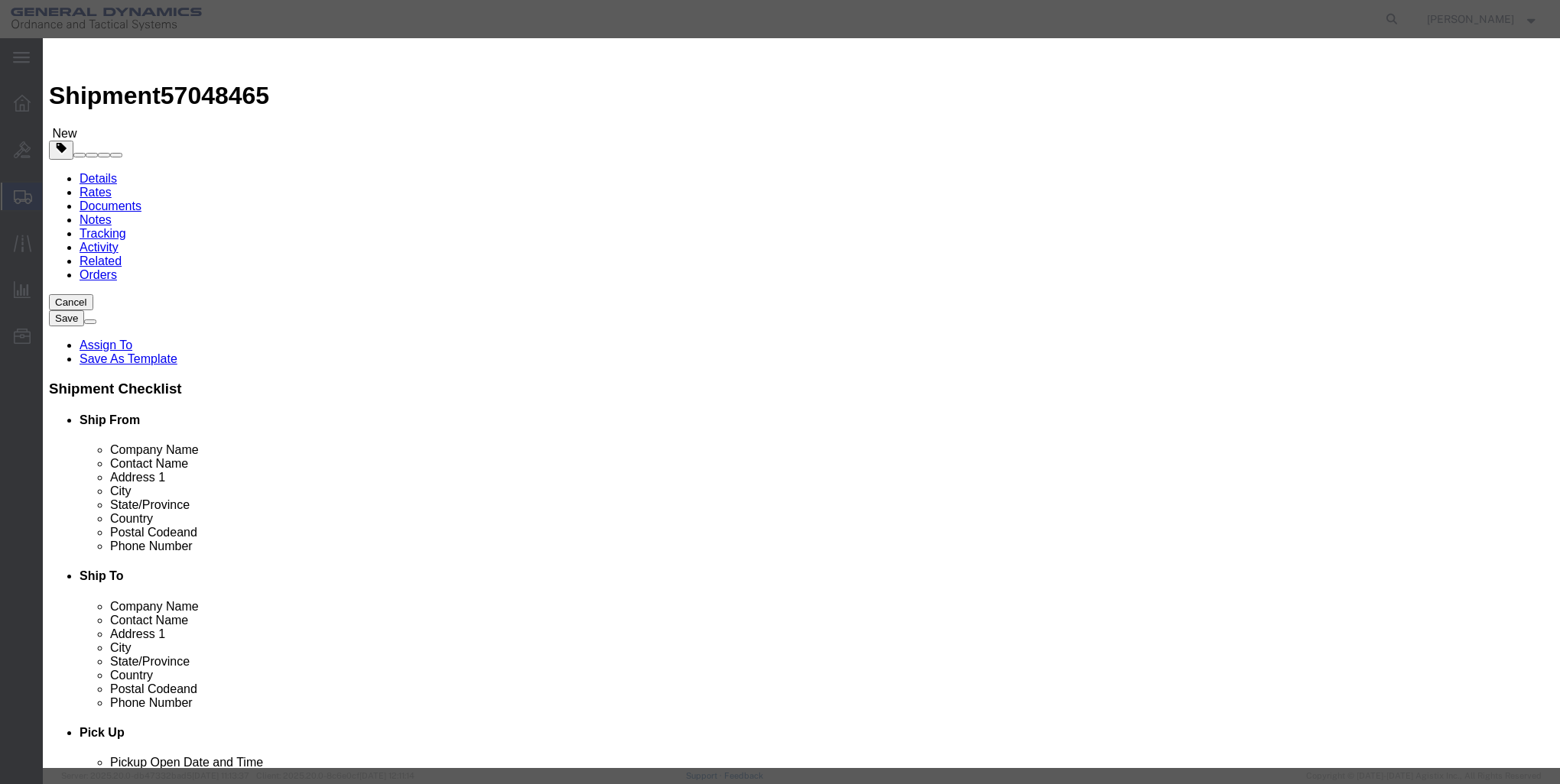
click input "text"
type input "1"
click select "Select 50 55 60 65 70 85 92.5 100 125 175 250 300 400"
select select "85"
click select "Select 50 55 60 65 70 85 92.5 100 125 175 250 300 400"
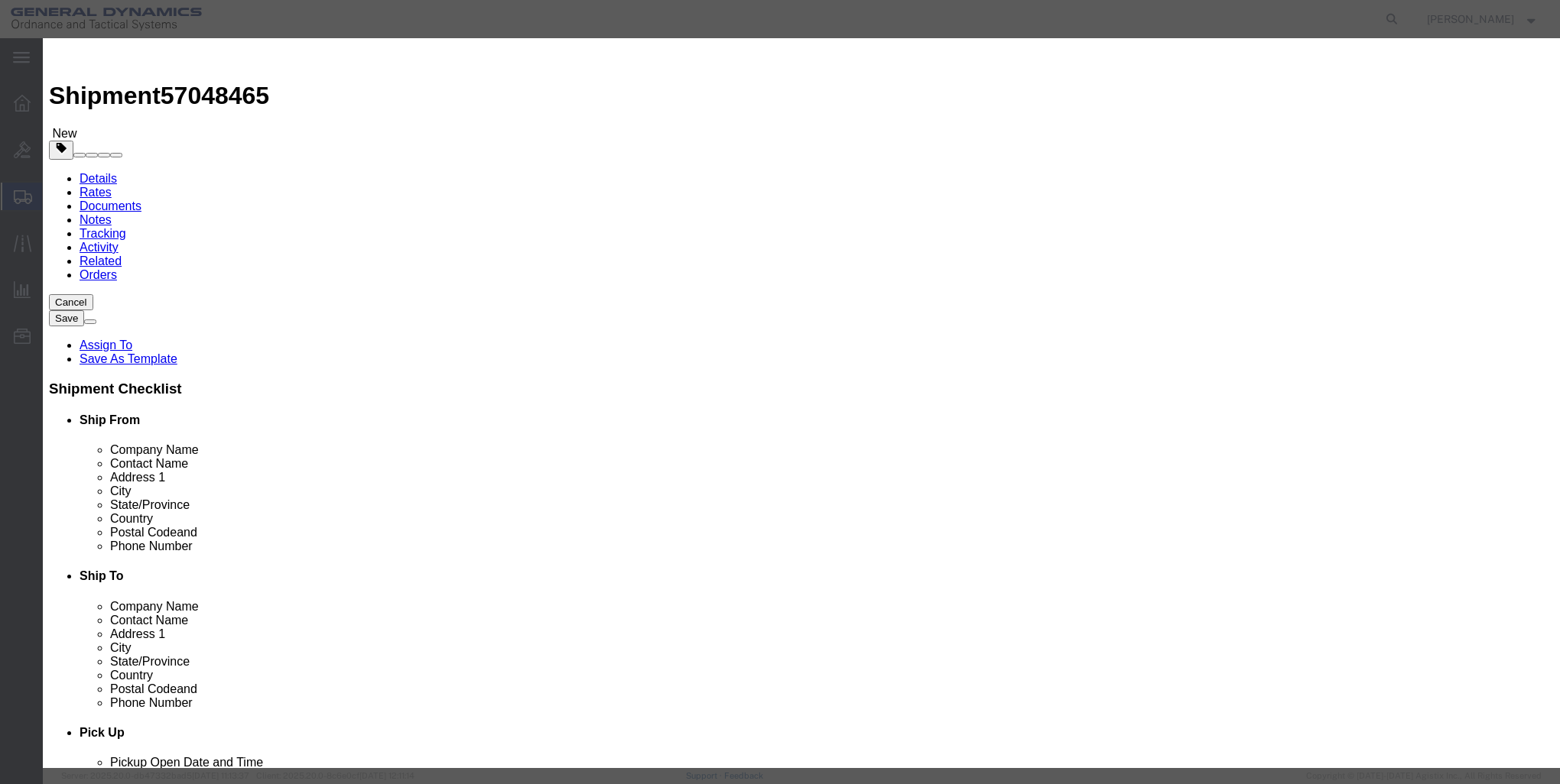
click button "Save & Close"
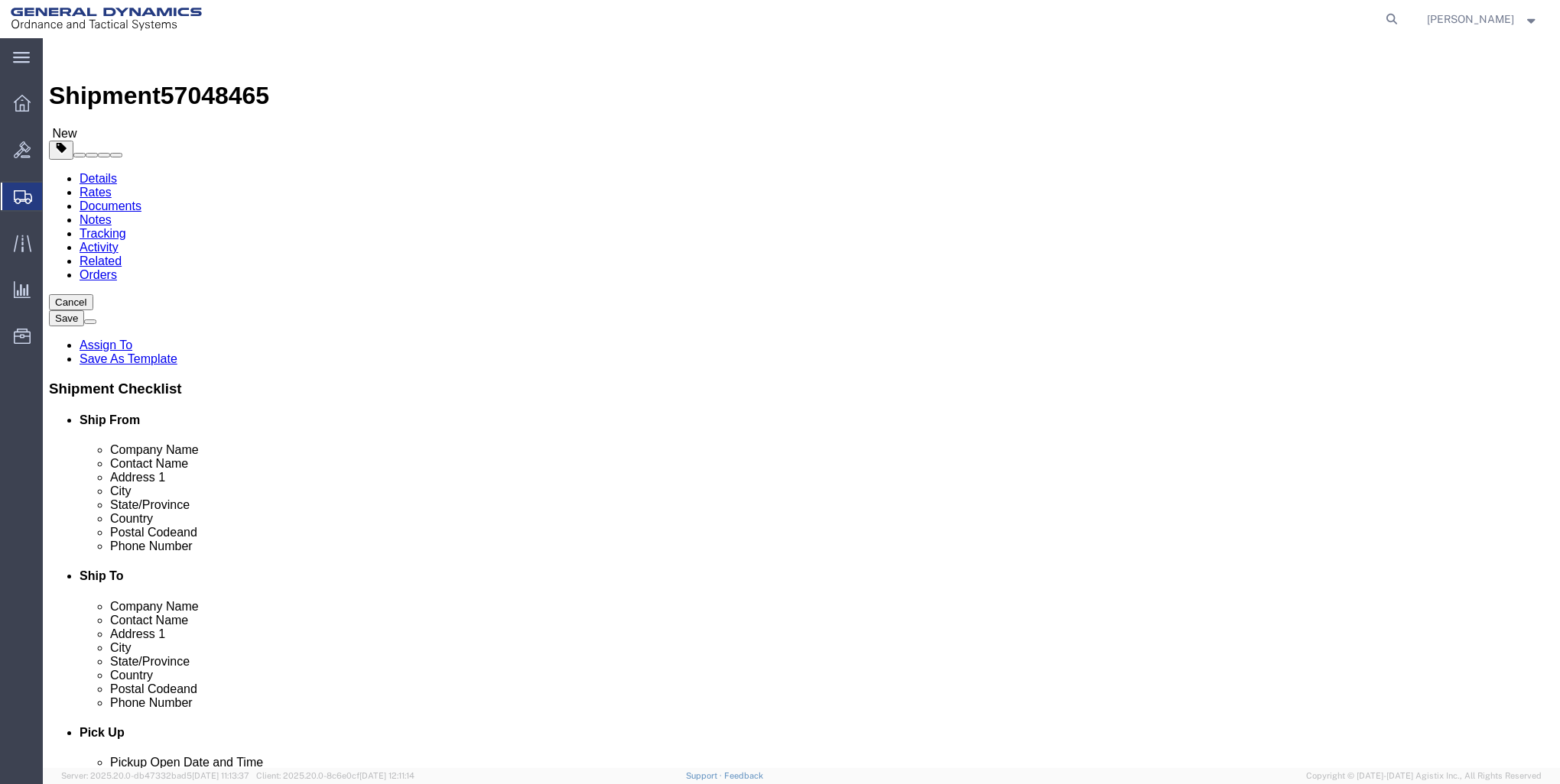
click link "Add Package"
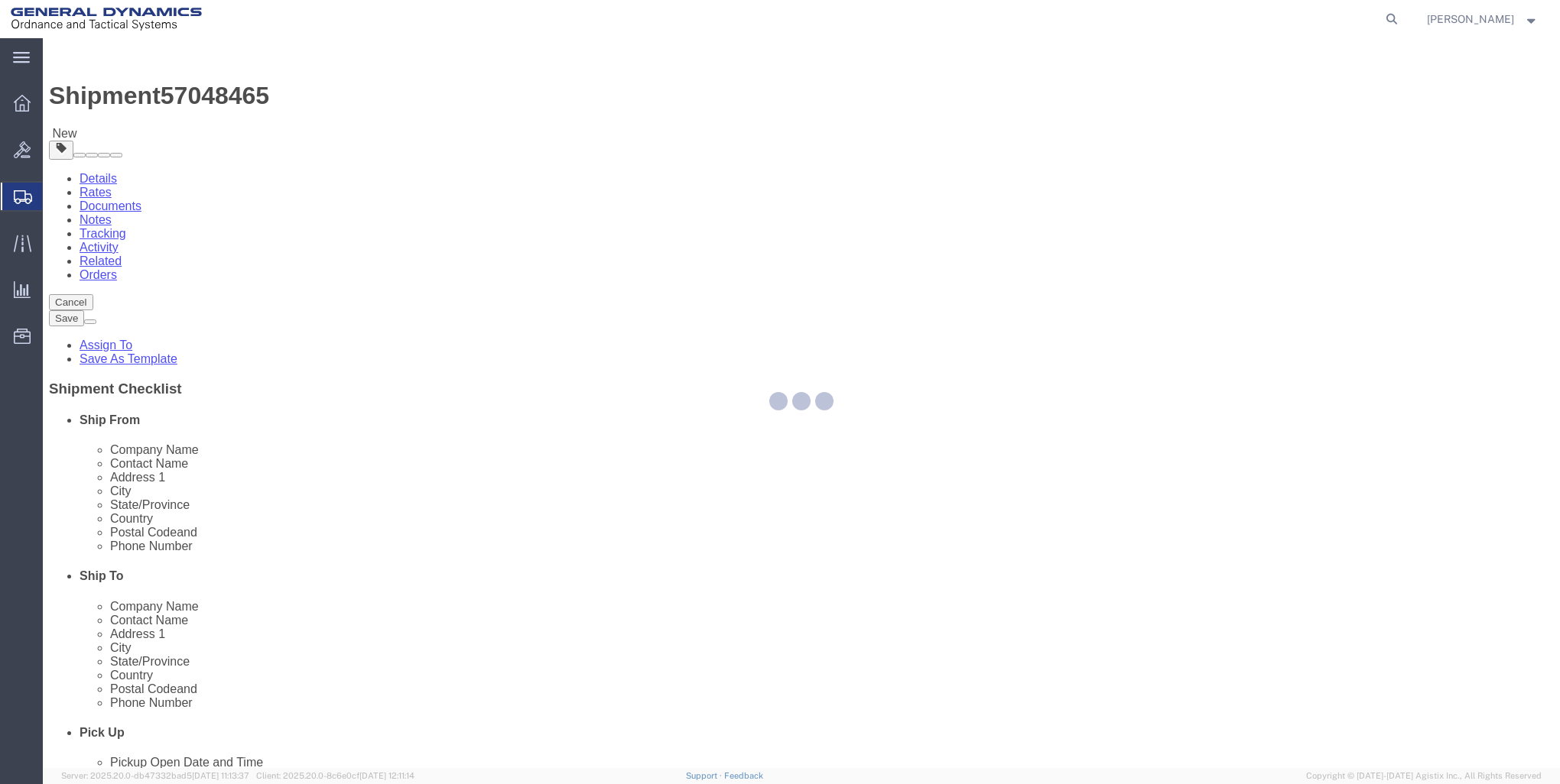
select select "CRAT"
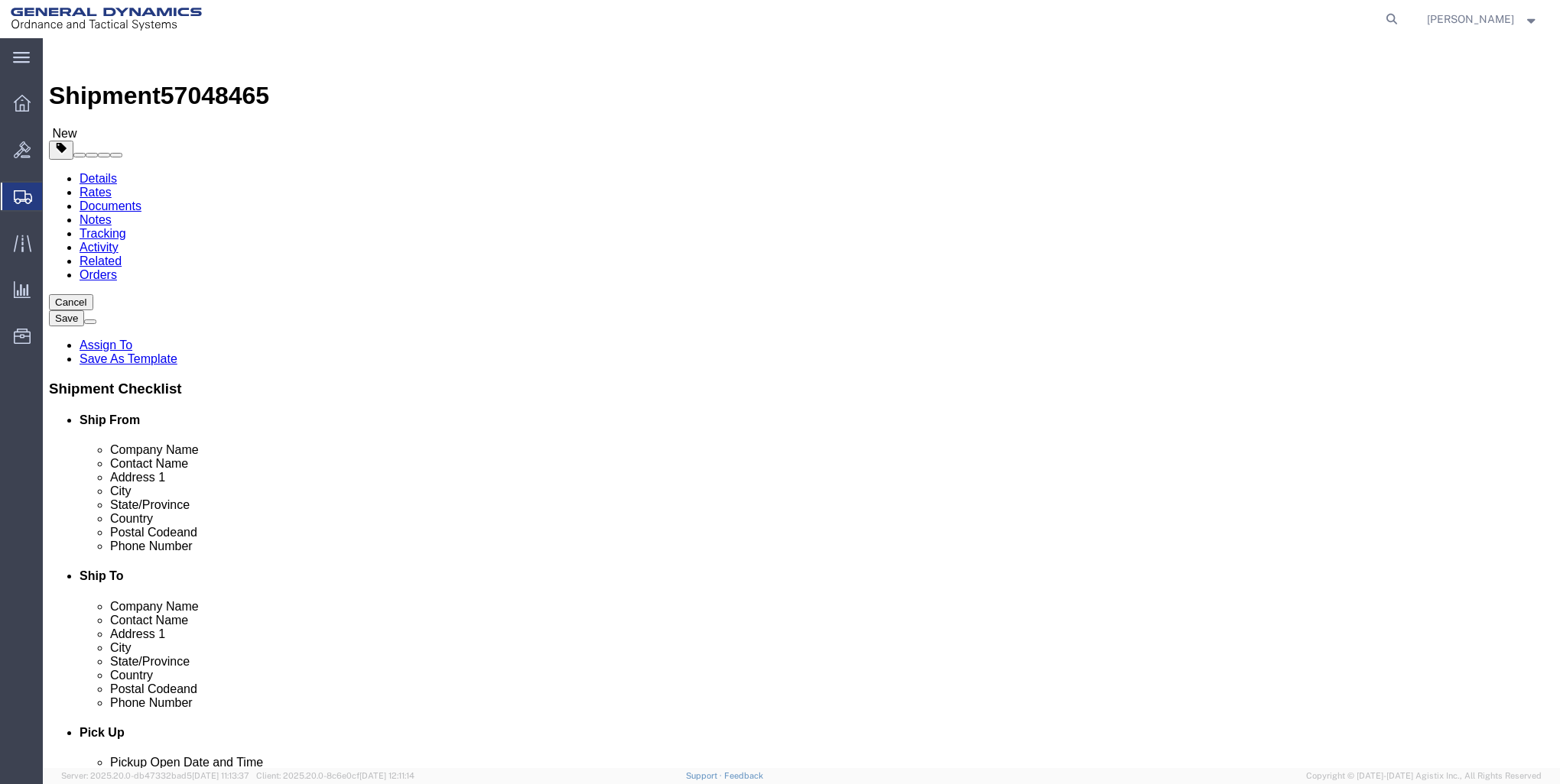
click select "Select Bale(s) Basket(s) Bolt(s) Bottle(s) Buckets Bulk Bundle(s) Can(s) Cardbo…"
select select "CRAT"
click select "Select Bale(s) Basket(s) Bolt(s) Bottle(s) Buckets Bulk Bundle(s) Can(s) Cardbo…"
click input "1"
type input "12"
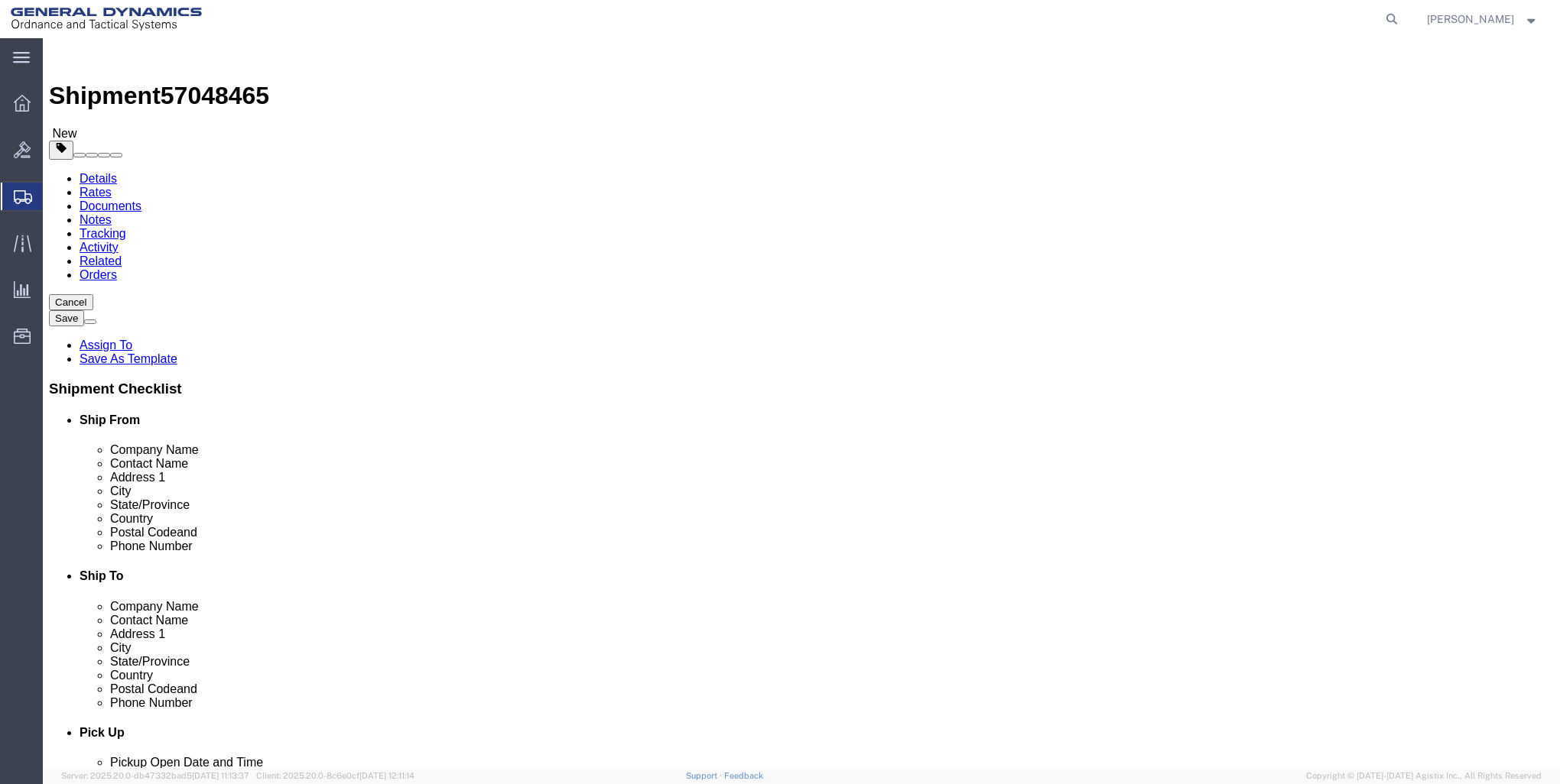
click input "text"
type input "46"
type input "2"
type input "38"
type input "25"
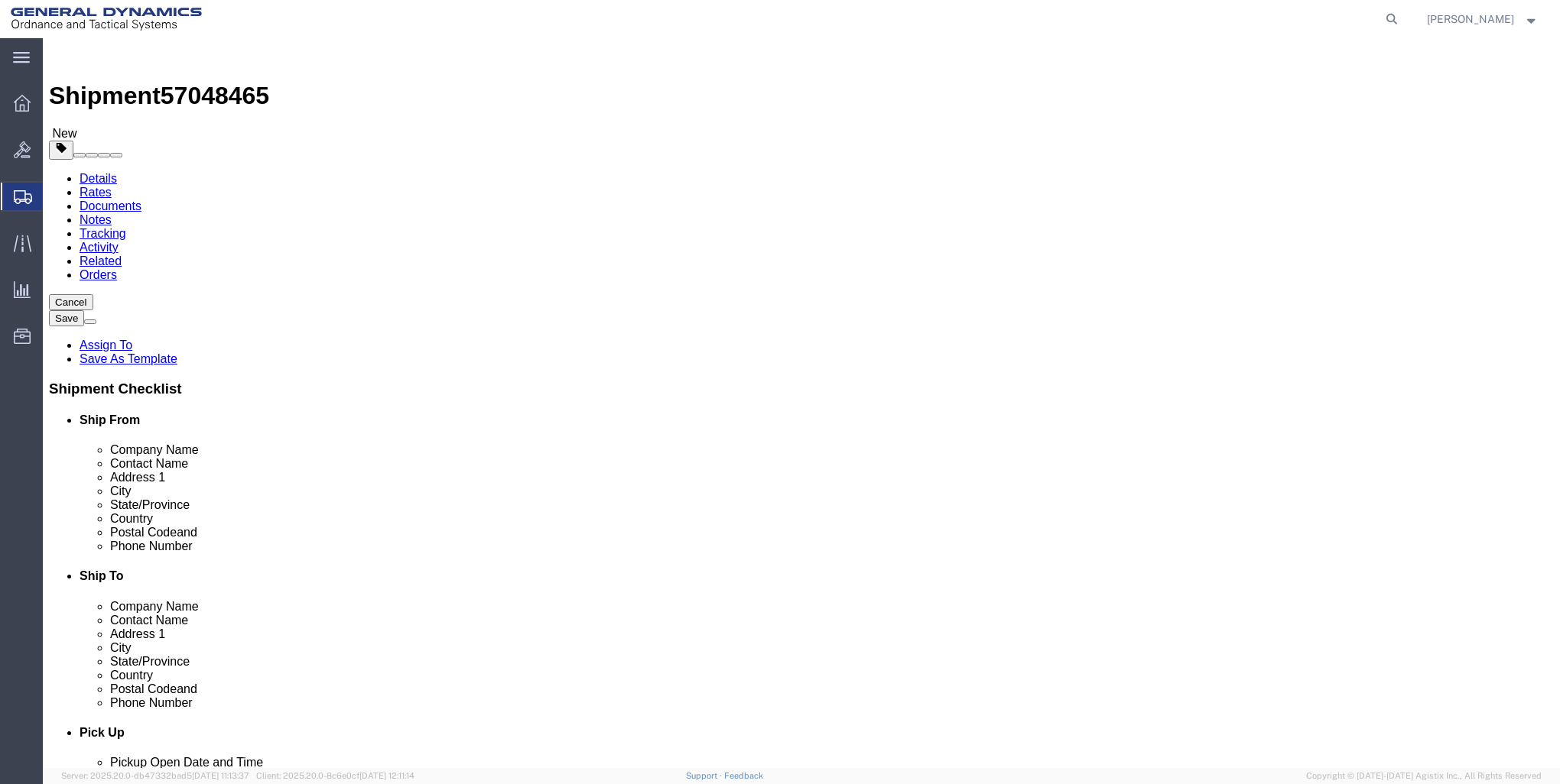
click input "0.00"
type input "0"
type input "25260"
click link "Add Content"
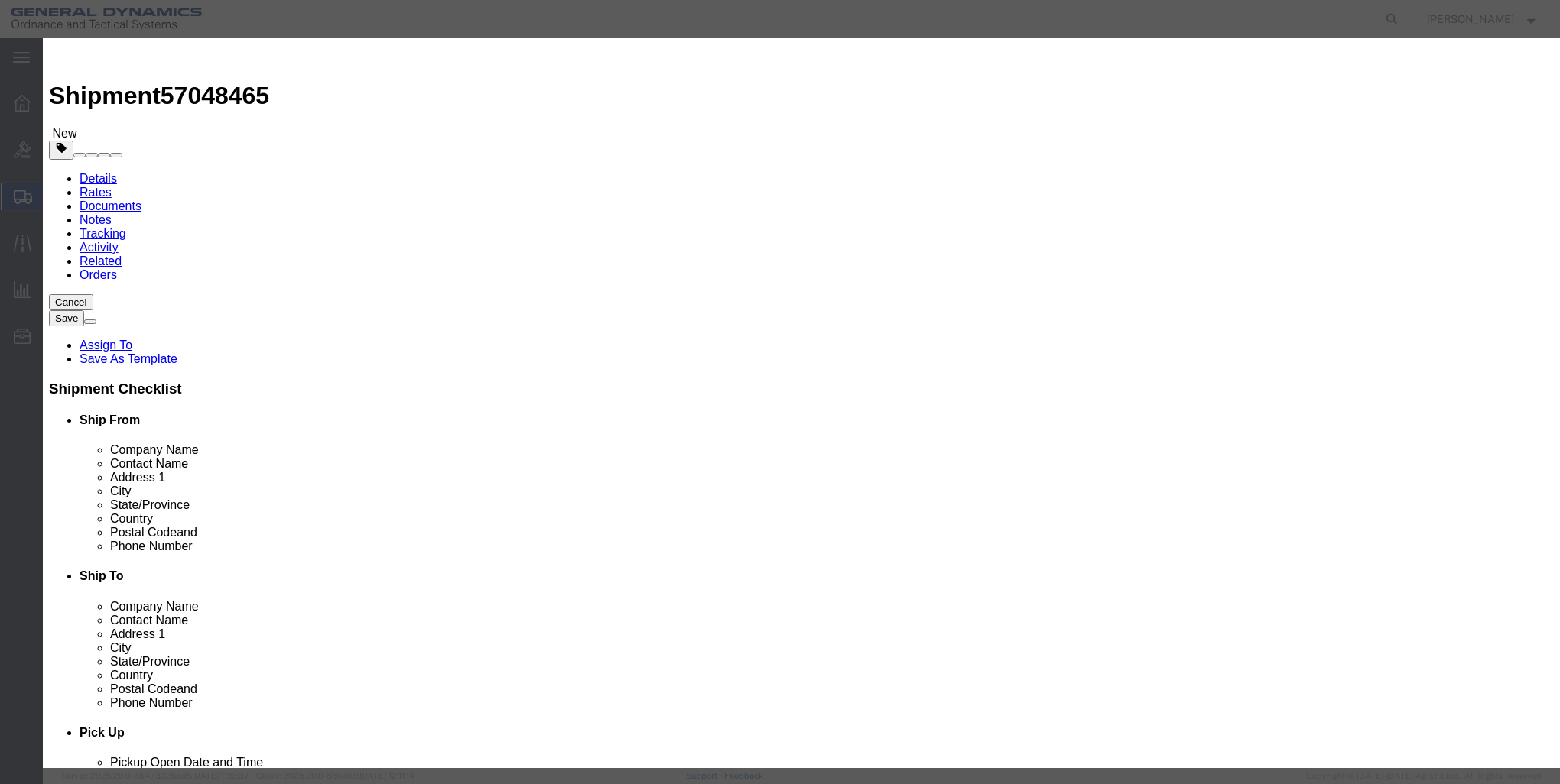
click input "text"
type input "Case Base & SEAL Assembly"
select select "US"
click input "0"
type input "2592"
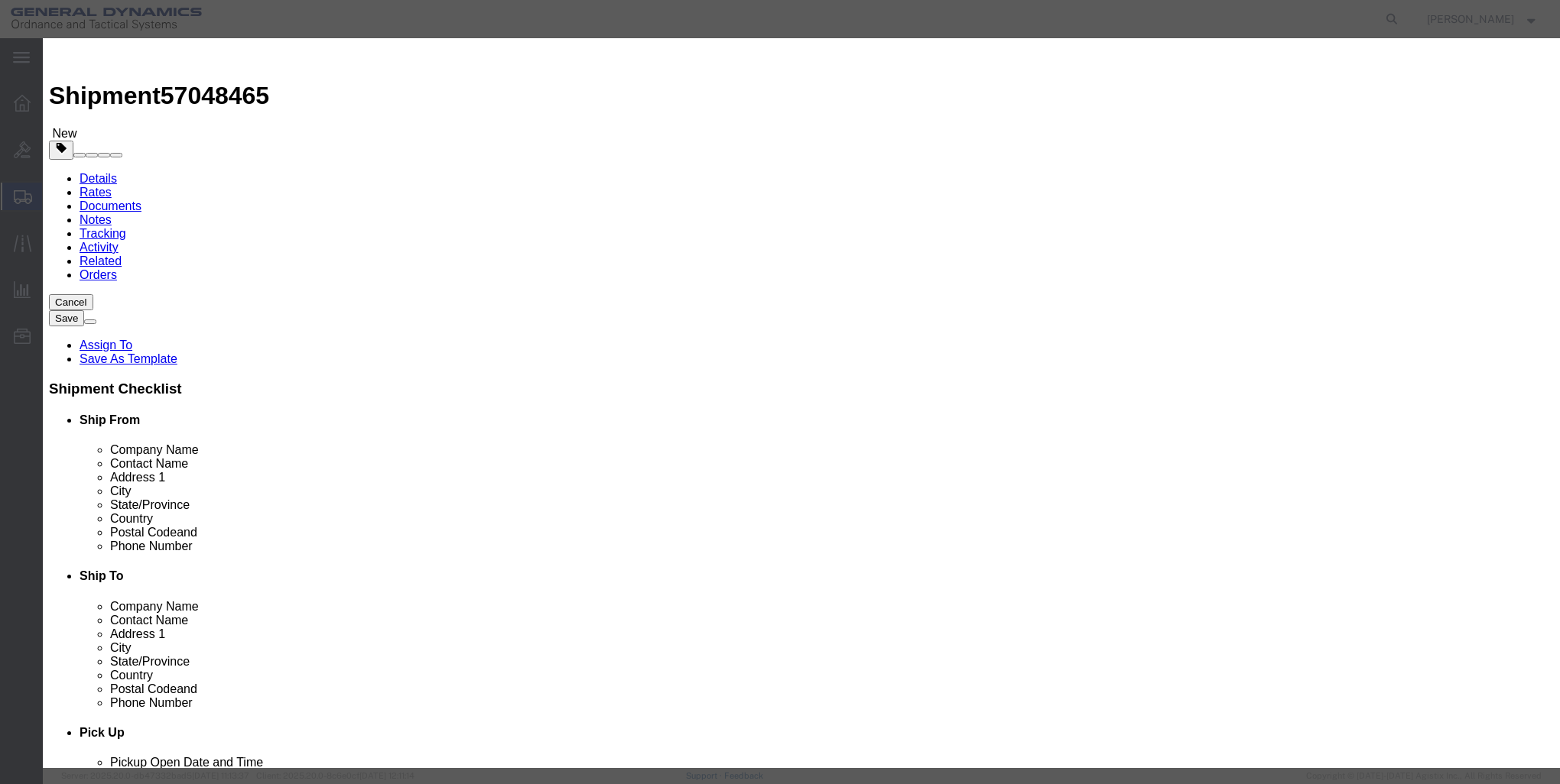
click input "text"
type input "1"
click select "Select 50 55 60 65 70 85 92.5 100 125 175 250 300 400"
select select "85"
click select "Select 50 55 60 65 70 85 92.5 100 125 175 250 300 400"
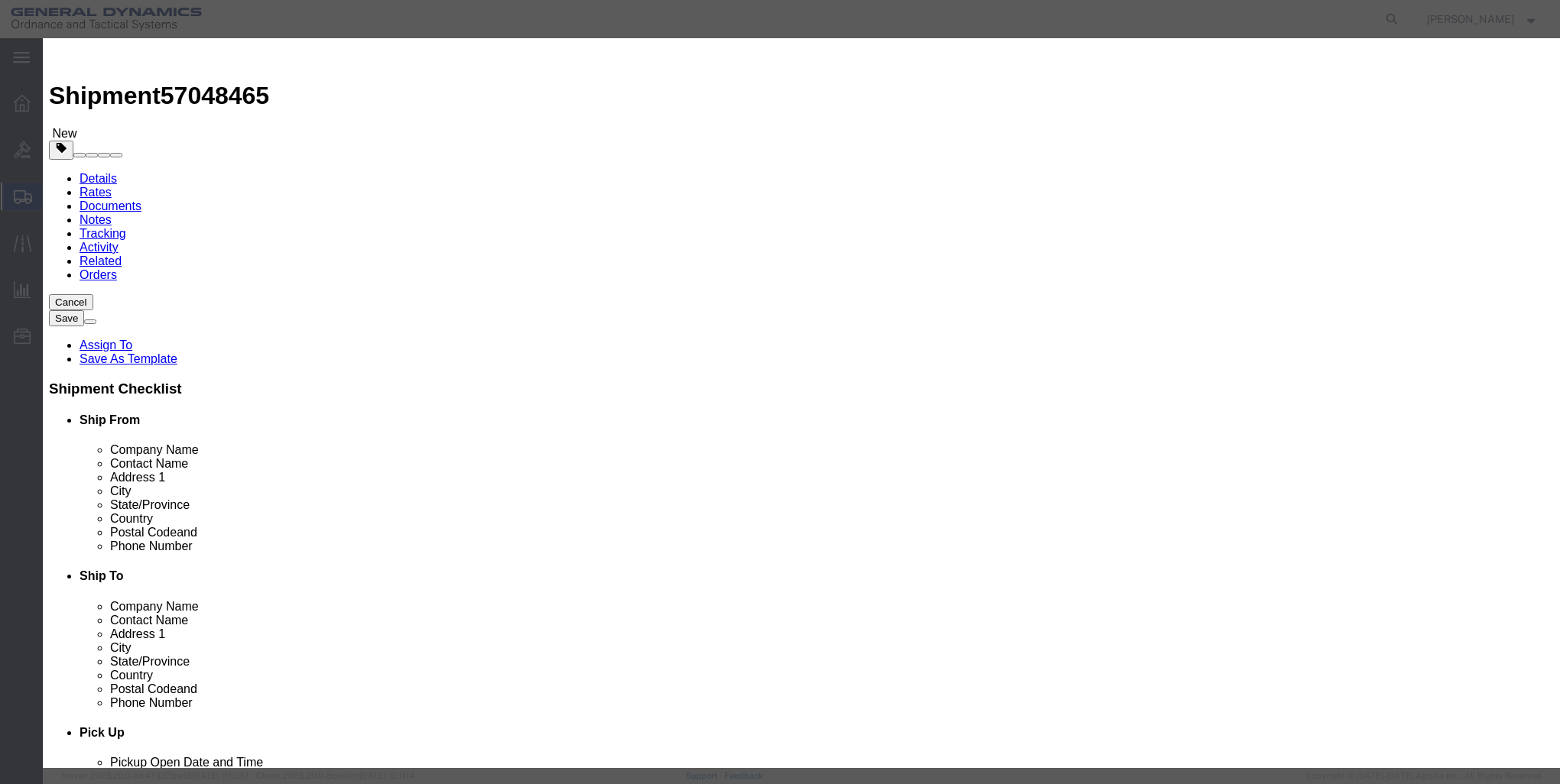
click button "Save & Close"
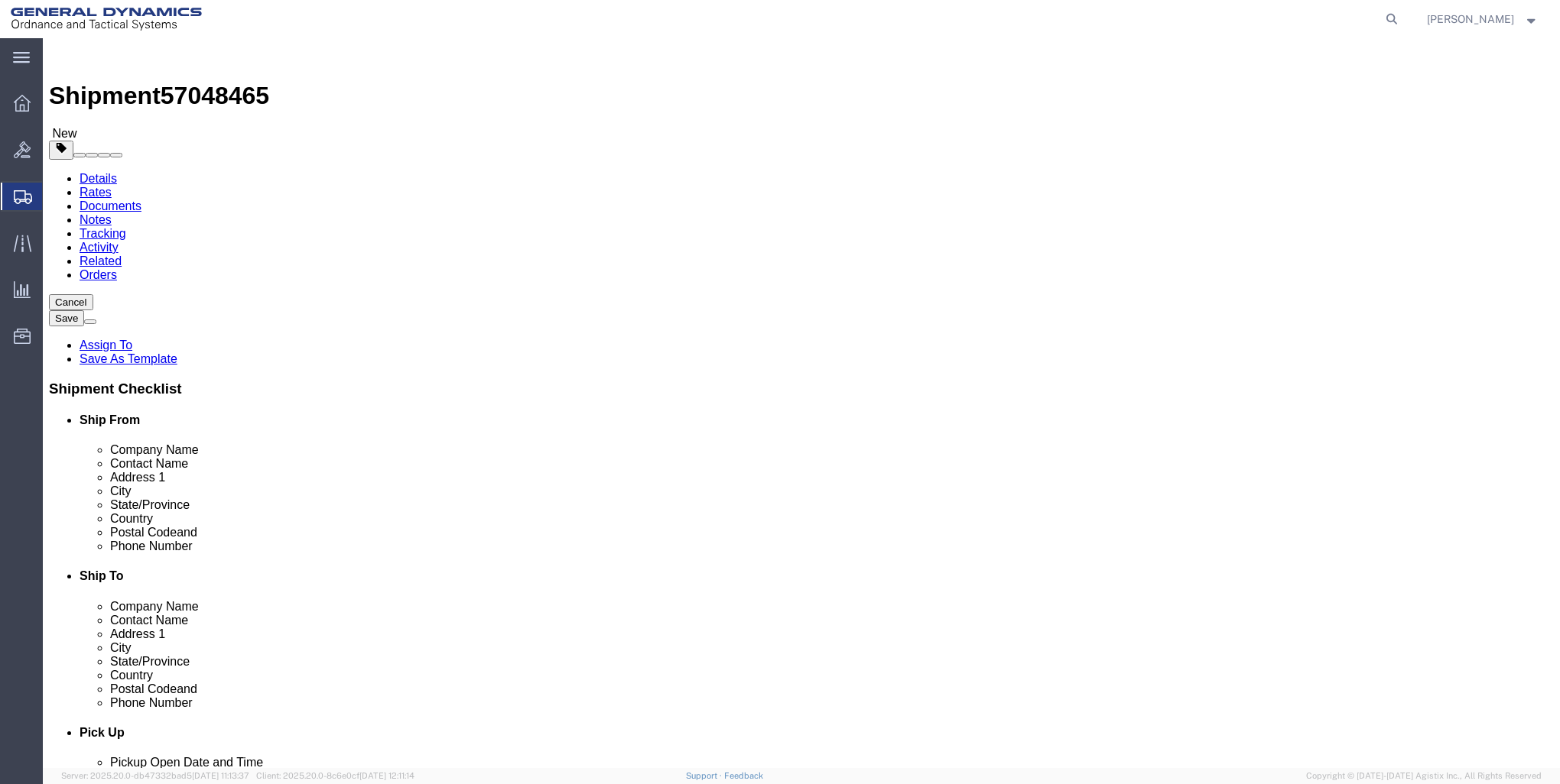
click button "Rate Shipment"
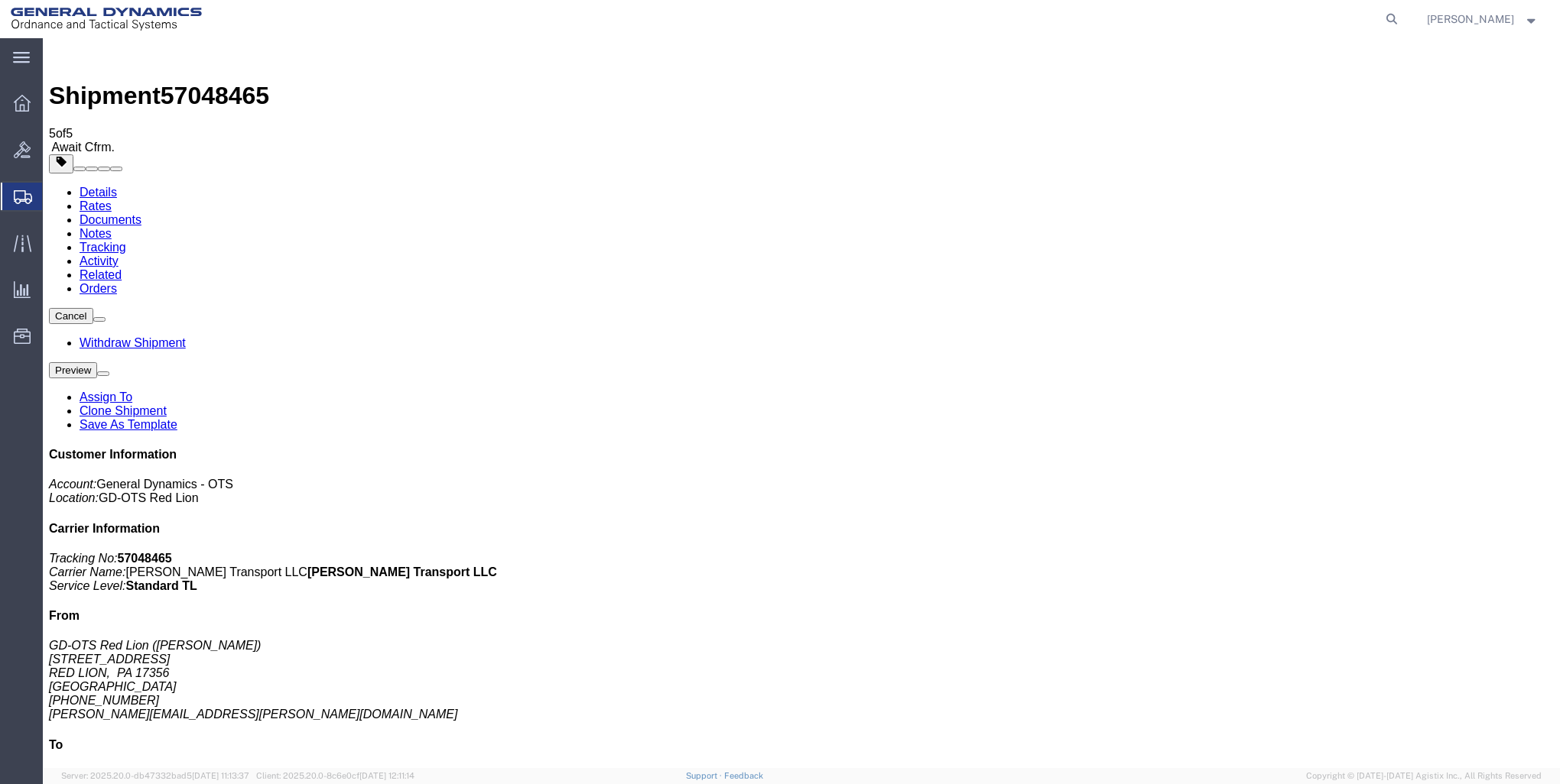
click at [21, 107] on icon at bounding box center [22, 104] width 17 height 17
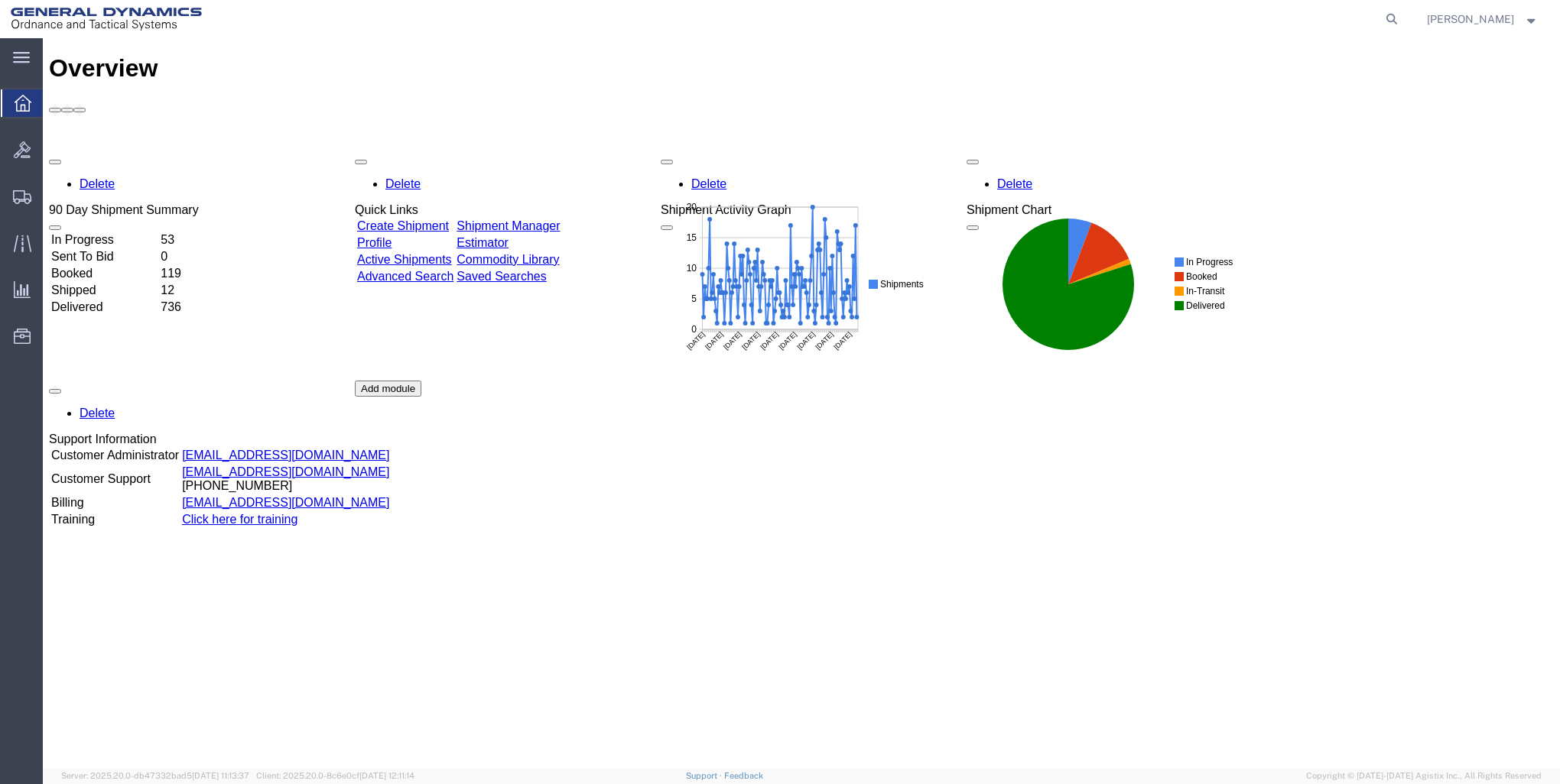
click at [444, 220] on link "Create Shipment" at bounding box center [403, 226] width 91 height 13
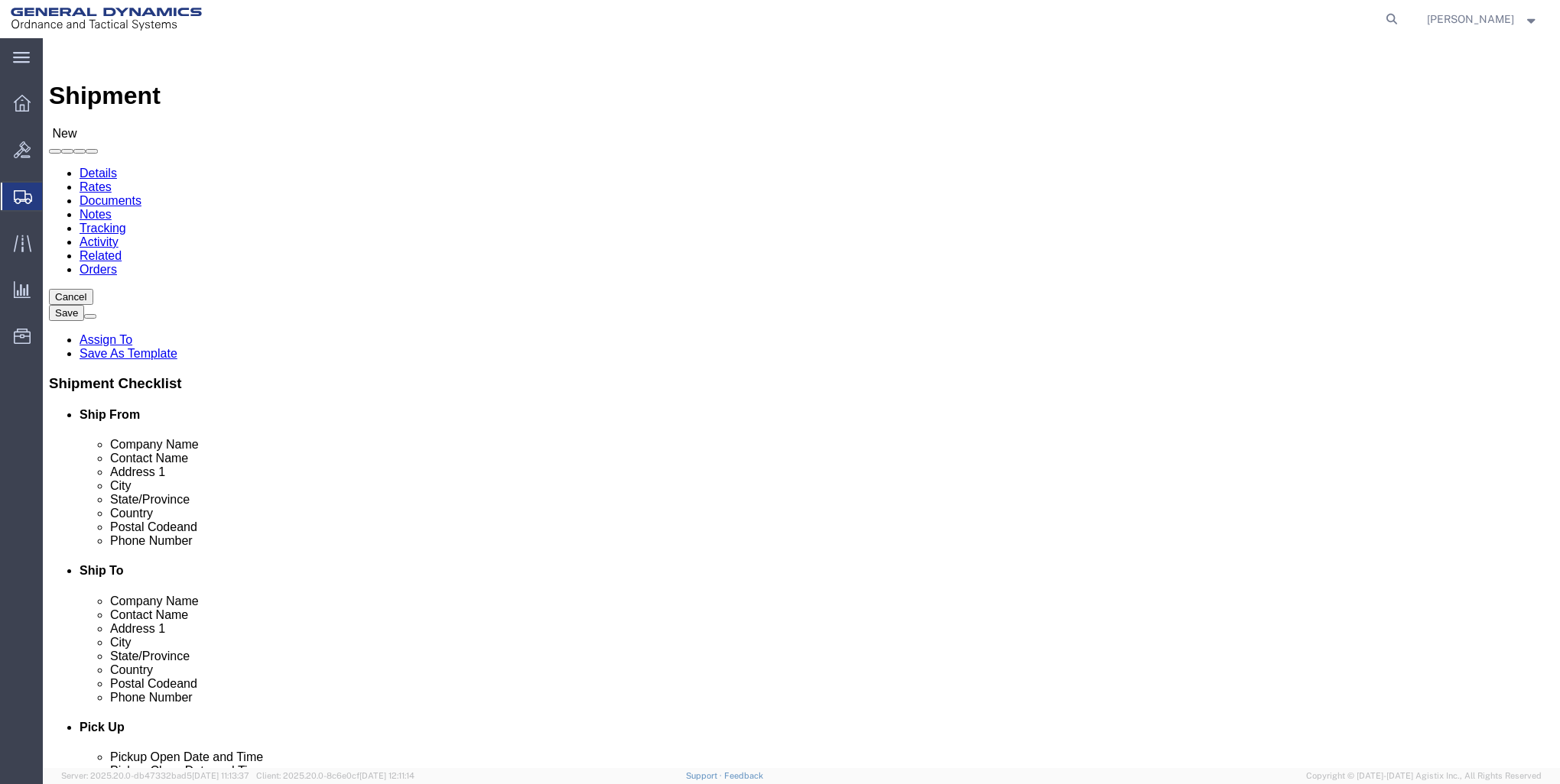
click input "text"
click p "- GD-OTS Red Lion - ([PERSON_NAME]) [STREET_ADDRESS] , 12:00 AM - 12:00 AM"
type input "GD-OTS Red Lion"
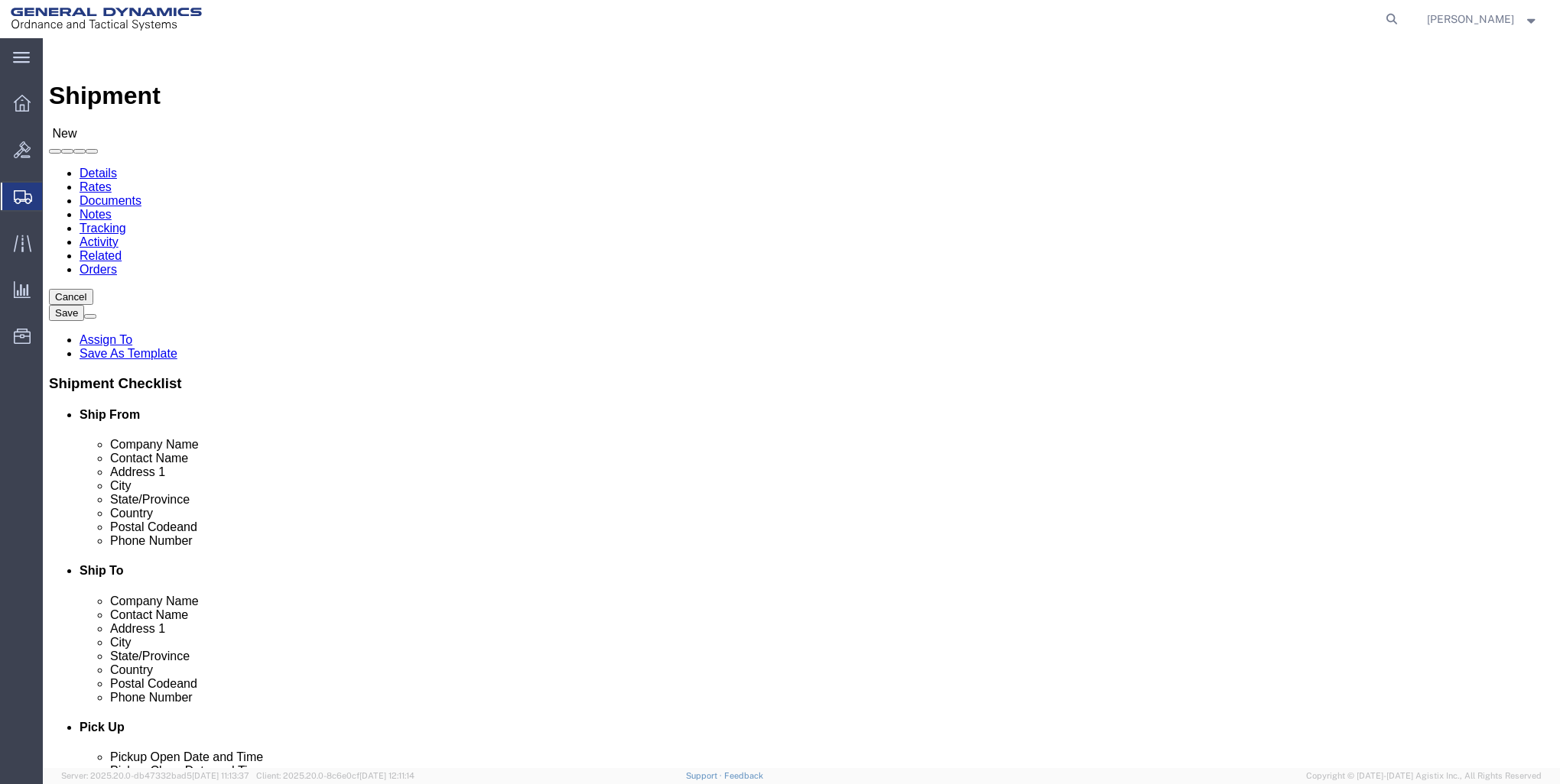
type input "[PERSON_NAME]"
type input "[STREET_ADDRESS]"
type input "RED LION"
type input "17356"
type input "[PHONE_NUMBER]"
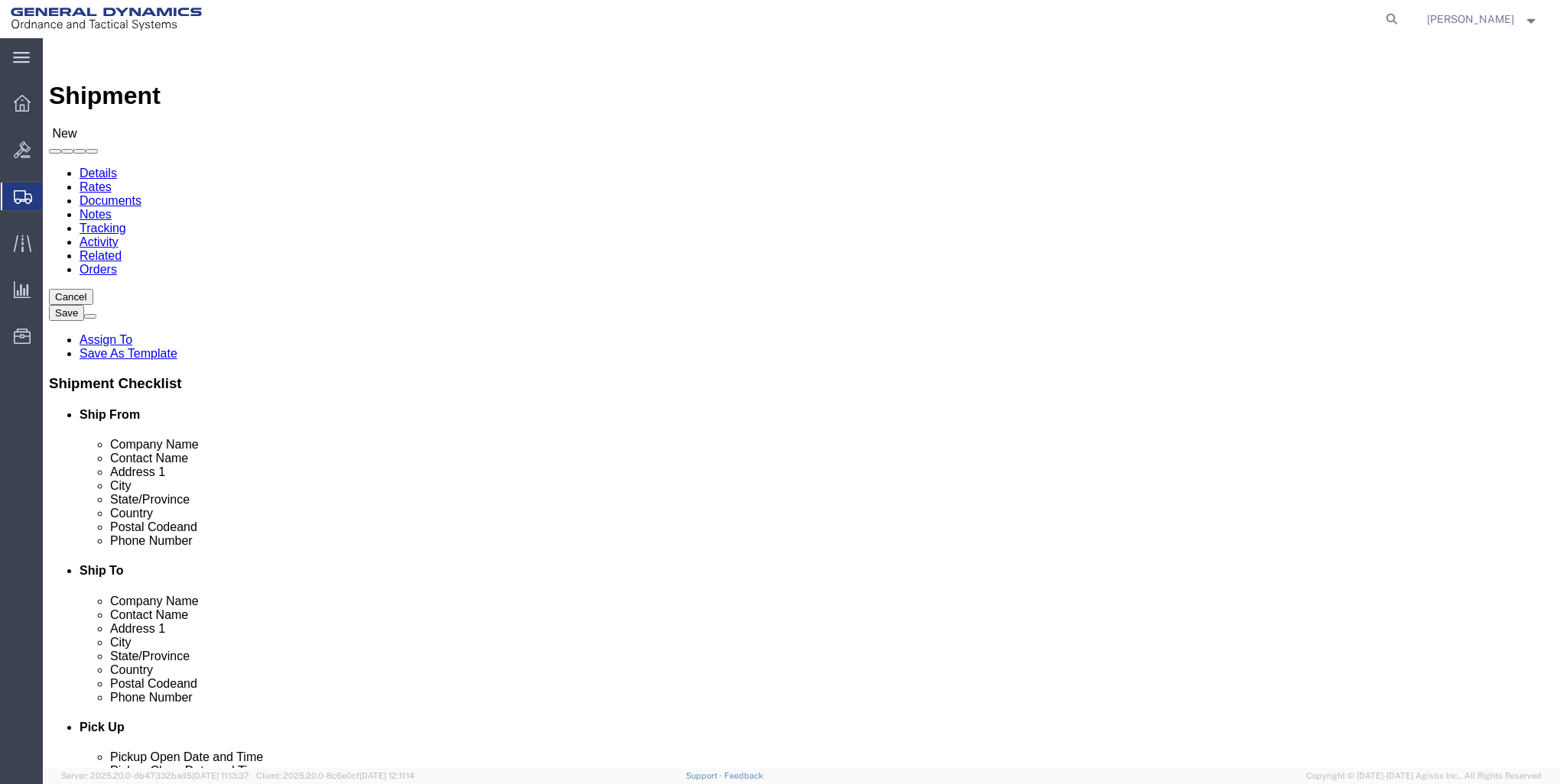
type input "[PERSON_NAME][EMAIL_ADDRESS][PERSON_NAME][DOMAIN_NAME]"
checkbox input "true"
select select "PA"
type input "GD-OTS Red Lion"
click input "text"
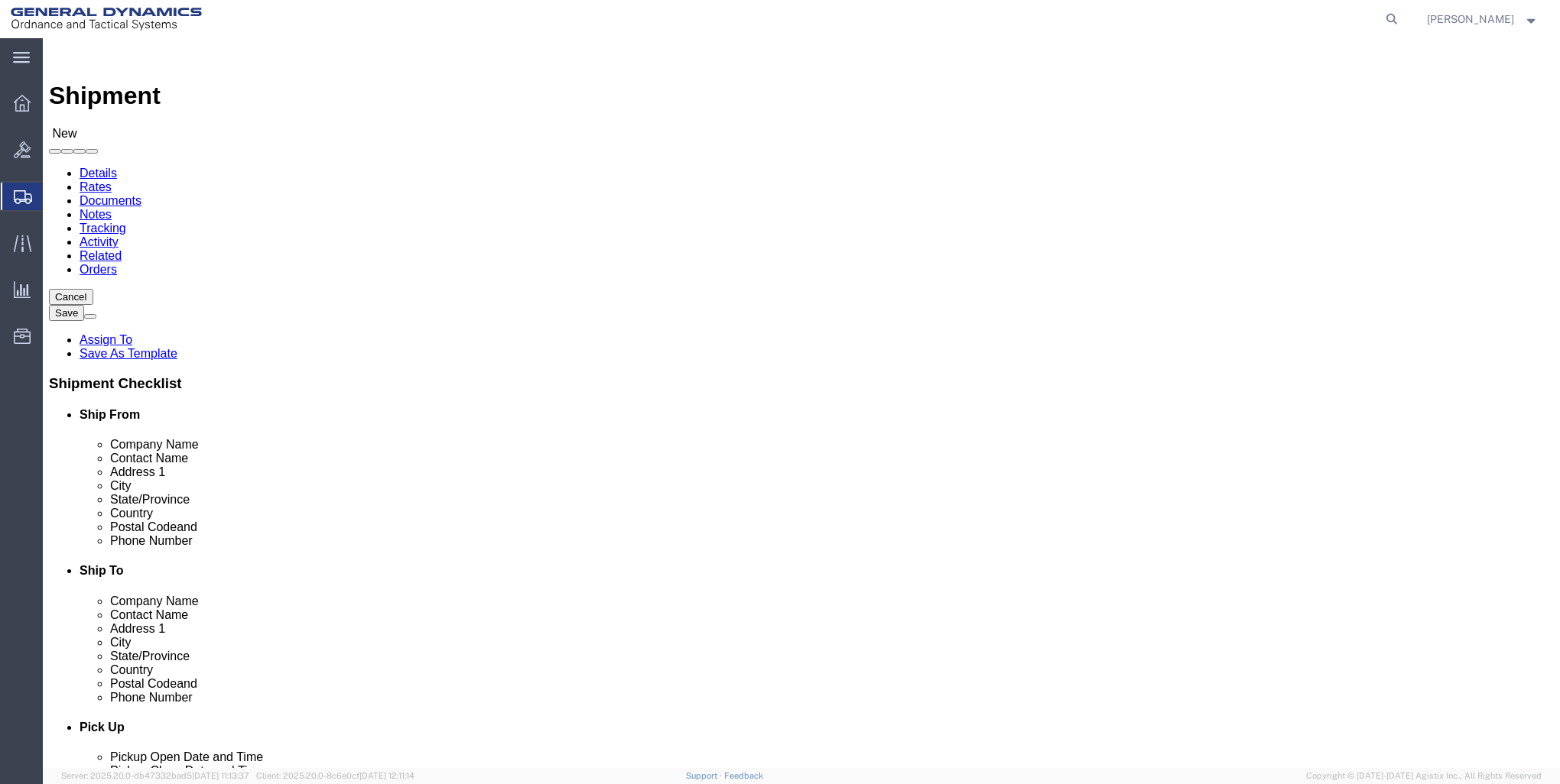
type input "GD-OTS [PERSON_NAME]"
click p "- GD-OTS [PERSON_NAME] - ([PERSON_NAME]) [STREET_ADDRESS][PERSON_NAME]"
type input "[PERSON_NAME]"
type input "[STREET_ADDRESS][PERSON_NAME]"
type input "[PERSON_NAME]"
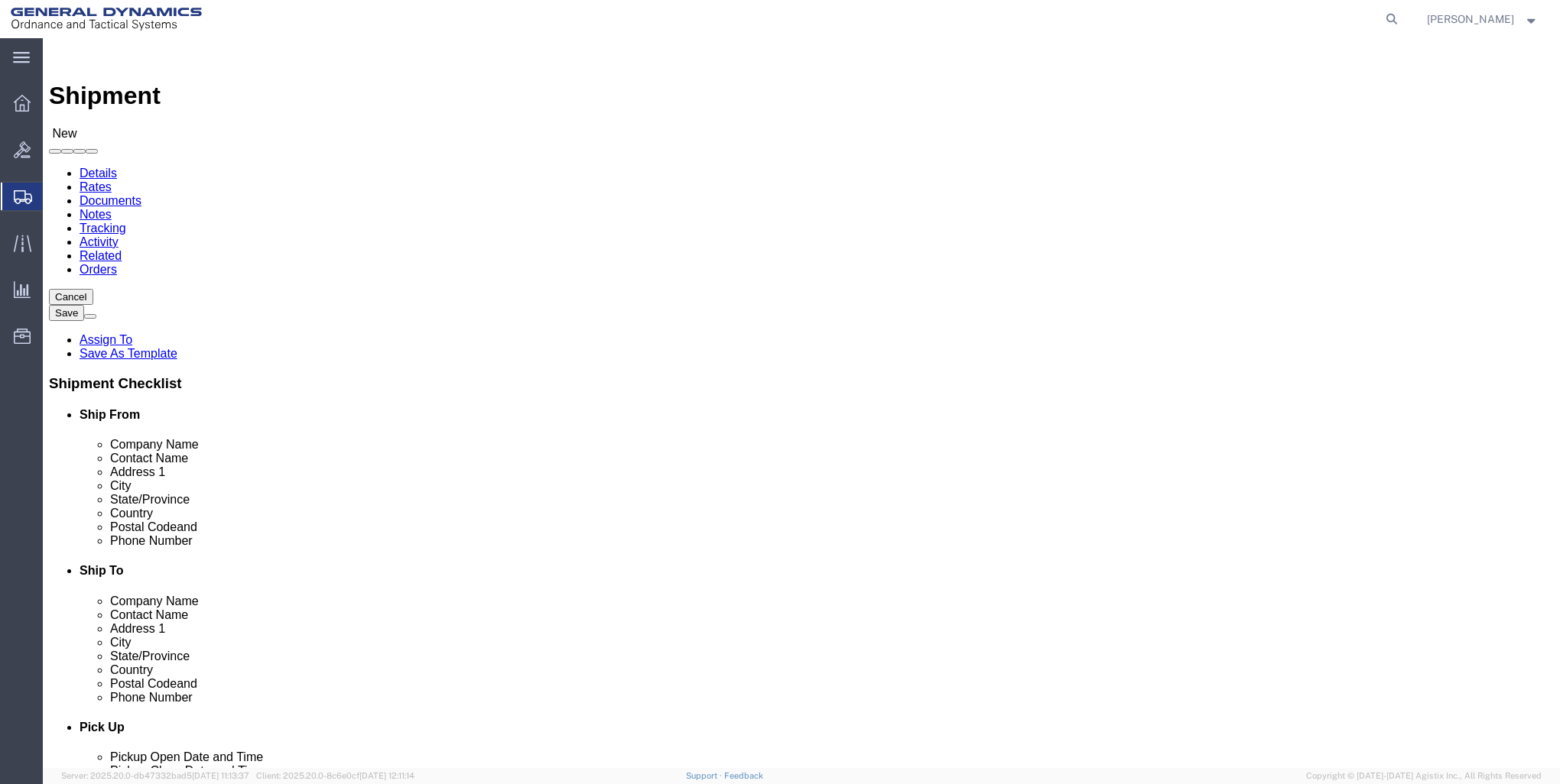
type input "62959"
type input "[PHONE_NUMBER]"
select select "IL"
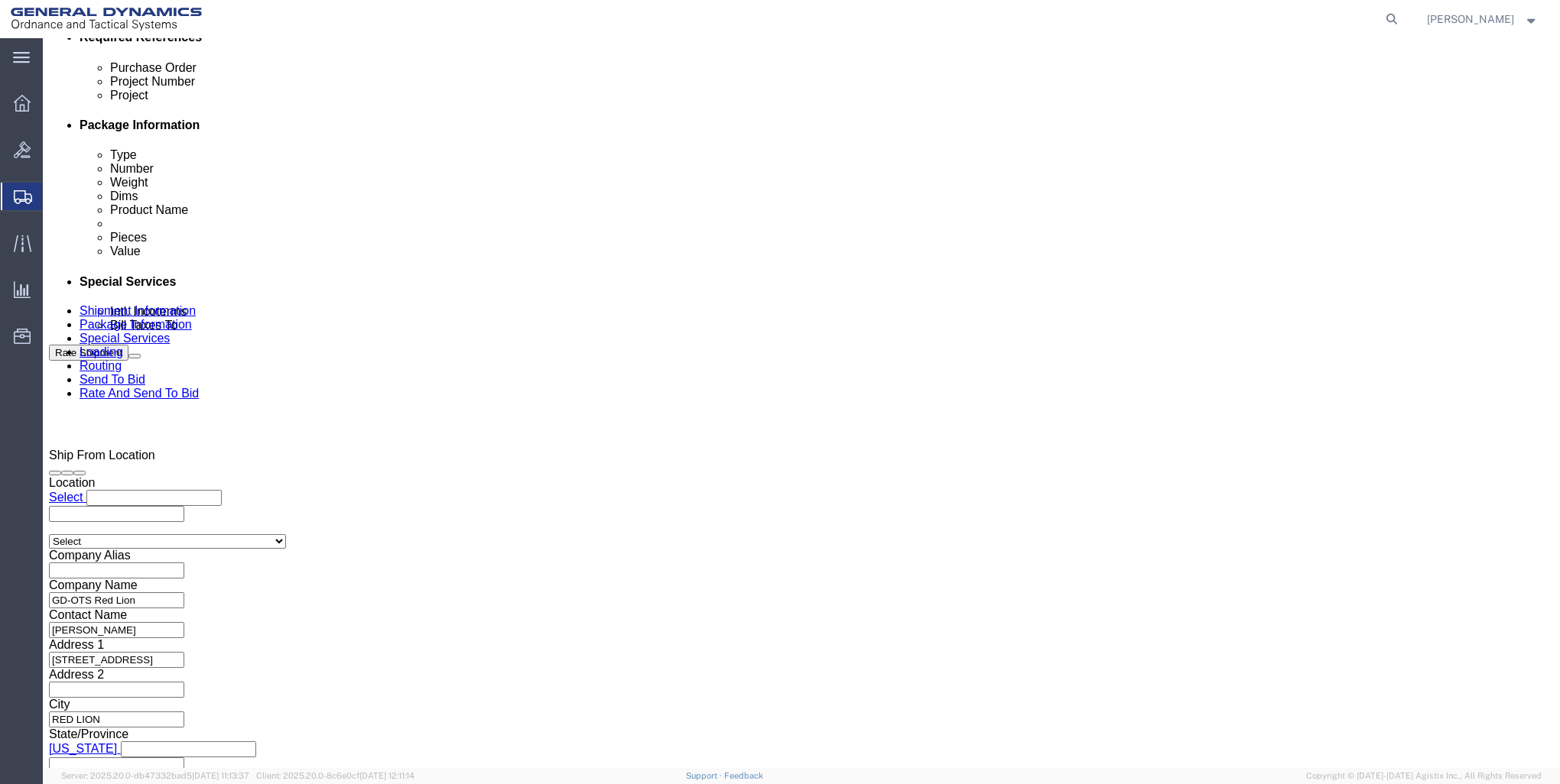
scroll to position [764, 0]
type input "GD-OTS [PERSON_NAME]"
click div "[DATE] 12:00 AM"
click button "Apply"
click div "[DATE] 8:00 AM"
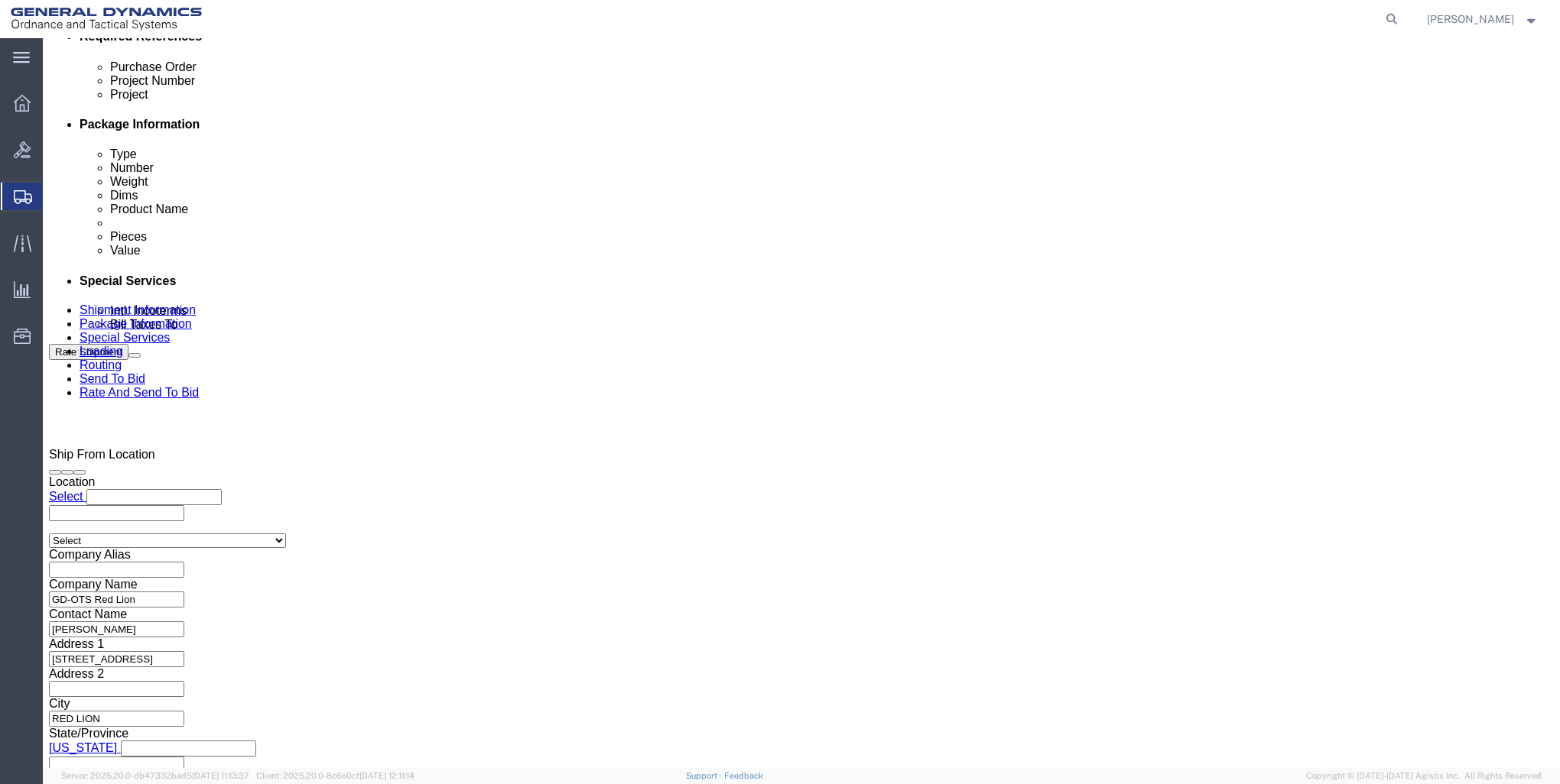
click input "8:00 AM"
click input "8:00 PM"
type input "12:00 PM"
click button "Apply"
click input "text"
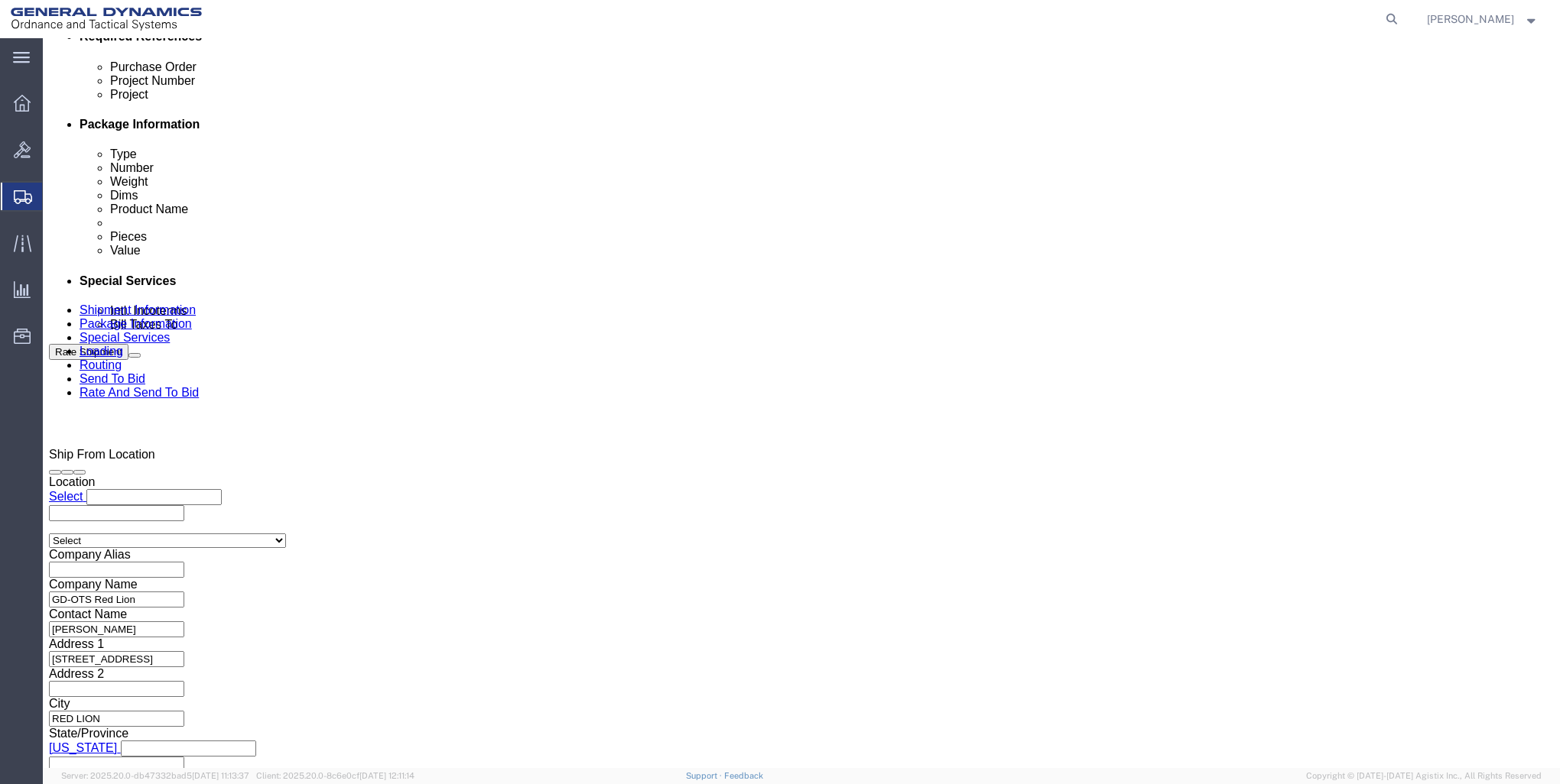
type input "W15QKN-23-D-0035"
click input "text"
type input "30000257"
click input "text"
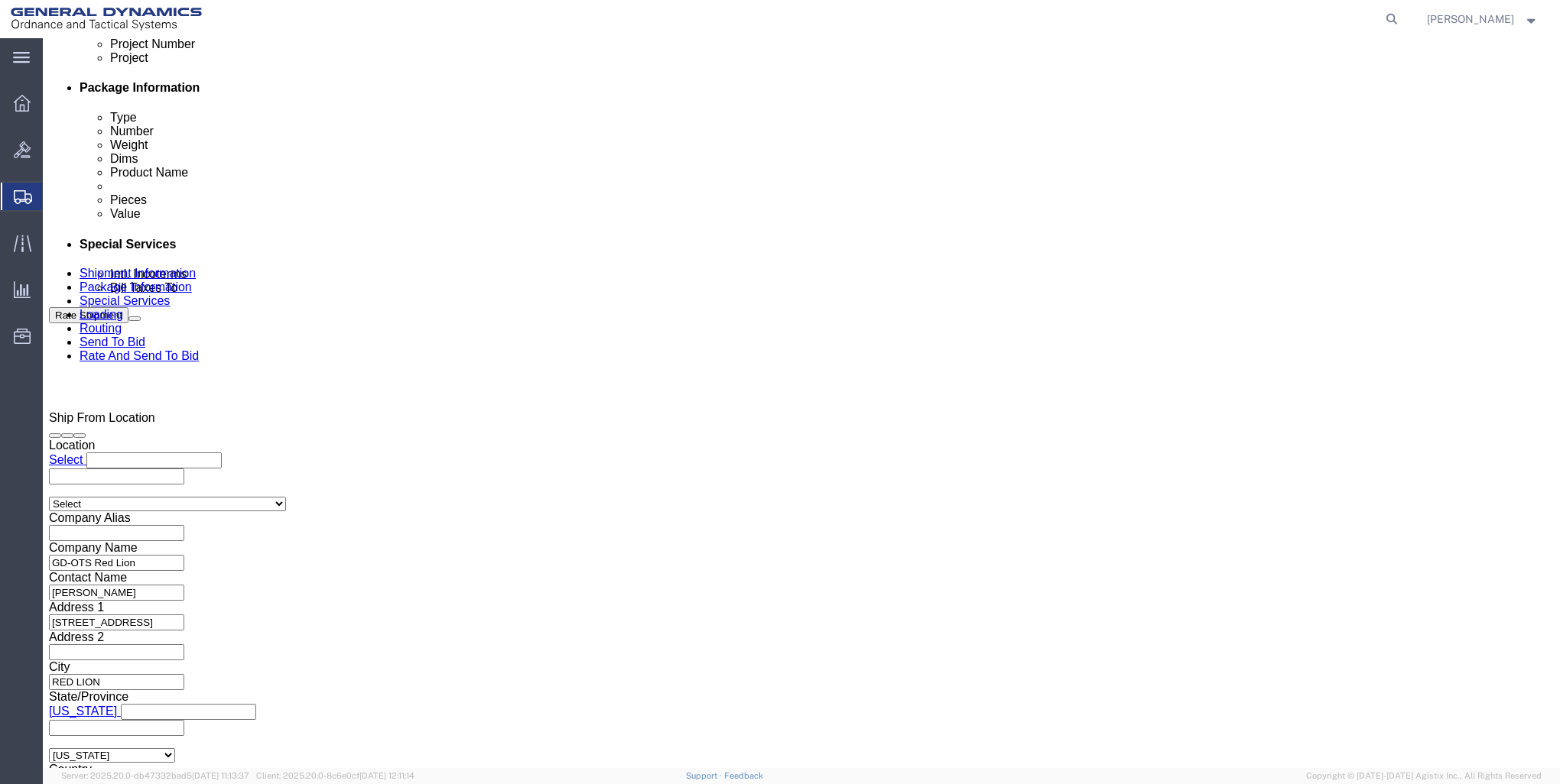
scroll to position [902, 0]
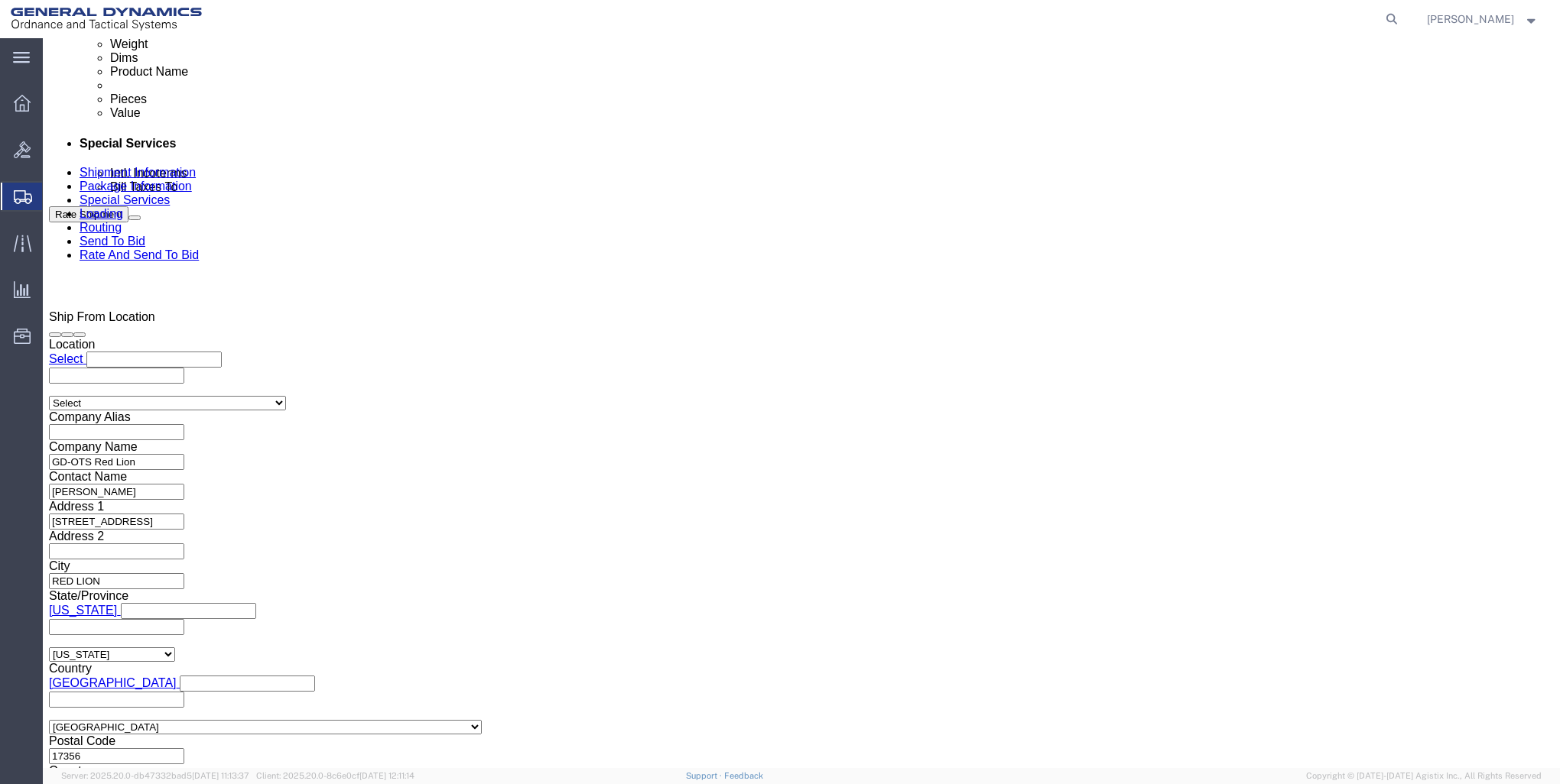
type input "9000"
click button "Continue"
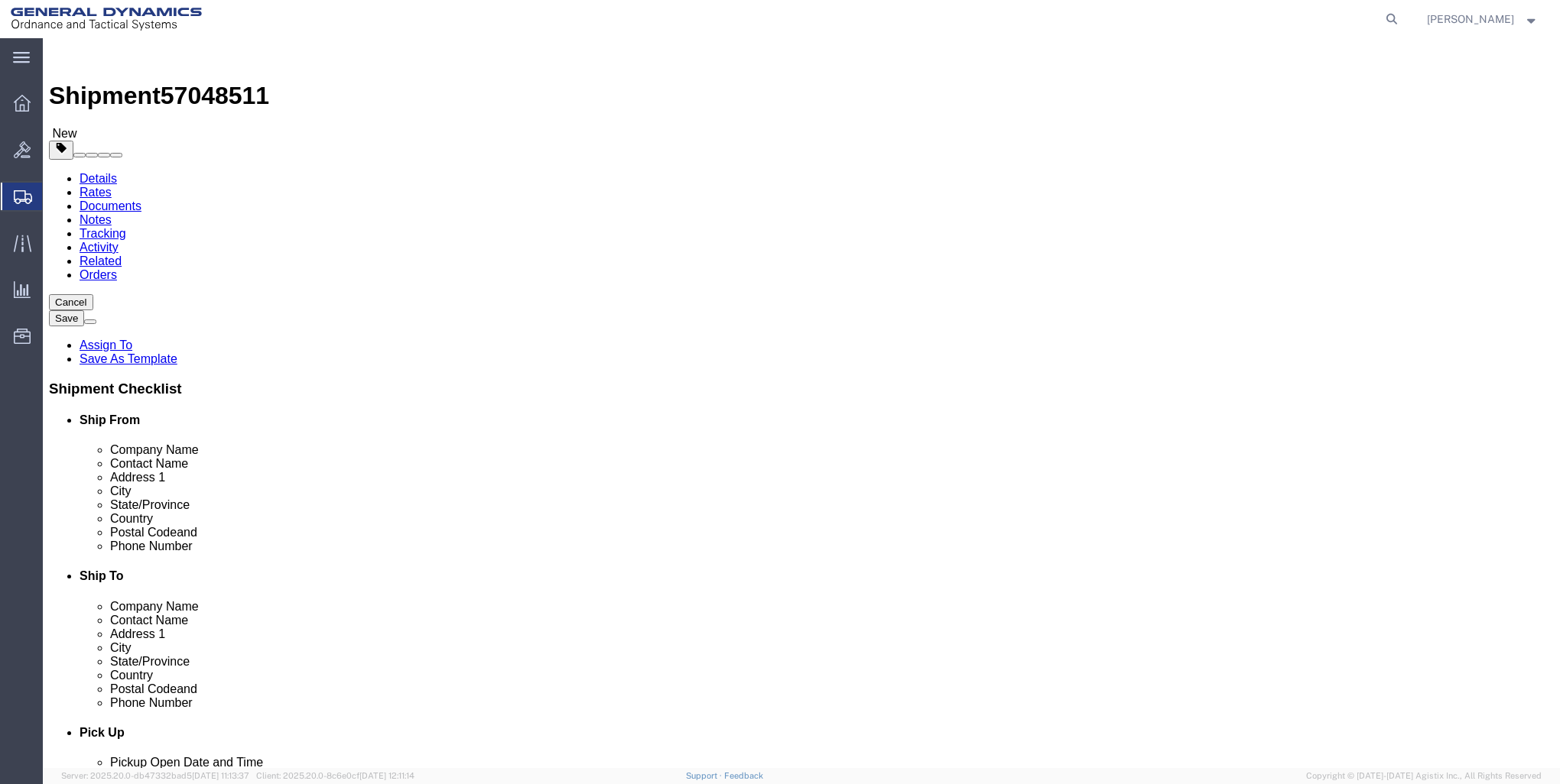
click select "Select Bale(s) Basket(s) Bolt(s) Bottle(s) Buckets Bulk Bundle(s) Can(s) Cardbo…"
select select "CRAT"
click select "Select Bale(s) Basket(s) Bolt(s) Bottle(s) Buckets Bulk Bundle(s) Can(s) Cardbo…"
click input "1"
type input "3"
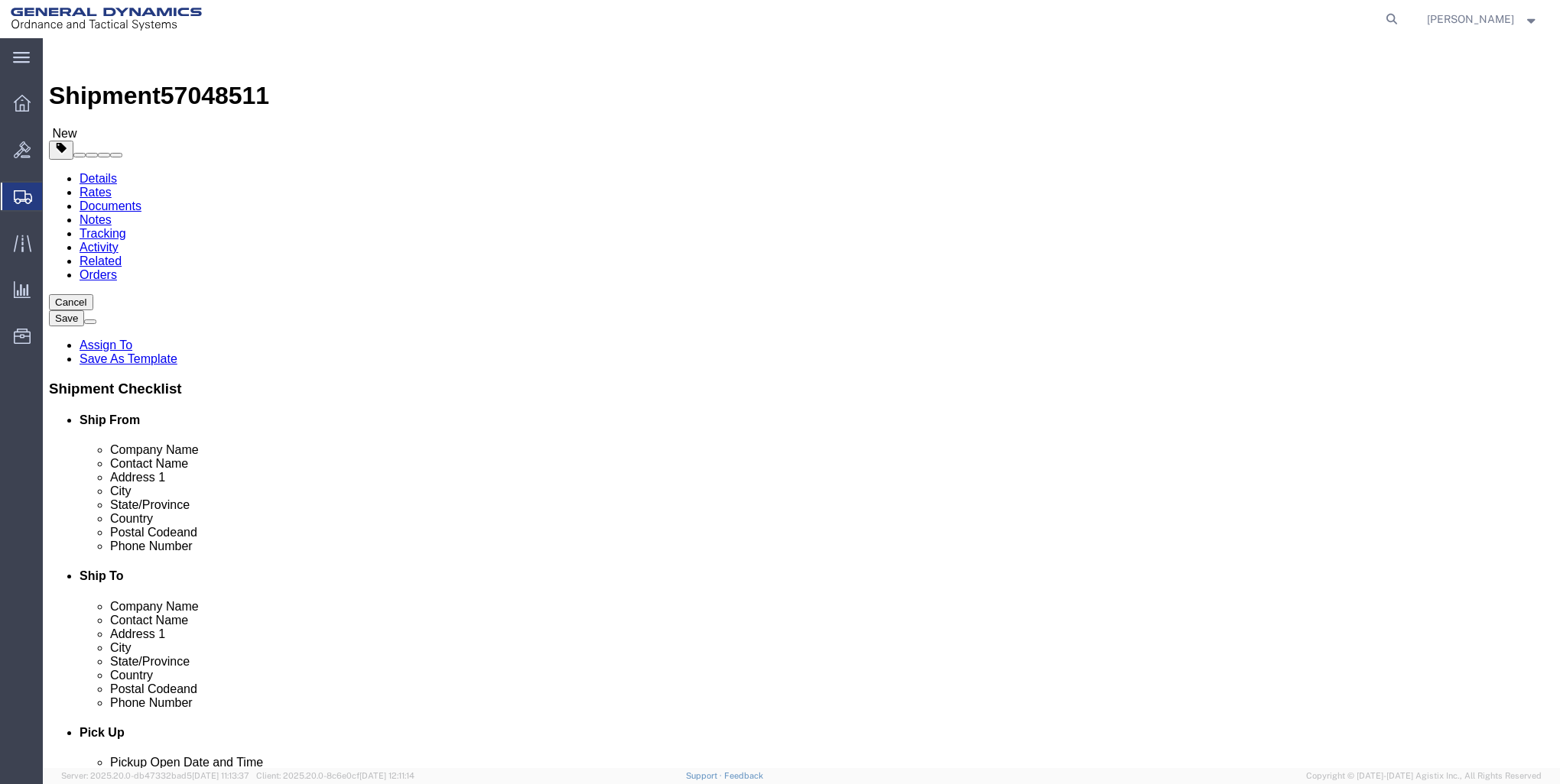
click input "text"
type input "42"
type input "41"
type input "39"
click input "0.00"
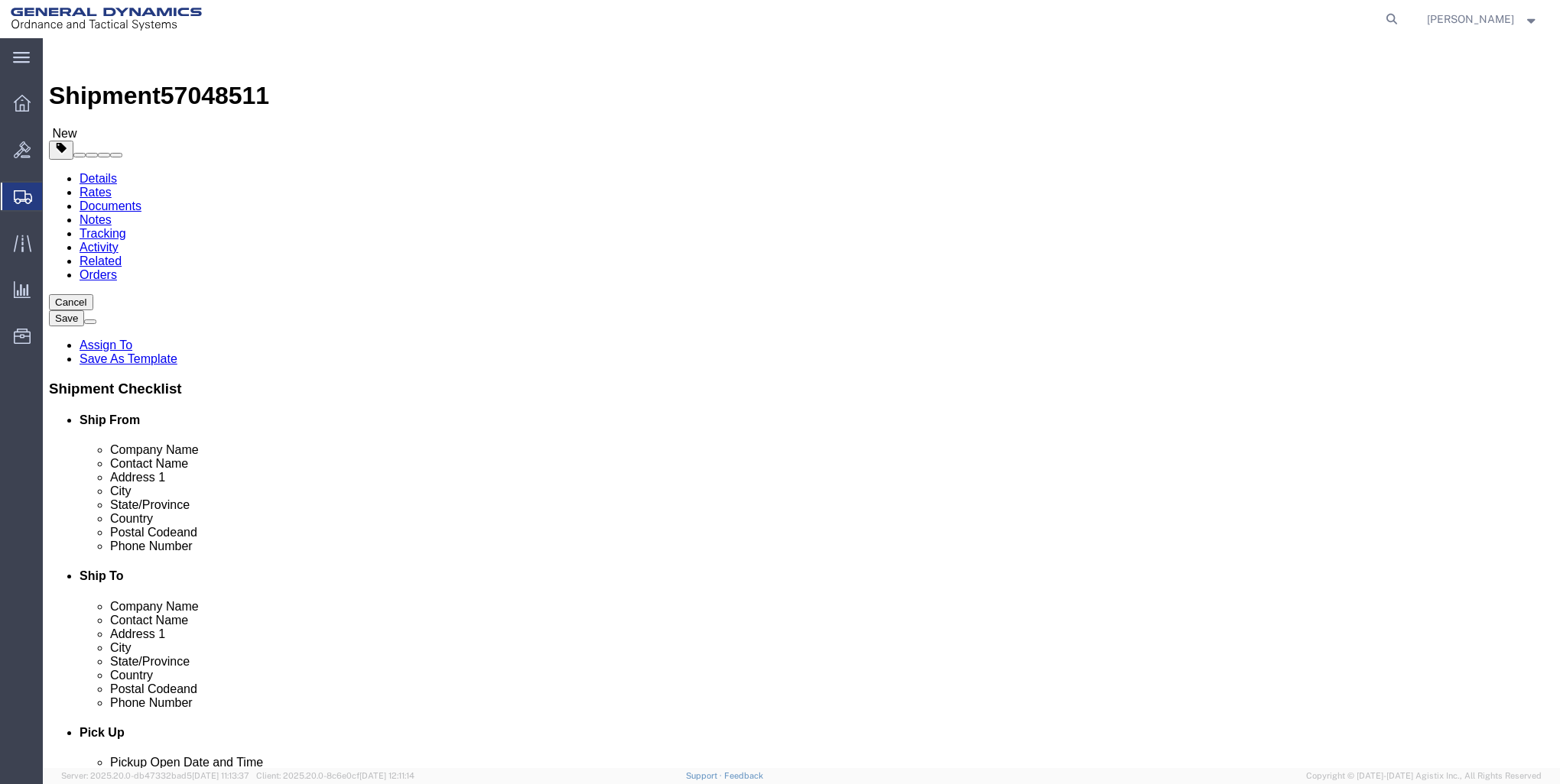
click input "41"
type input "44"
click input "0.00"
type input "0"
type input "8720"
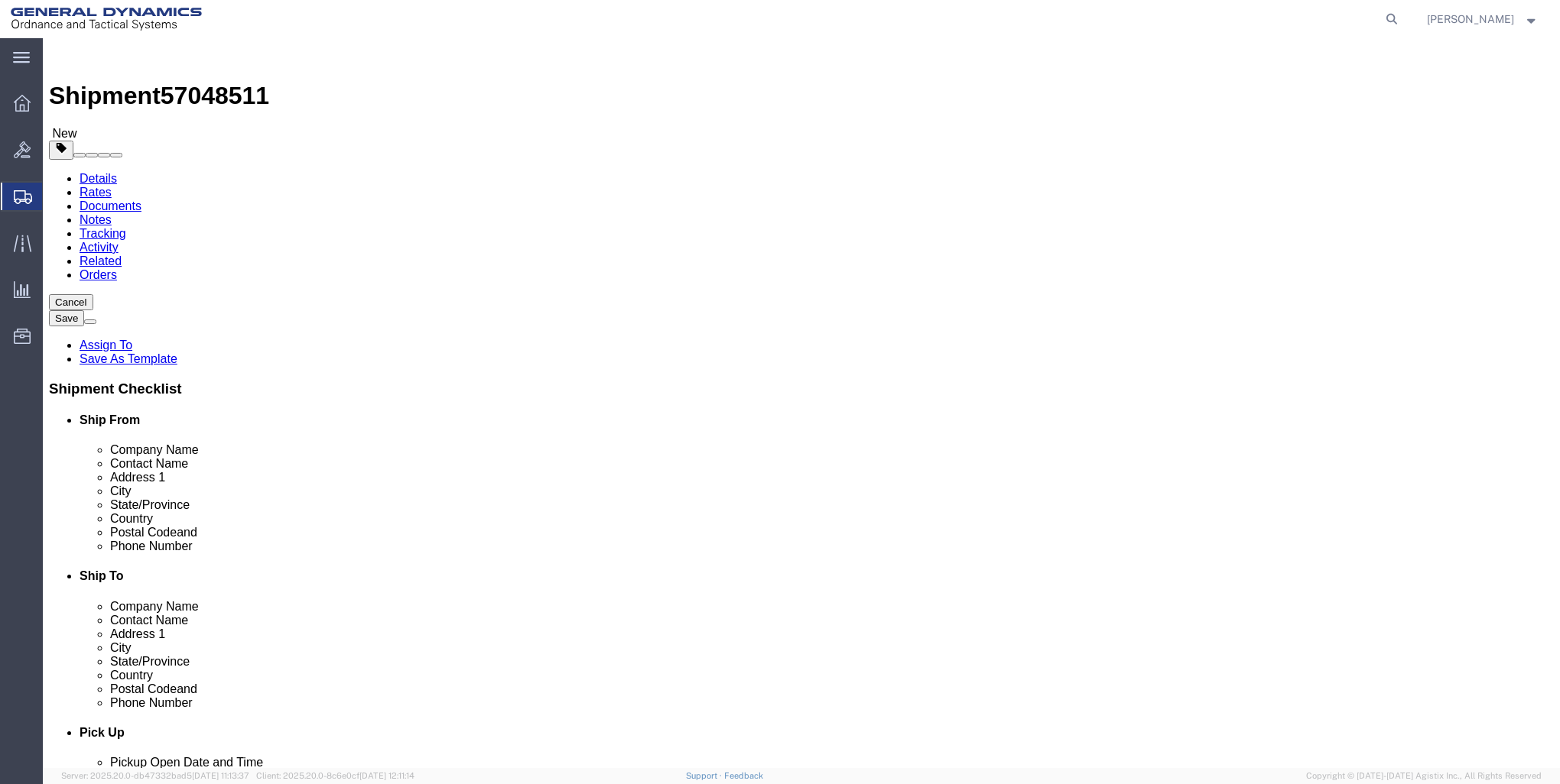
click link "Add Content"
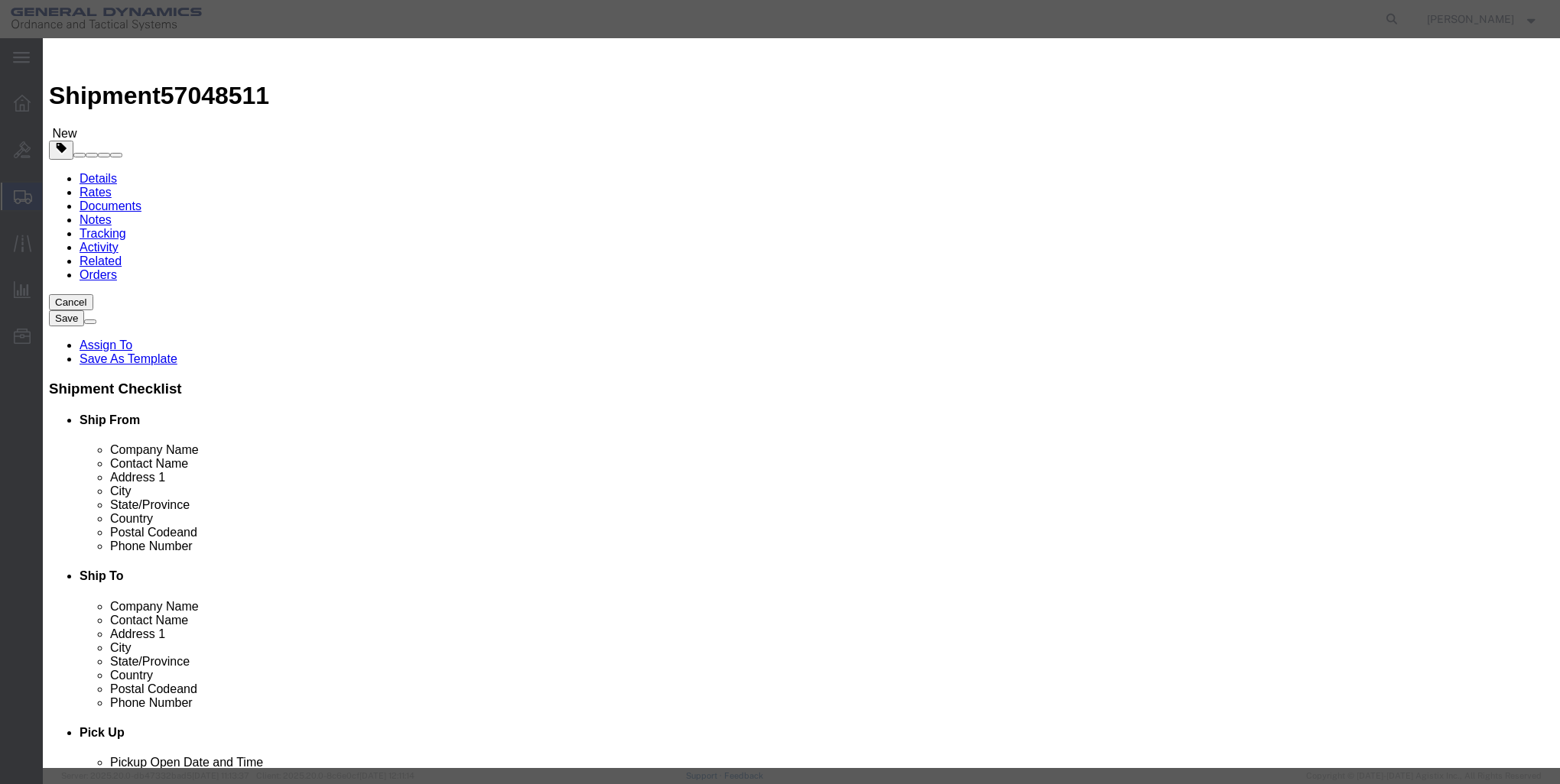
click input "text"
type input "KEW A1 PSA"
select select "US"
click input "0"
type input "126"
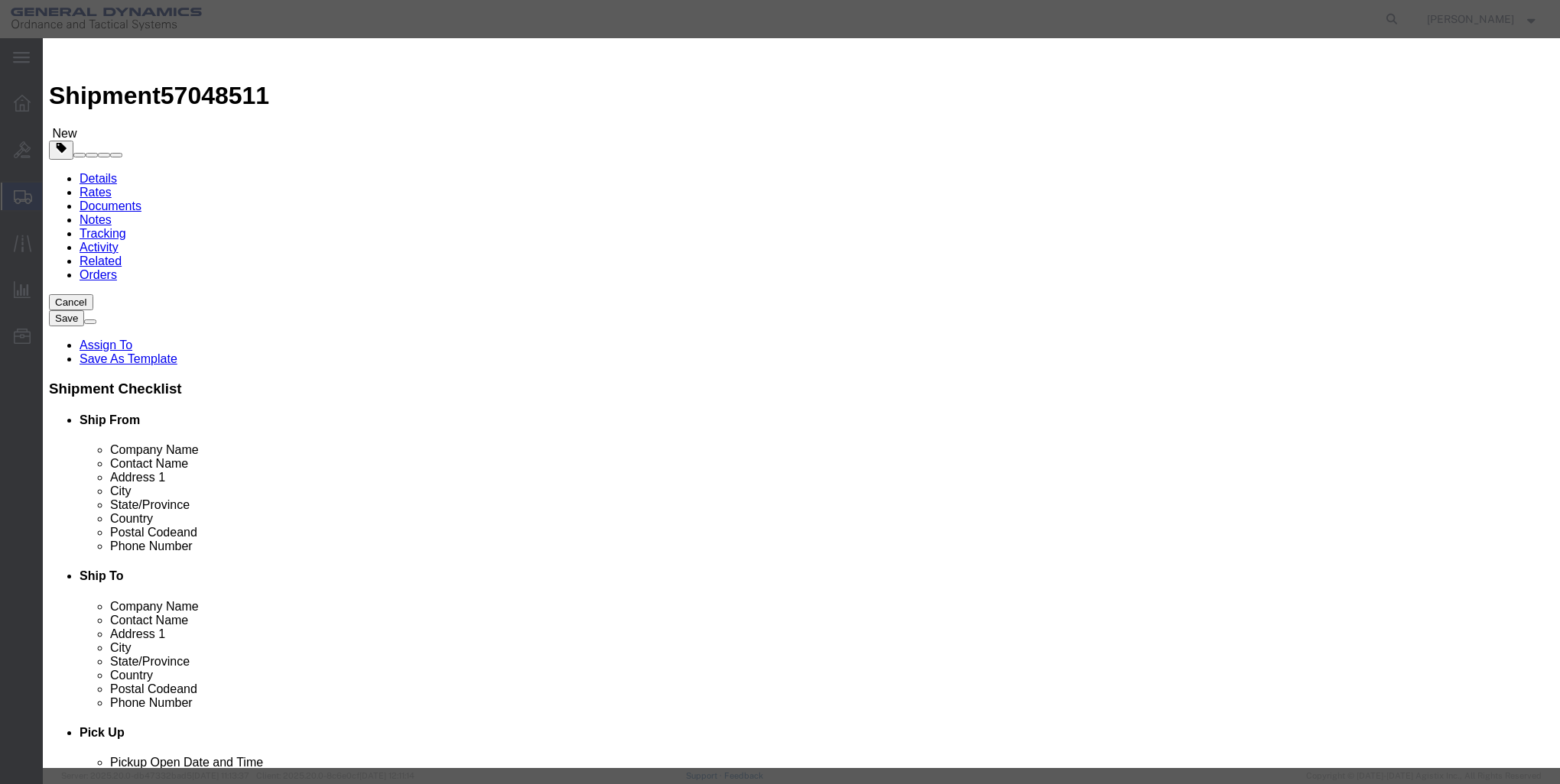
click input "text"
type input "1"
click select "Select 50 55 60 65 70 85 92.5 100 125 175 250 300 400"
select select "85"
click select "Select 50 55 60 65 70 85 92.5 100 125 175 250 300 400"
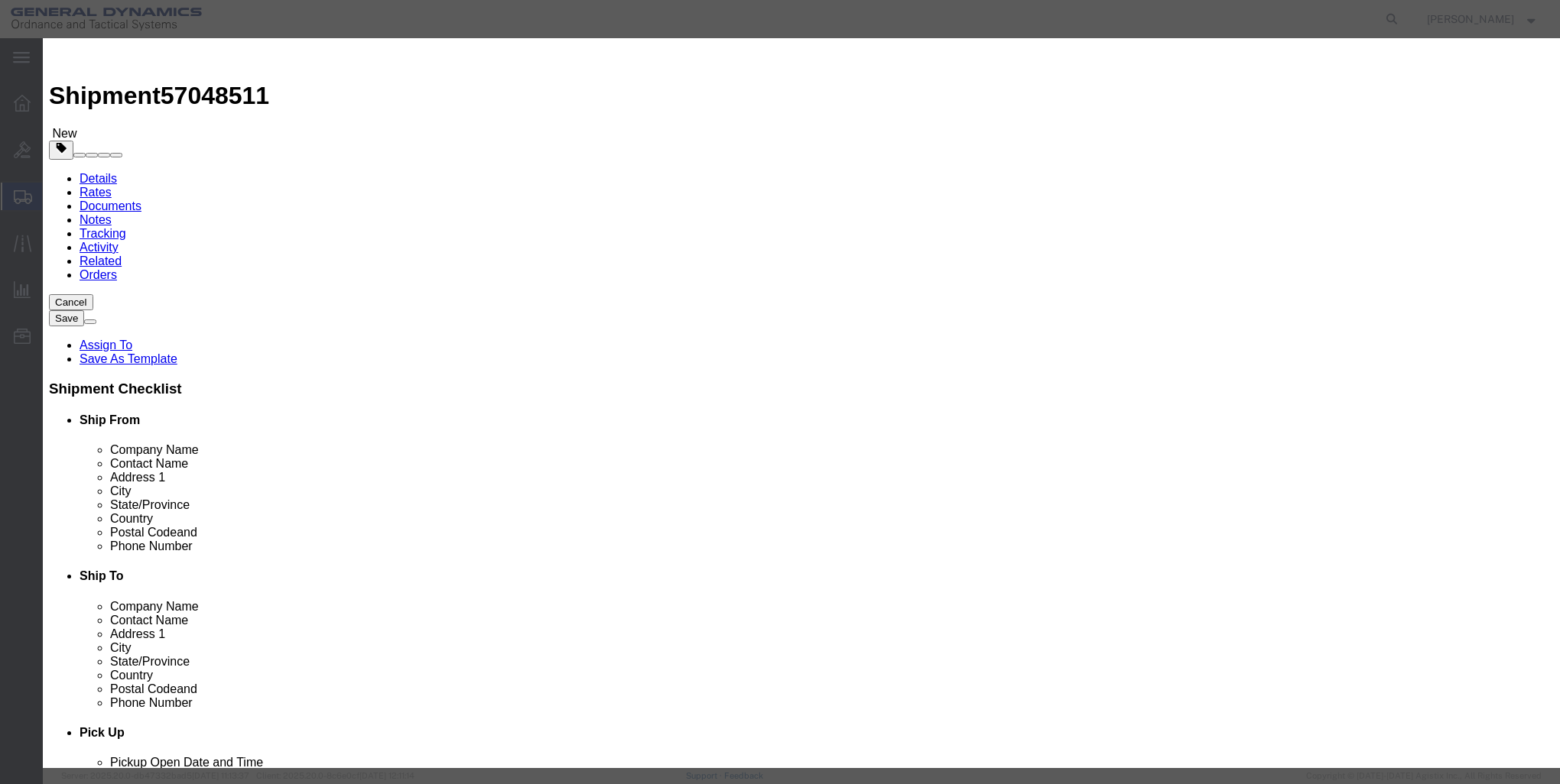
click button "Save & Close"
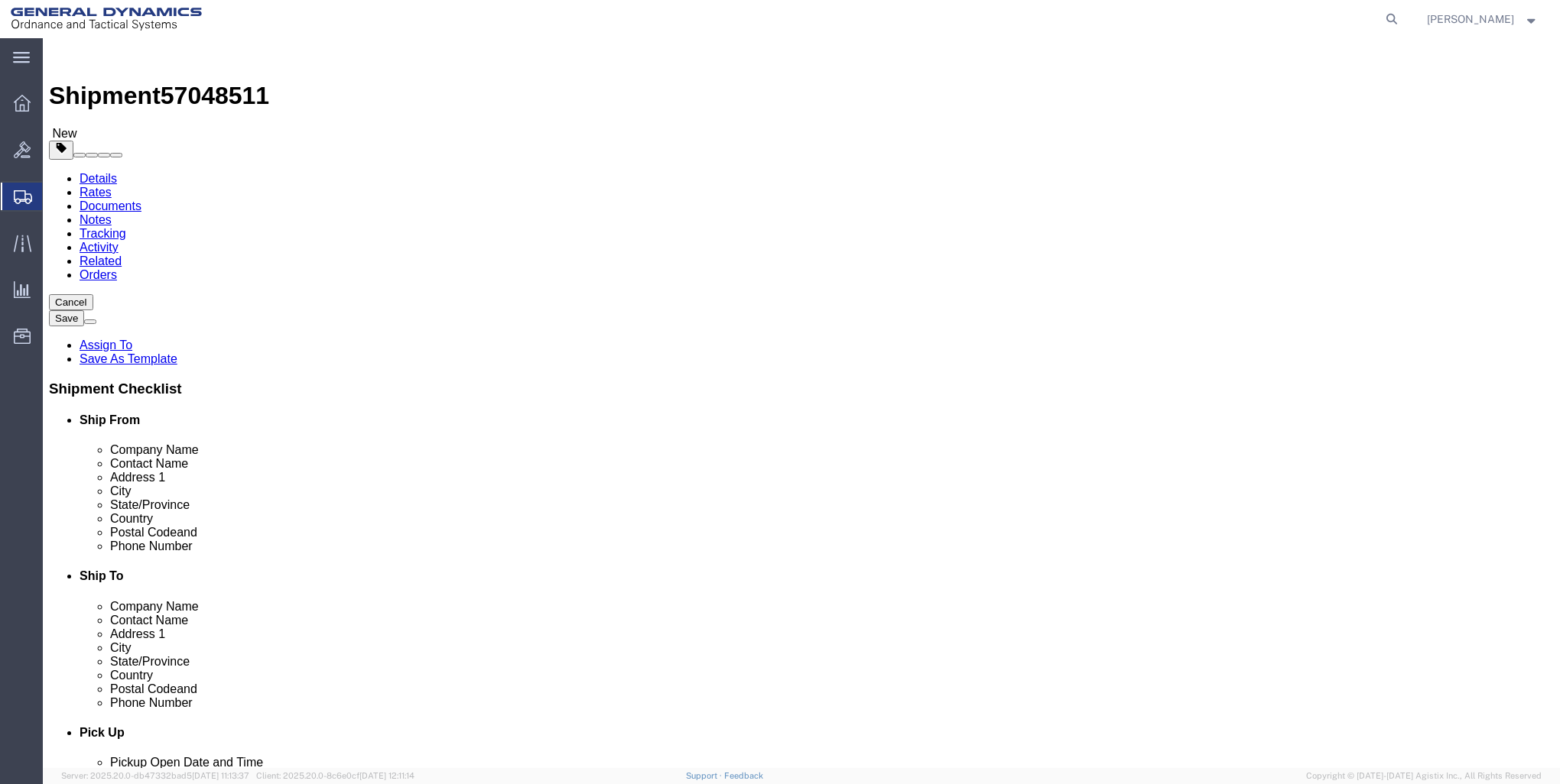
click button "Rate Shipment"
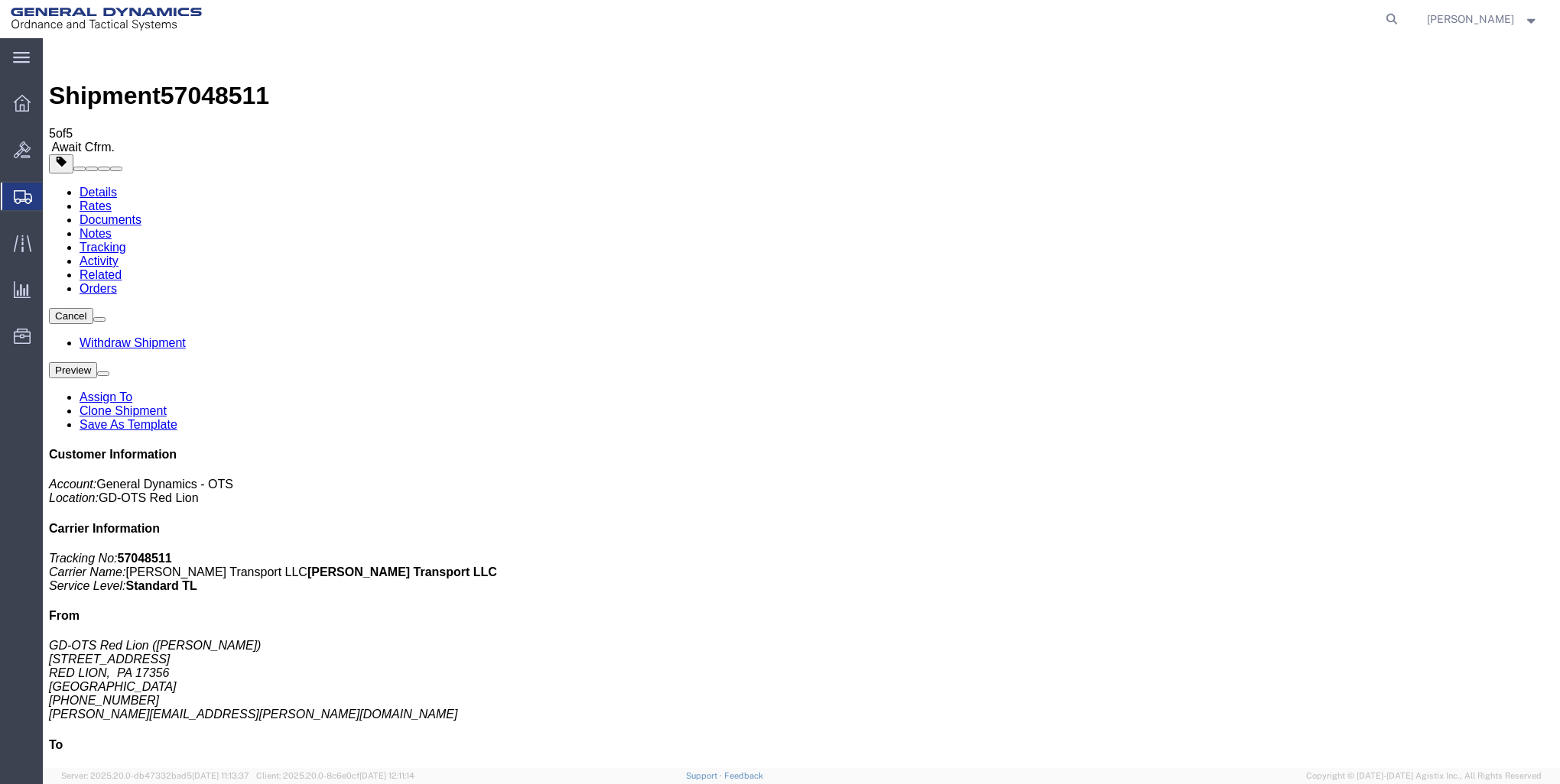
click at [16, 101] on icon at bounding box center [22, 104] width 17 height 17
